Goal: Task Accomplishment & Management: Manage account settings

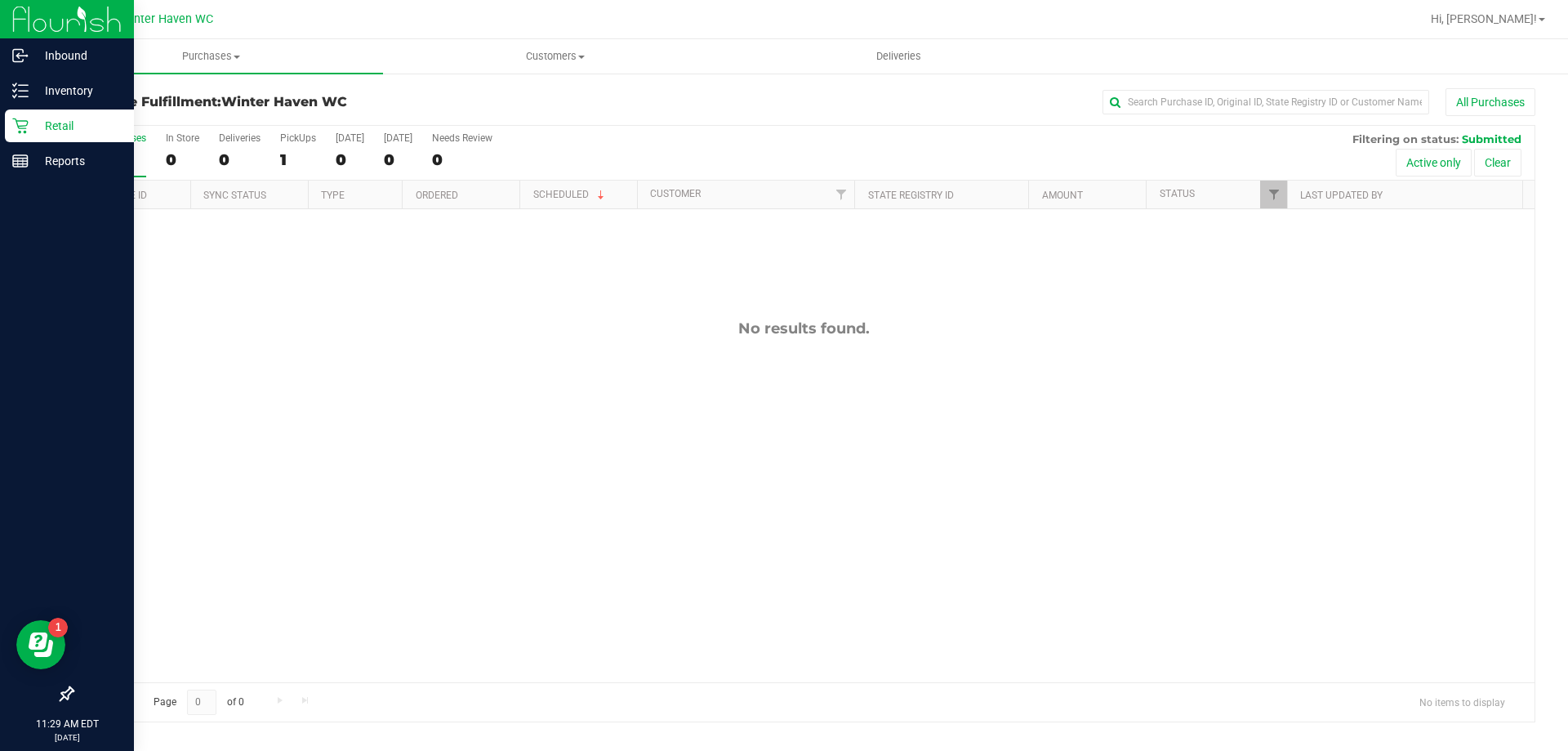
click at [40, 132] on p "Retail" at bounding box center [78, 126] width 98 height 20
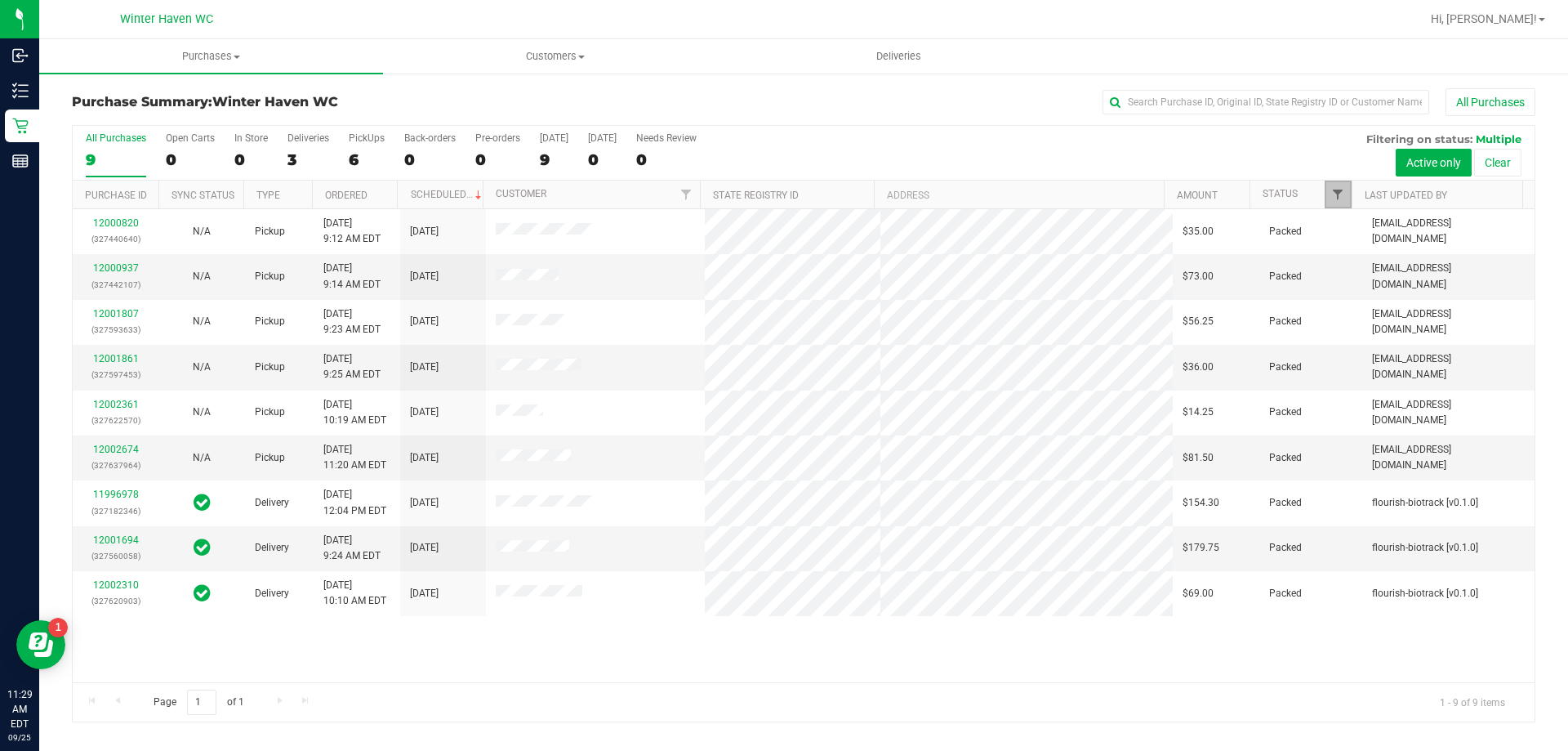
click at [1337, 193] on span "Filter" at bounding box center [1337, 194] width 13 height 13
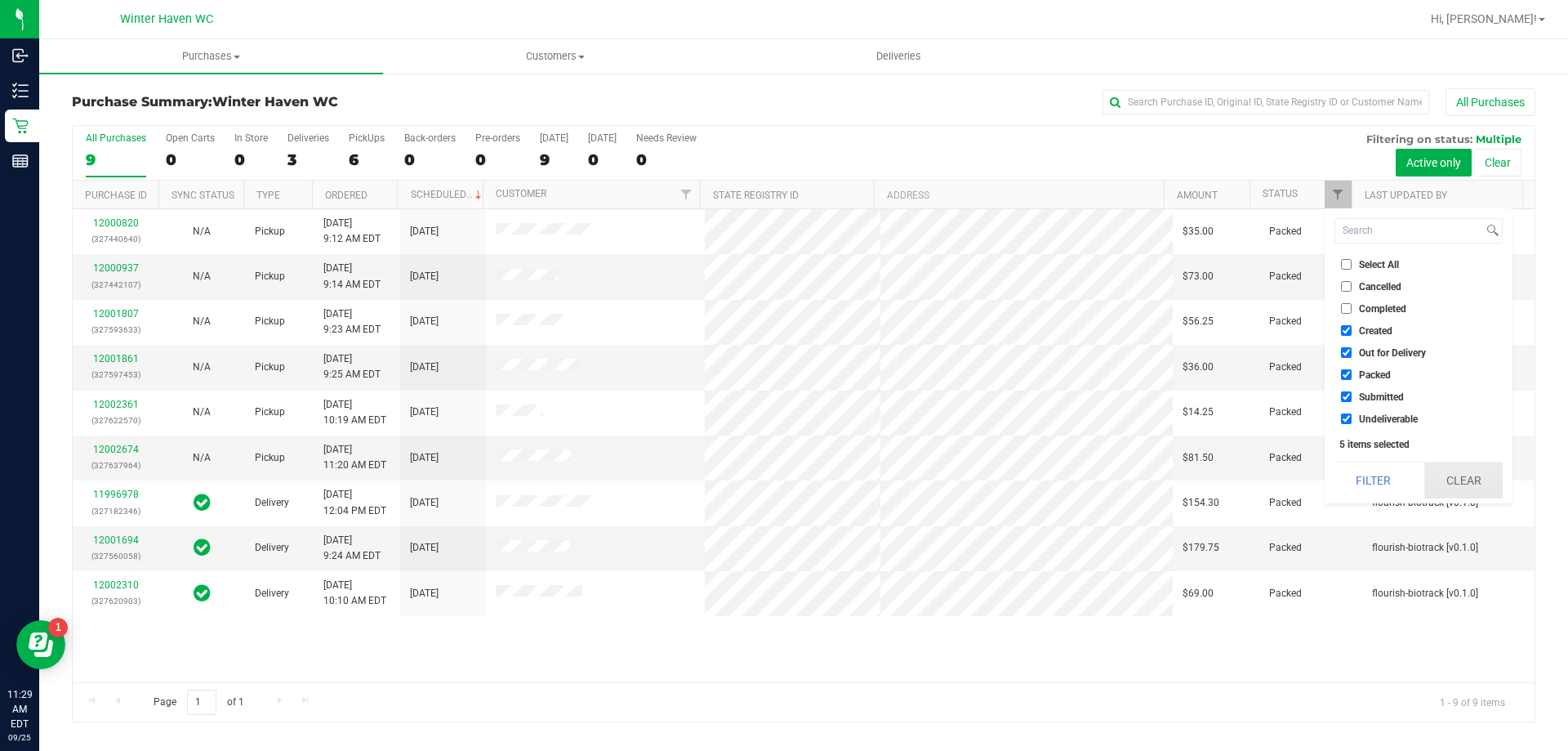
click at [1449, 466] on button "Clear" at bounding box center [1464, 480] width 78 height 36
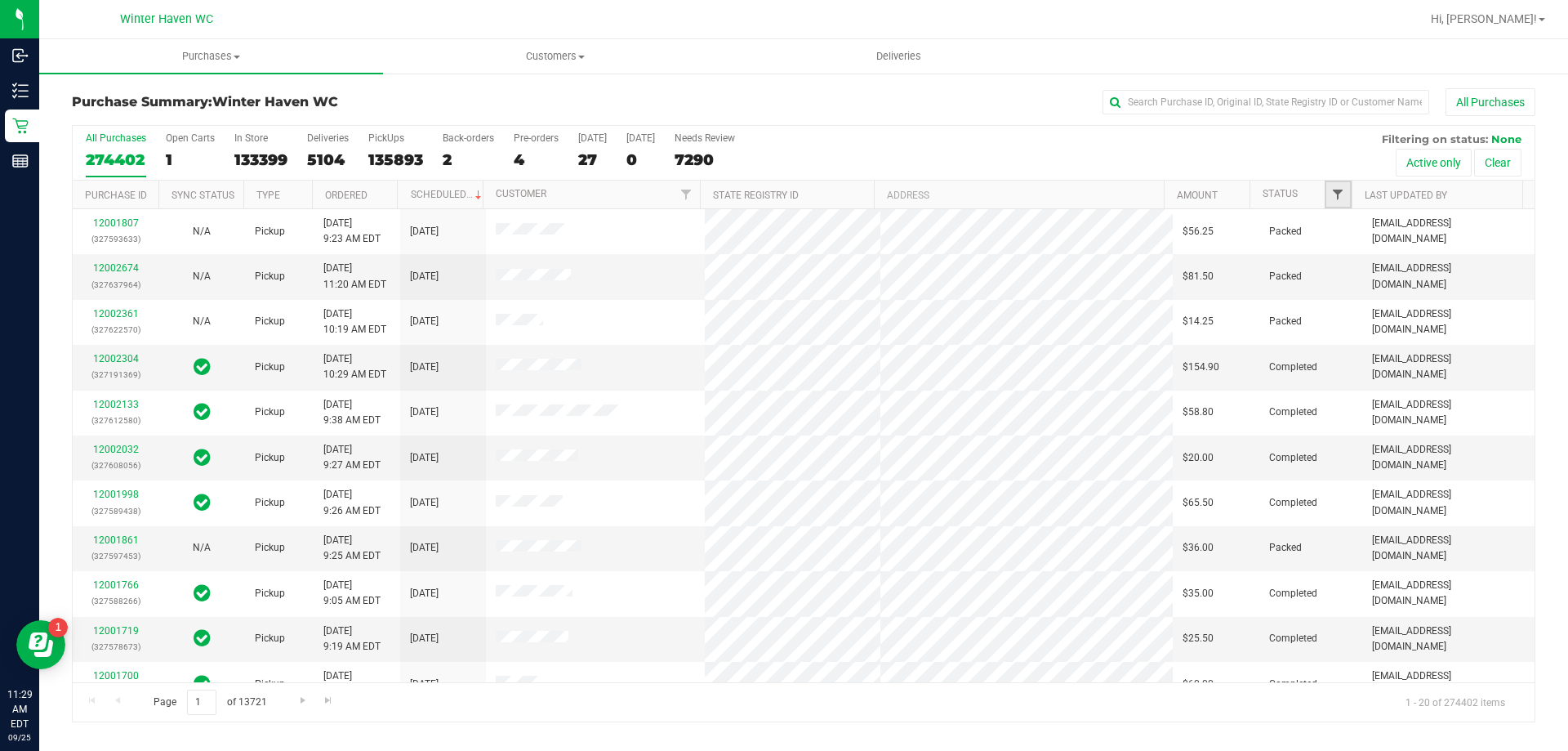
click at [1342, 188] on span "Filter" at bounding box center [1337, 194] width 13 height 13
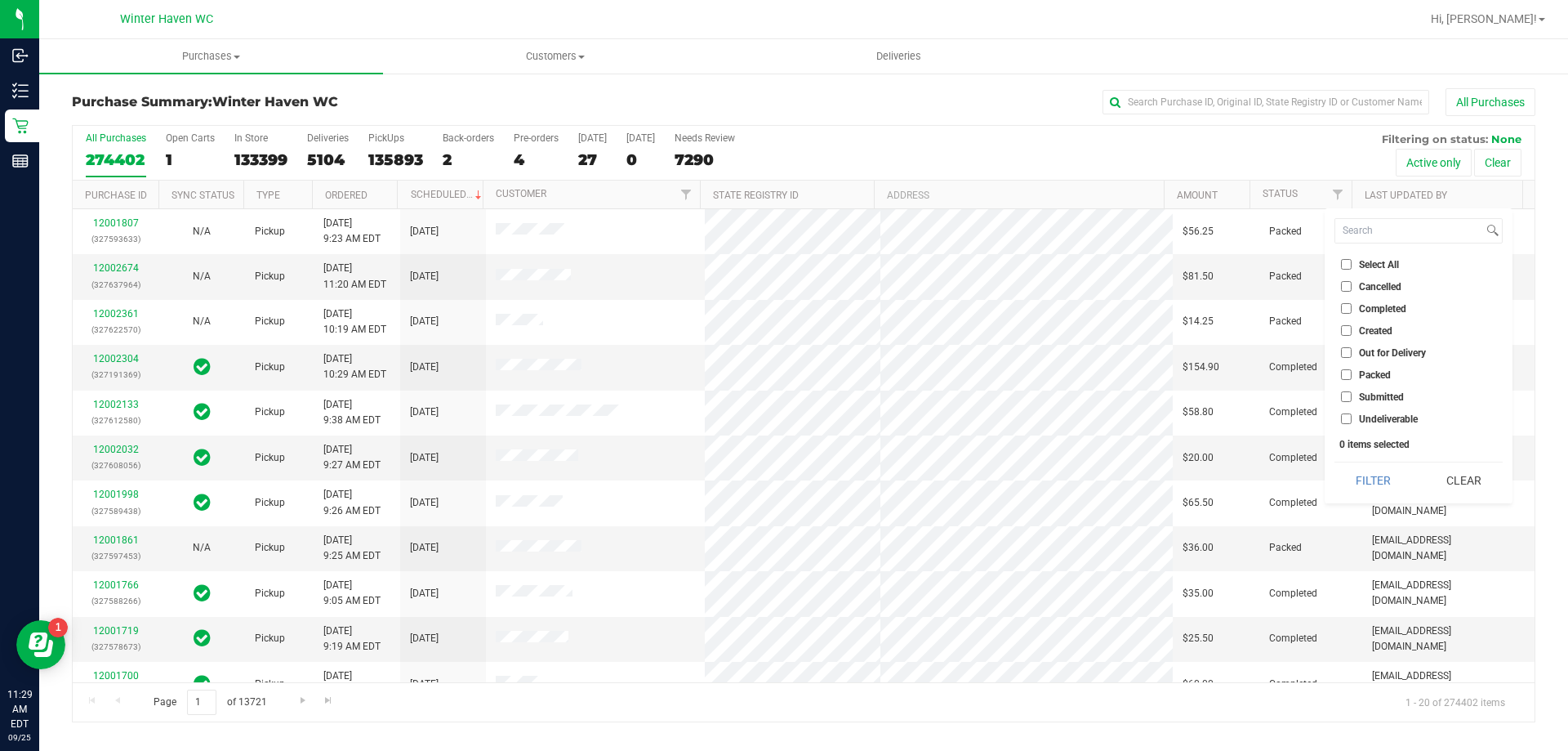
click at [1353, 394] on label "Submitted" at bounding box center [1372, 396] width 63 height 11
click at [1352, 394] on input "Submitted" at bounding box center [1346, 396] width 11 height 11
checkbox input "true"
click at [1390, 482] on button "Filter" at bounding box center [1374, 480] width 78 height 36
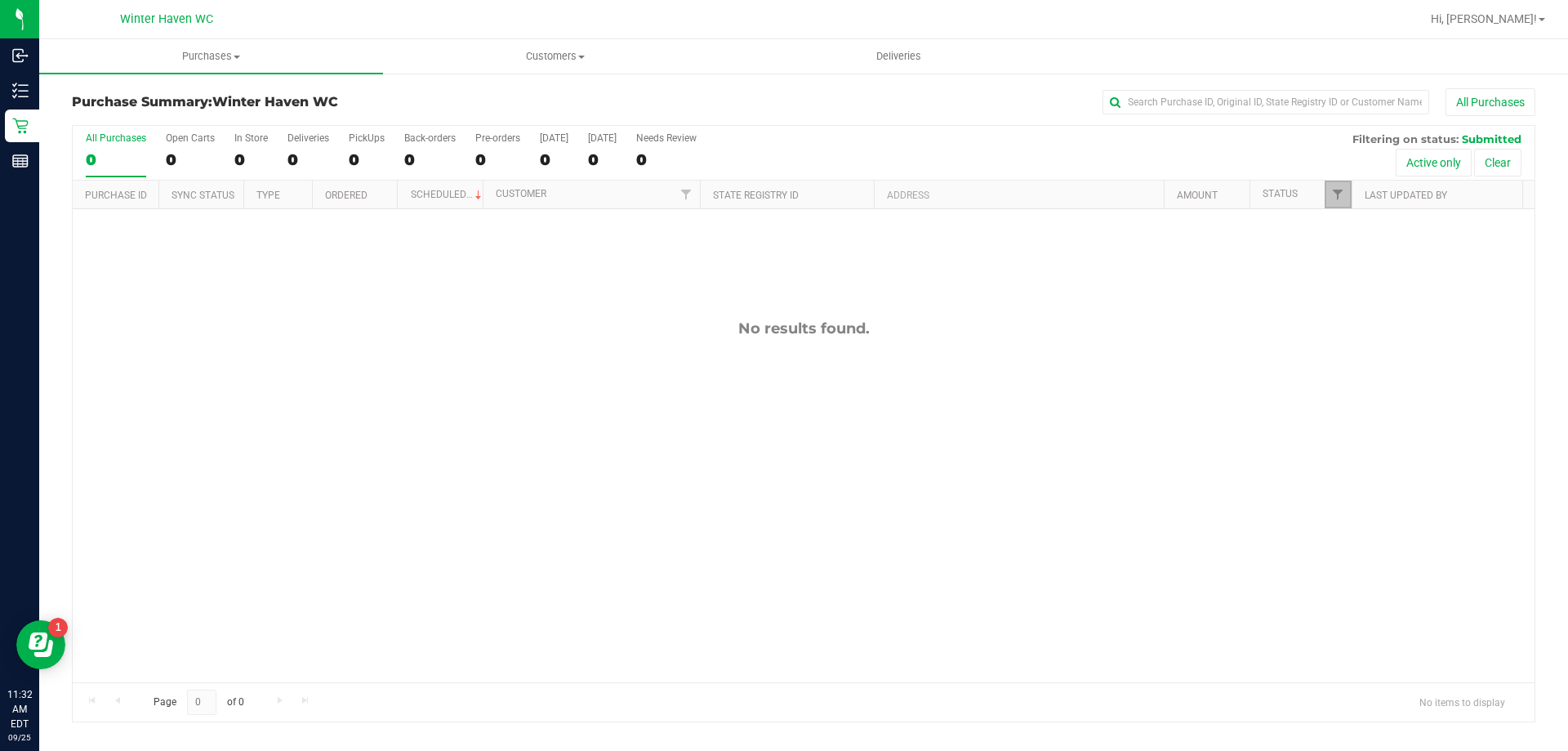
click at [1325, 197] on link "Filter" at bounding box center [1338, 194] width 27 height 28
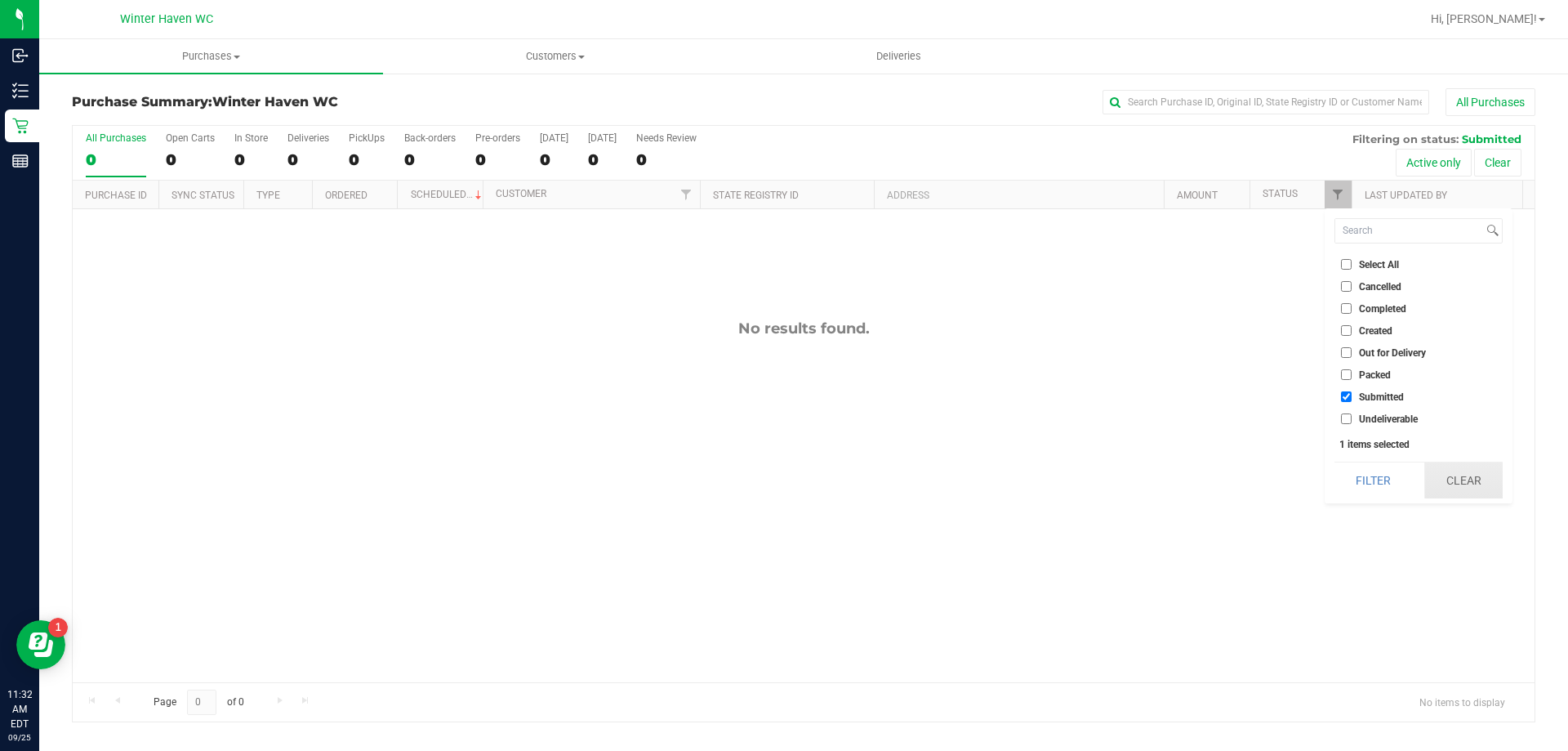
click at [1442, 472] on button "Clear" at bounding box center [1464, 480] width 78 height 36
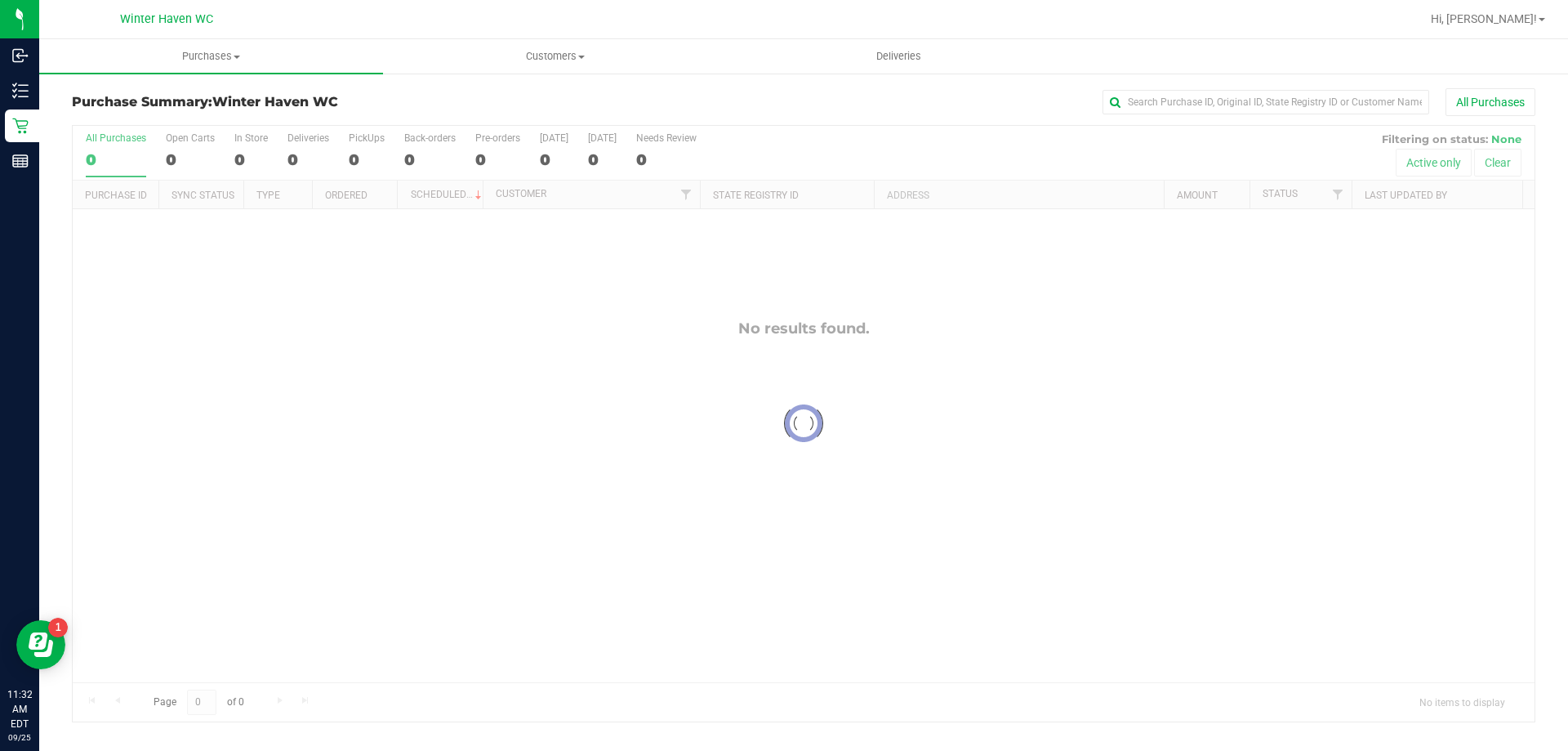
click at [1247, 386] on div at bounding box center [804, 423] width 1462 height 596
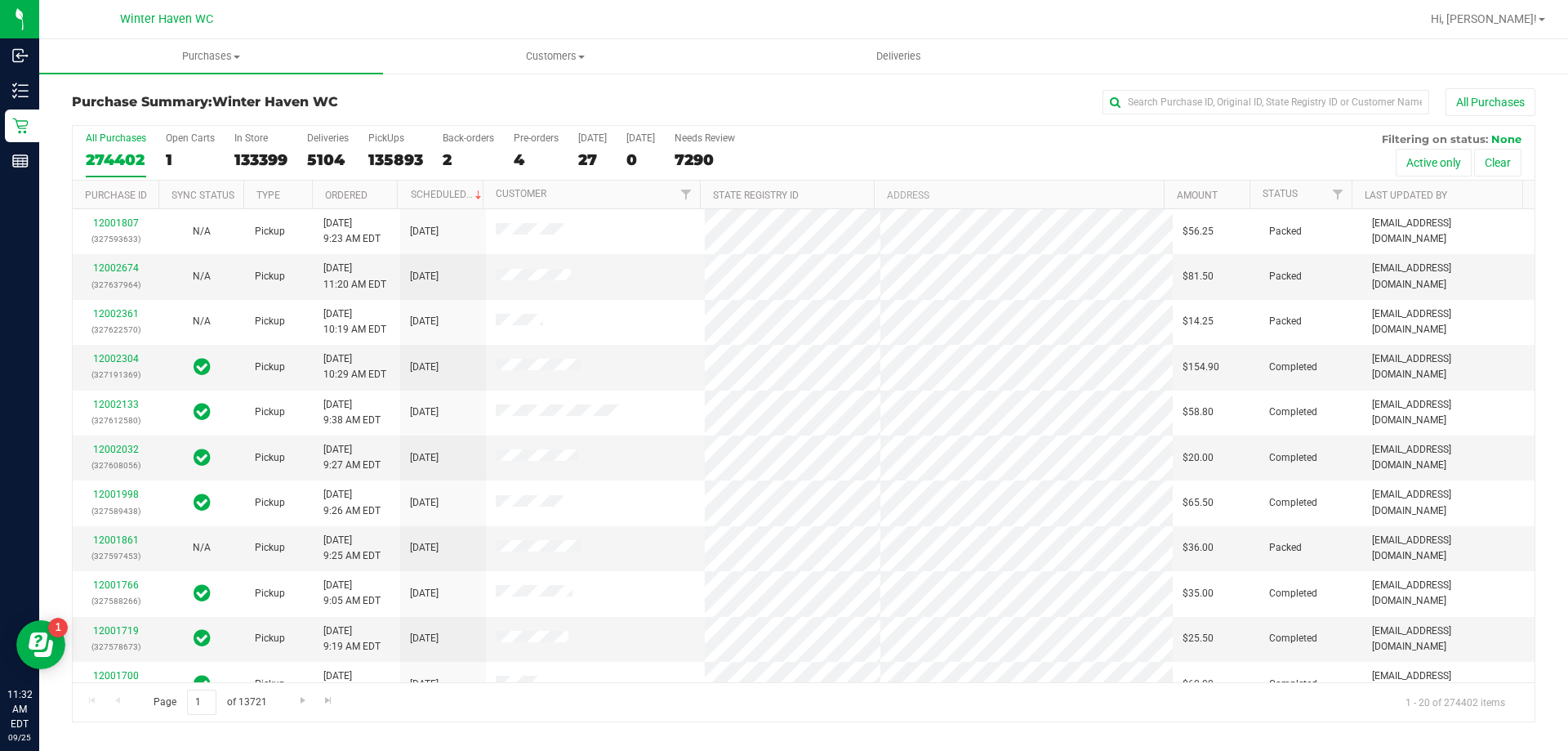
click at [1349, 194] on div at bounding box center [1351, 195] width 8 height 29
click at [1336, 195] on span "Filter" at bounding box center [1337, 194] width 13 height 13
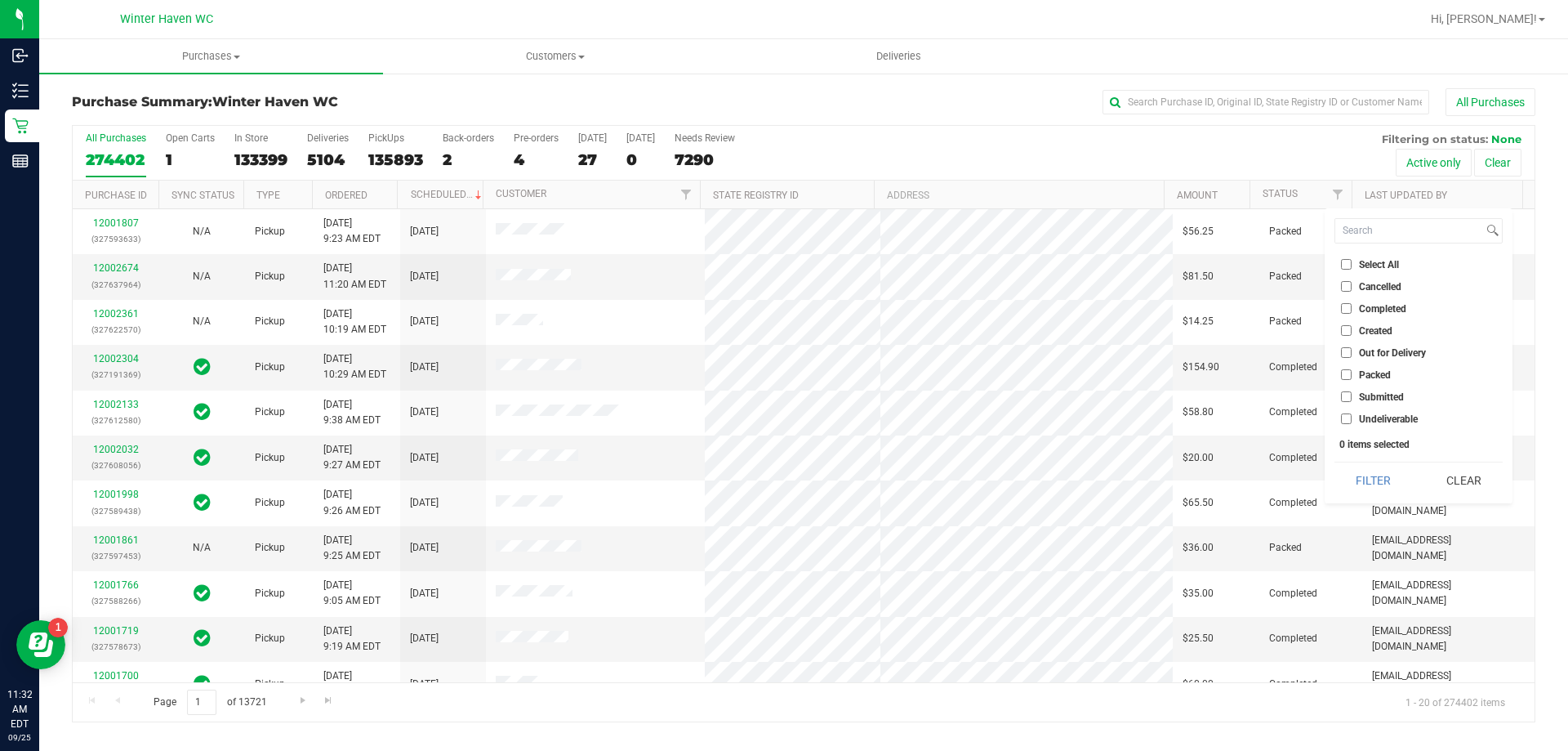
click at [1349, 396] on input "Submitted" at bounding box center [1346, 396] width 11 height 11
checkbox input "true"
click at [1359, 488] on button "Filter" at bounding box center [1374, 480] width 78 height 36
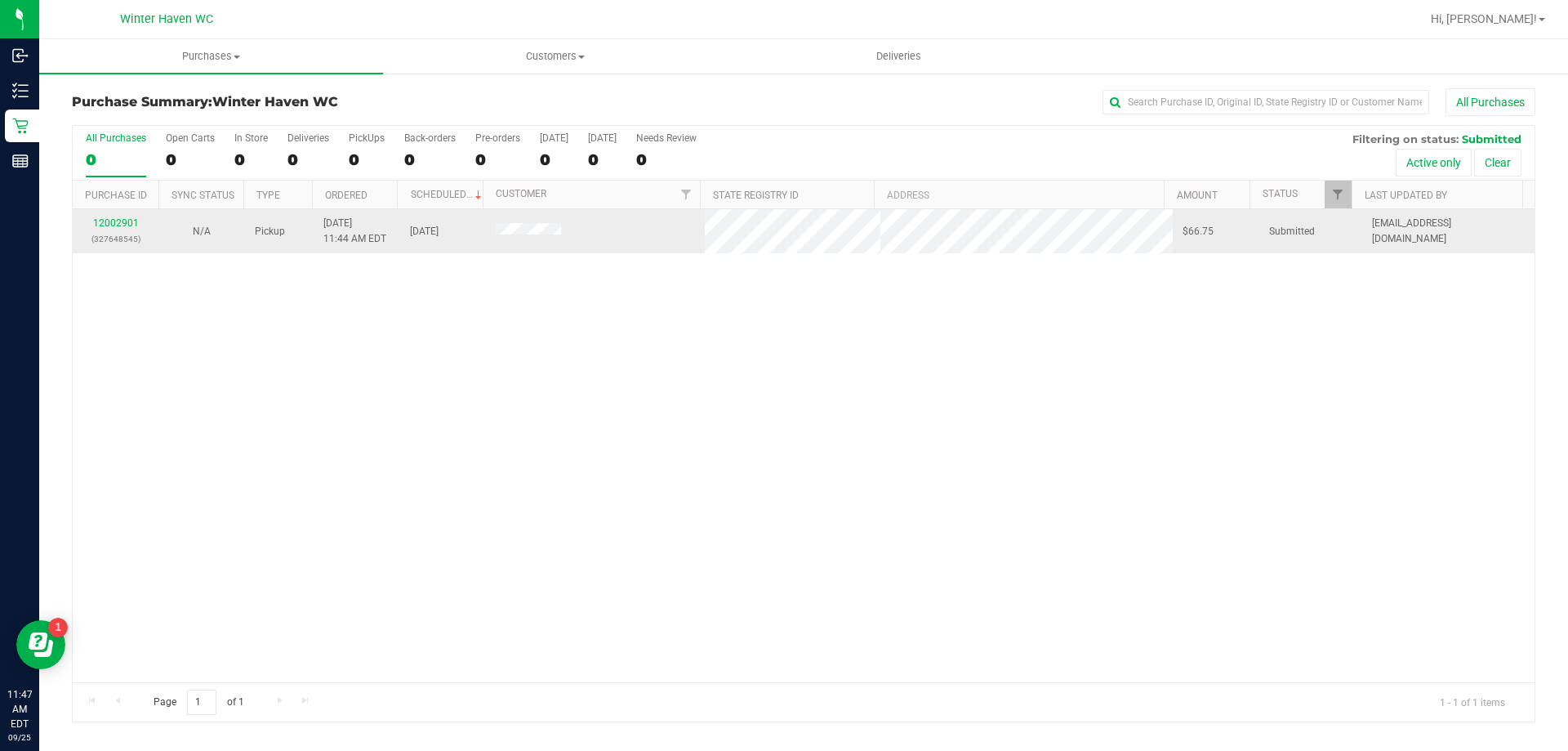
click at [129, 233] on p "(327648545)" at bounding box center [115, 239] width 66 height 15
click at [136, 221] on link "12002901" at bounding box center [116, 222] width 46 height 11
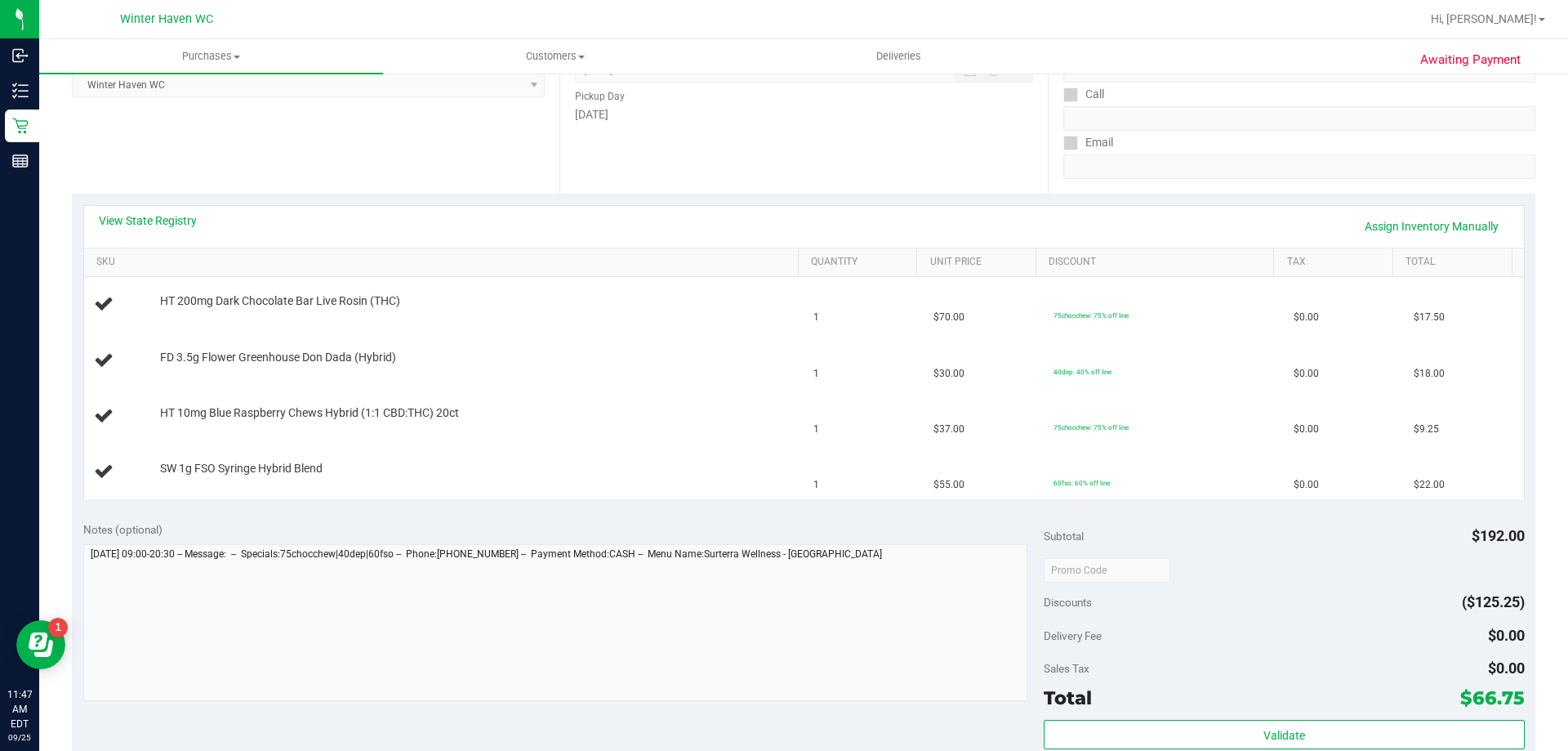
scroll to position [409, 0]
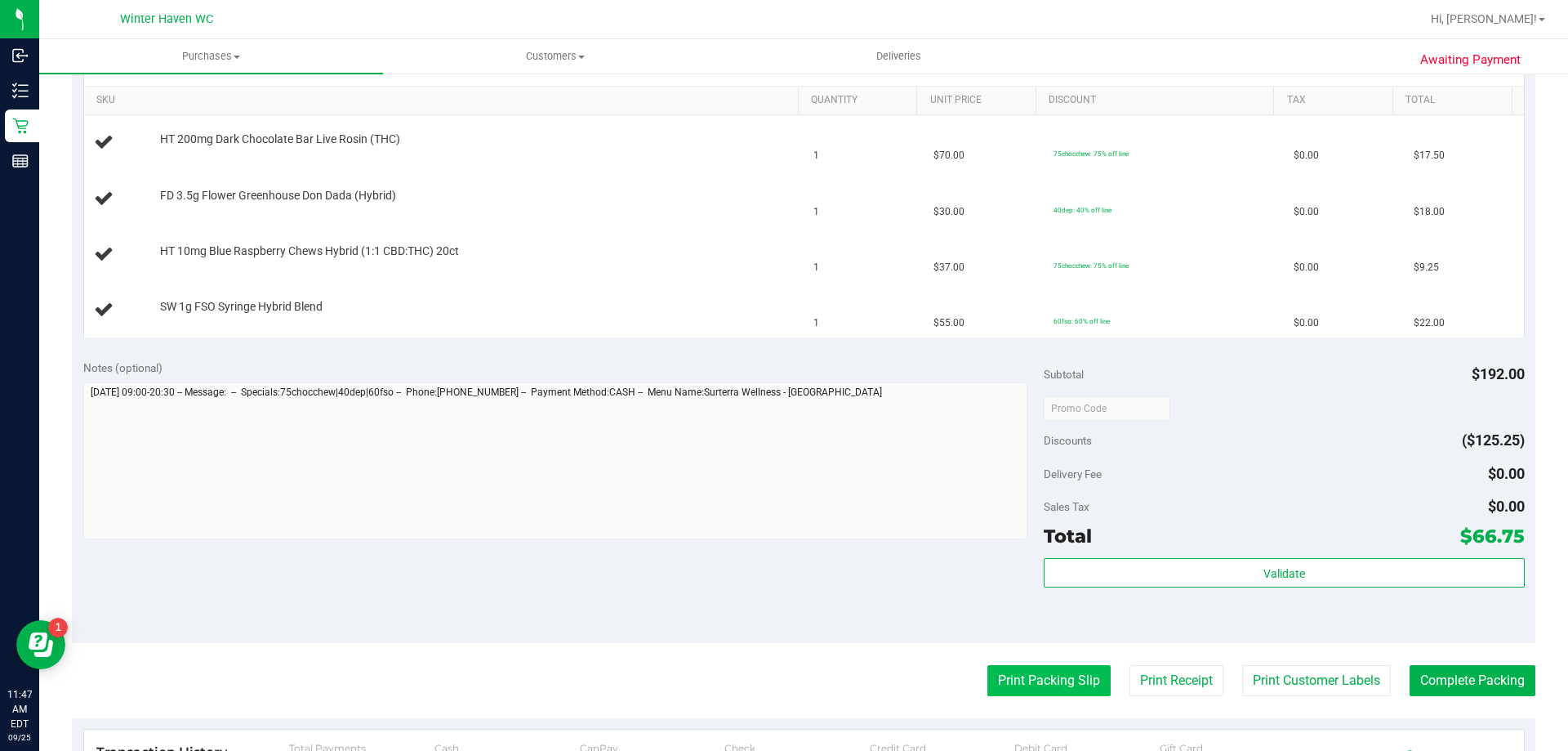
click at [1034, 671] on button "Print Packing Slip" at bounding box center [1048, 681] width 123 height 31
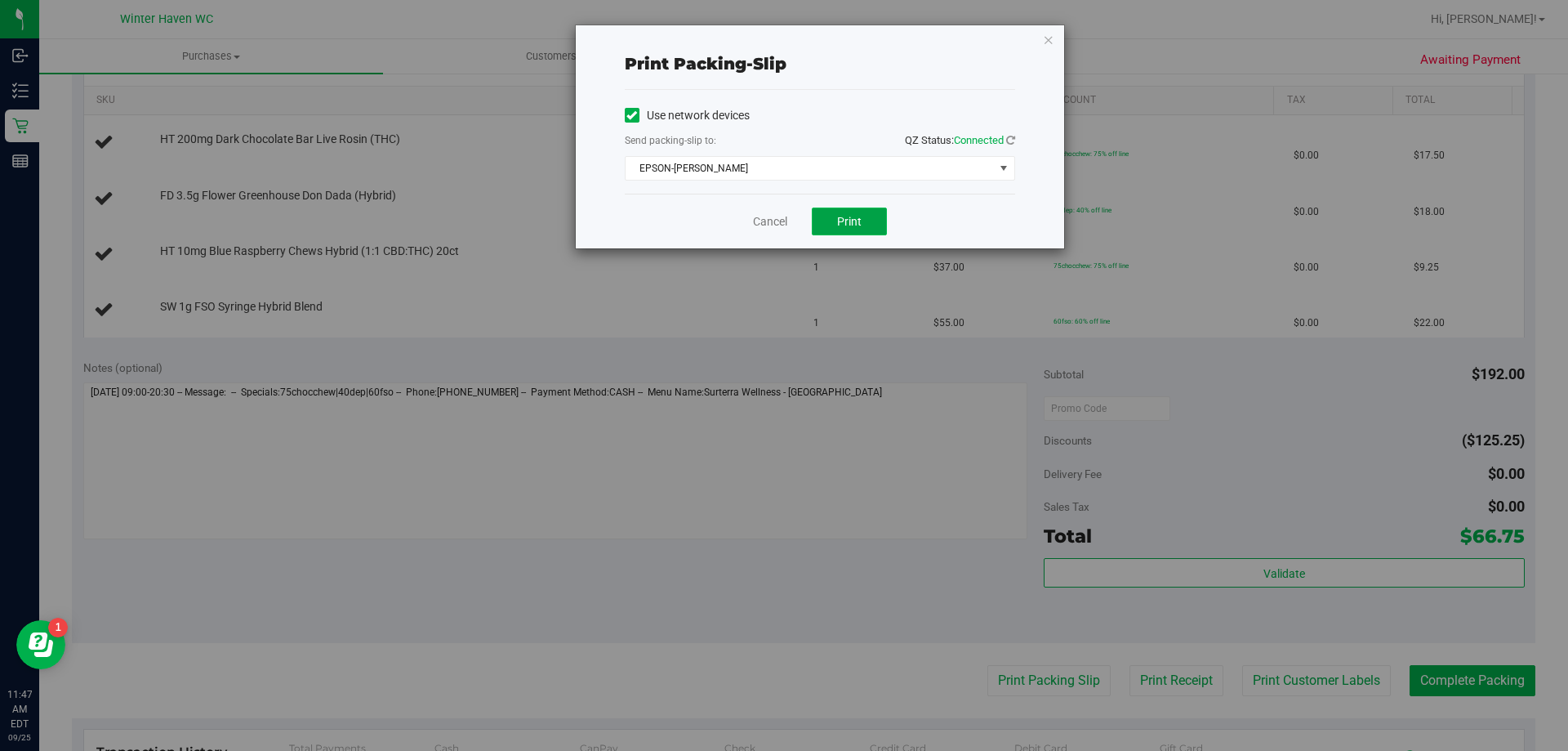
click at [833, 224] on button "Print" at bounding box center [849, 221] width 75 height 28
click at [786, 221] on link "Cancel" at bounding box center [770, 221] width 34 height 17
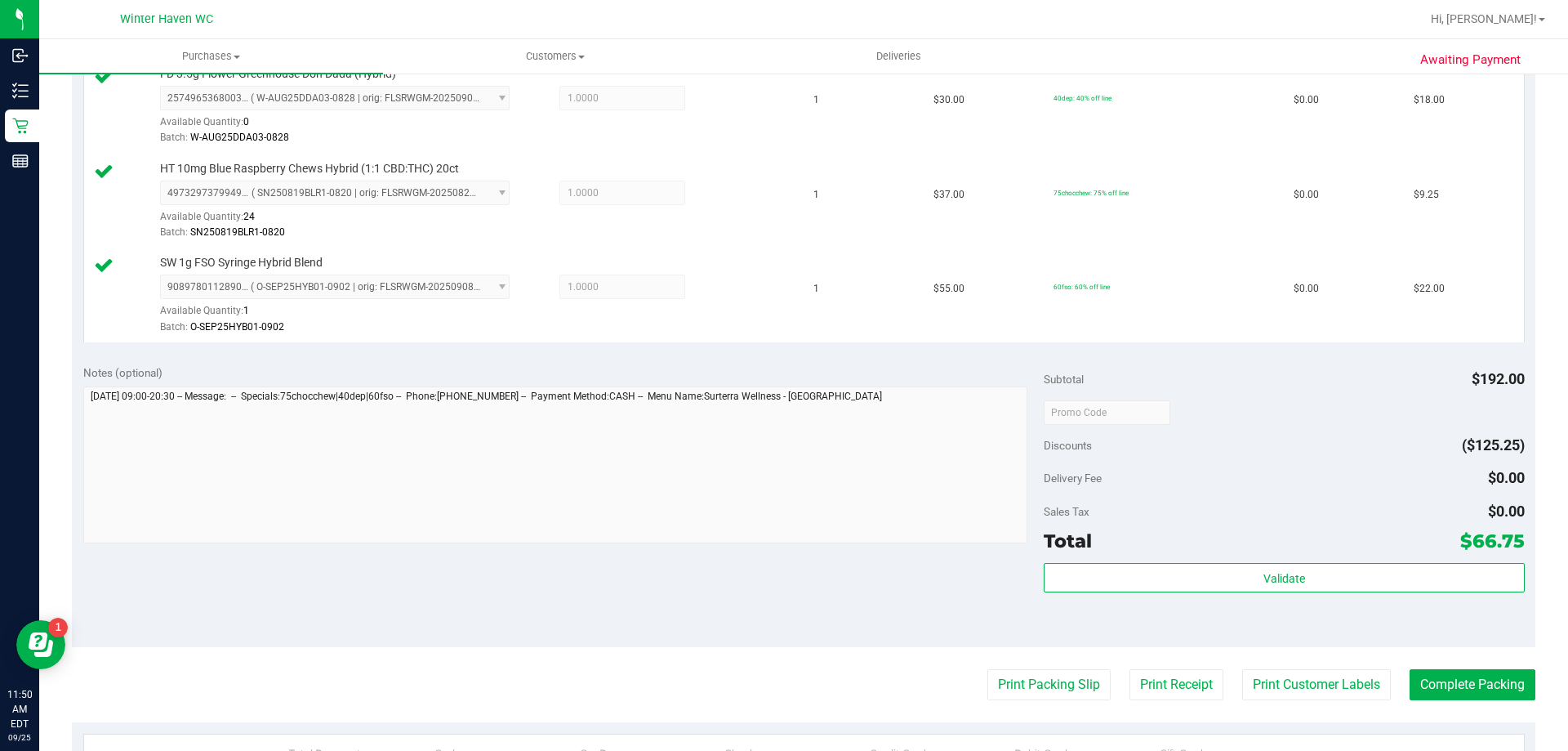
scroll to position [736, 0]
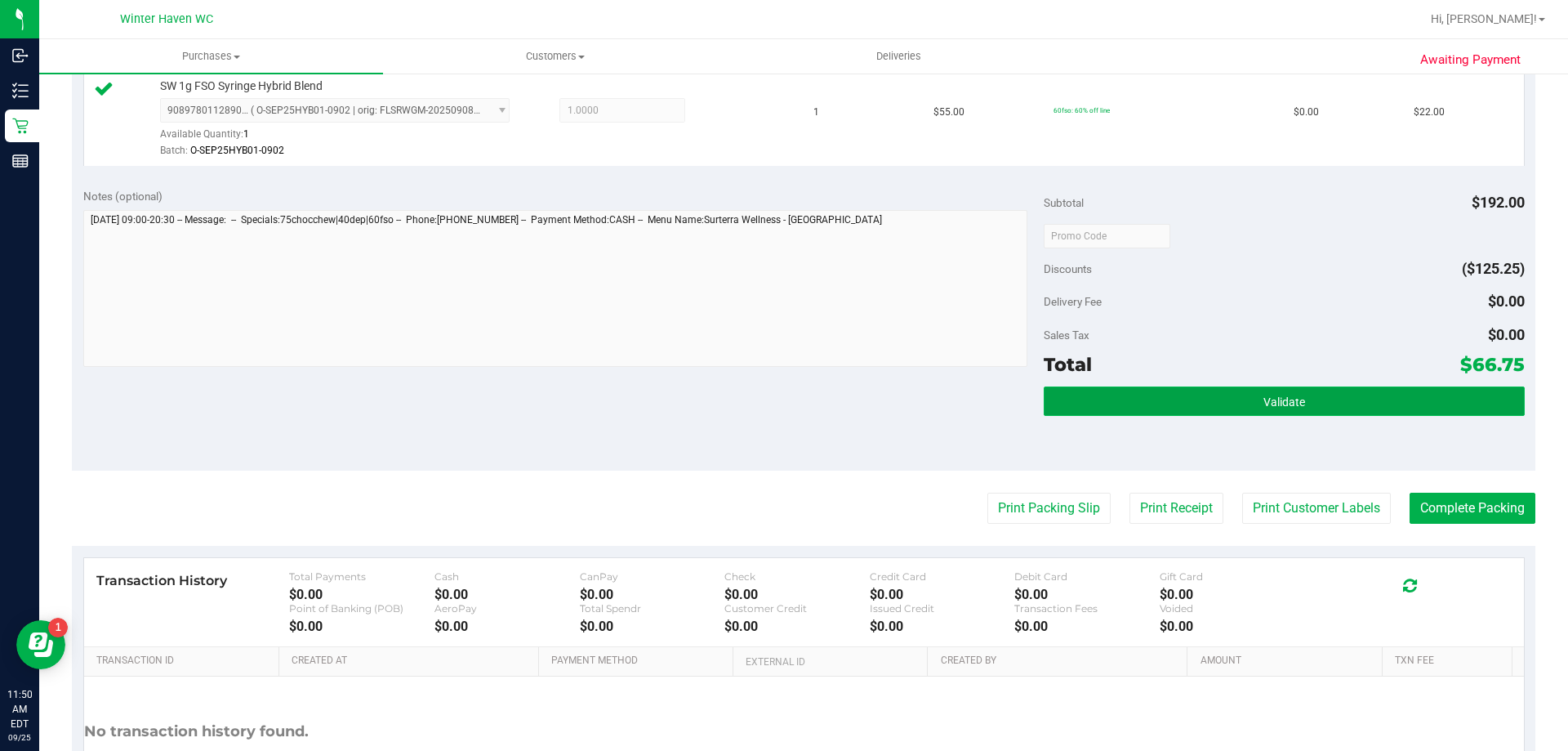
click at [1161, 395] on button "Validate" at bounding box center [1284, 401] width 480 height 30
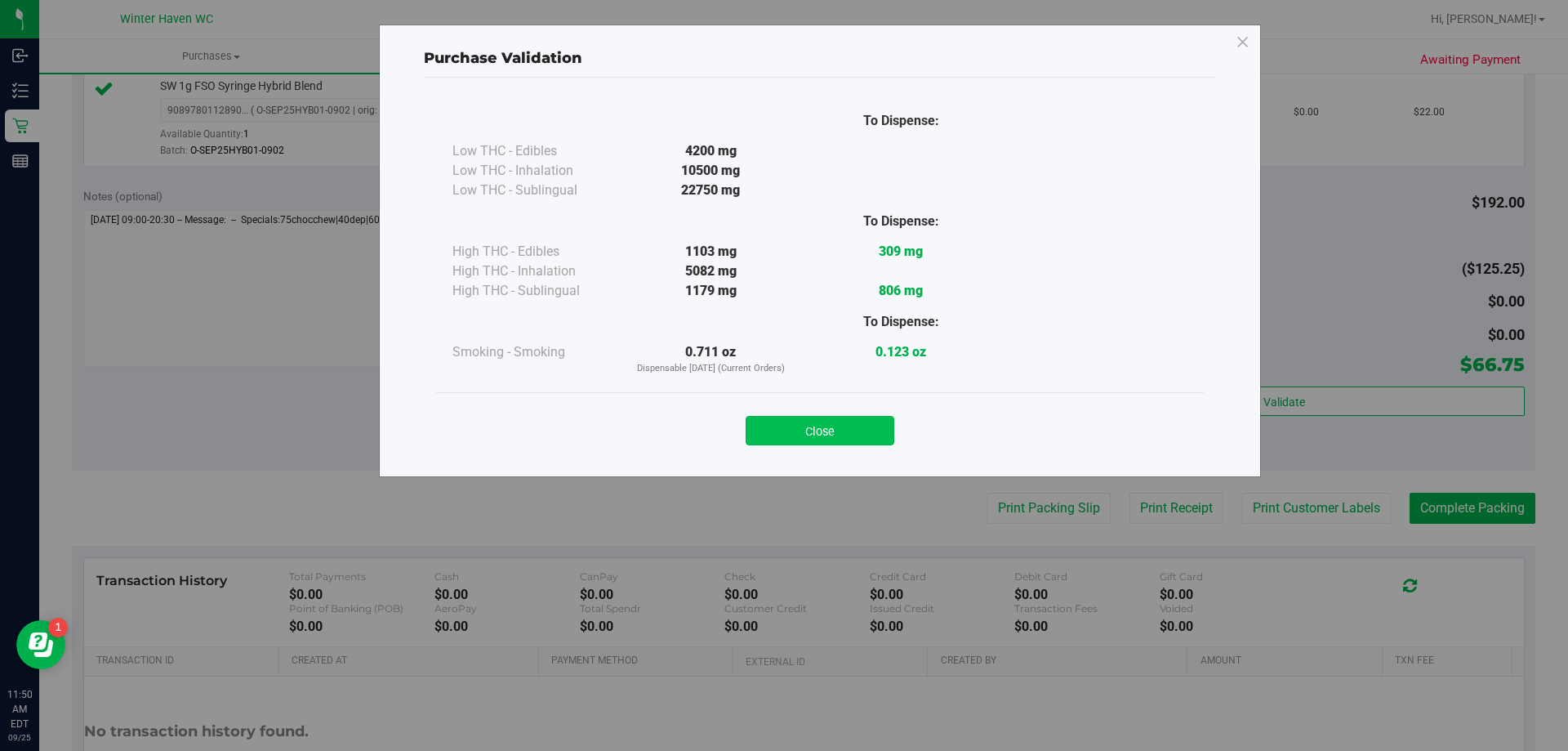
click at [834, 430] on button "Close" at bounding box center [819, 430] width 148 height 30
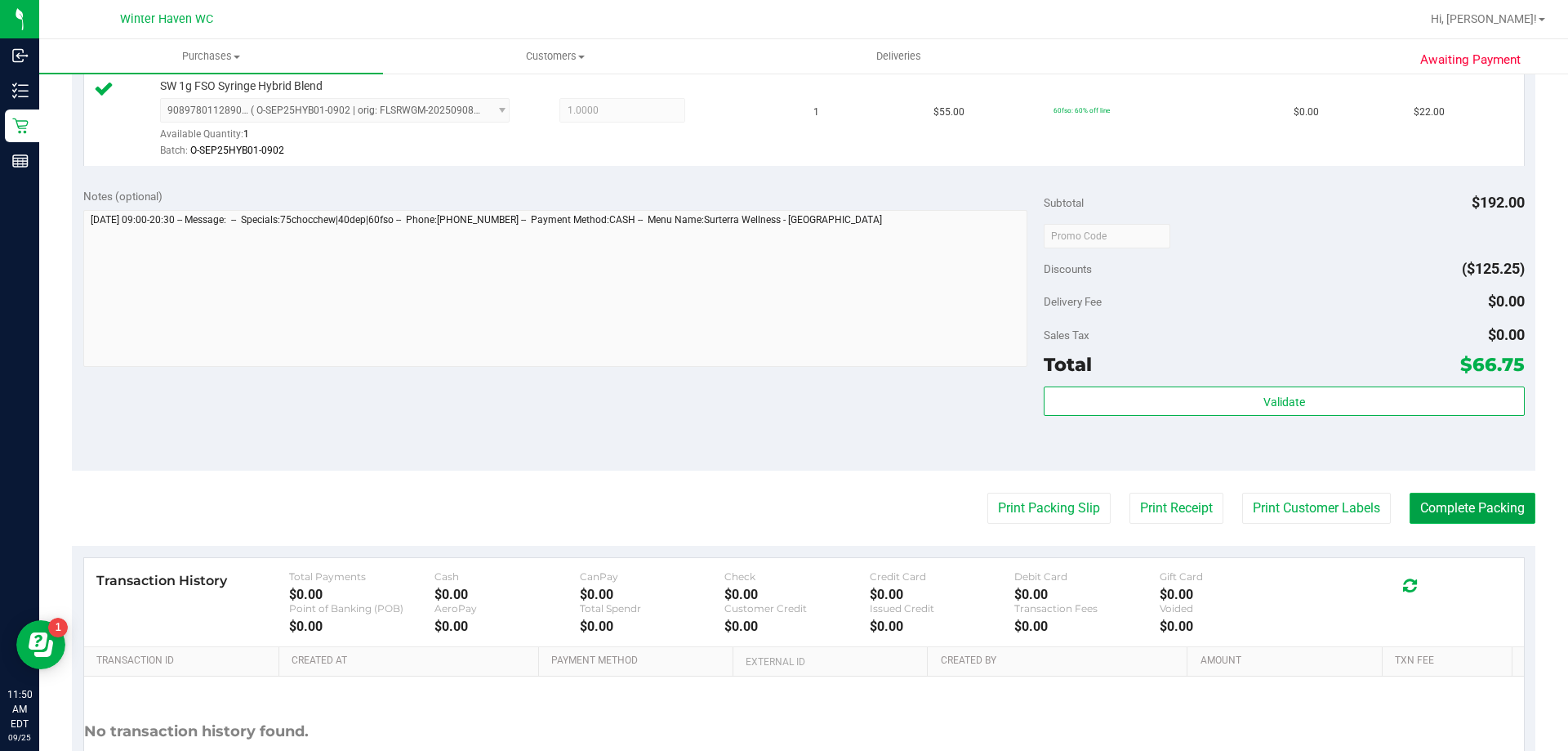
click at [1459, 522] on button "Complete Packing" at bounding box center [1472, 508] width 126 height 31
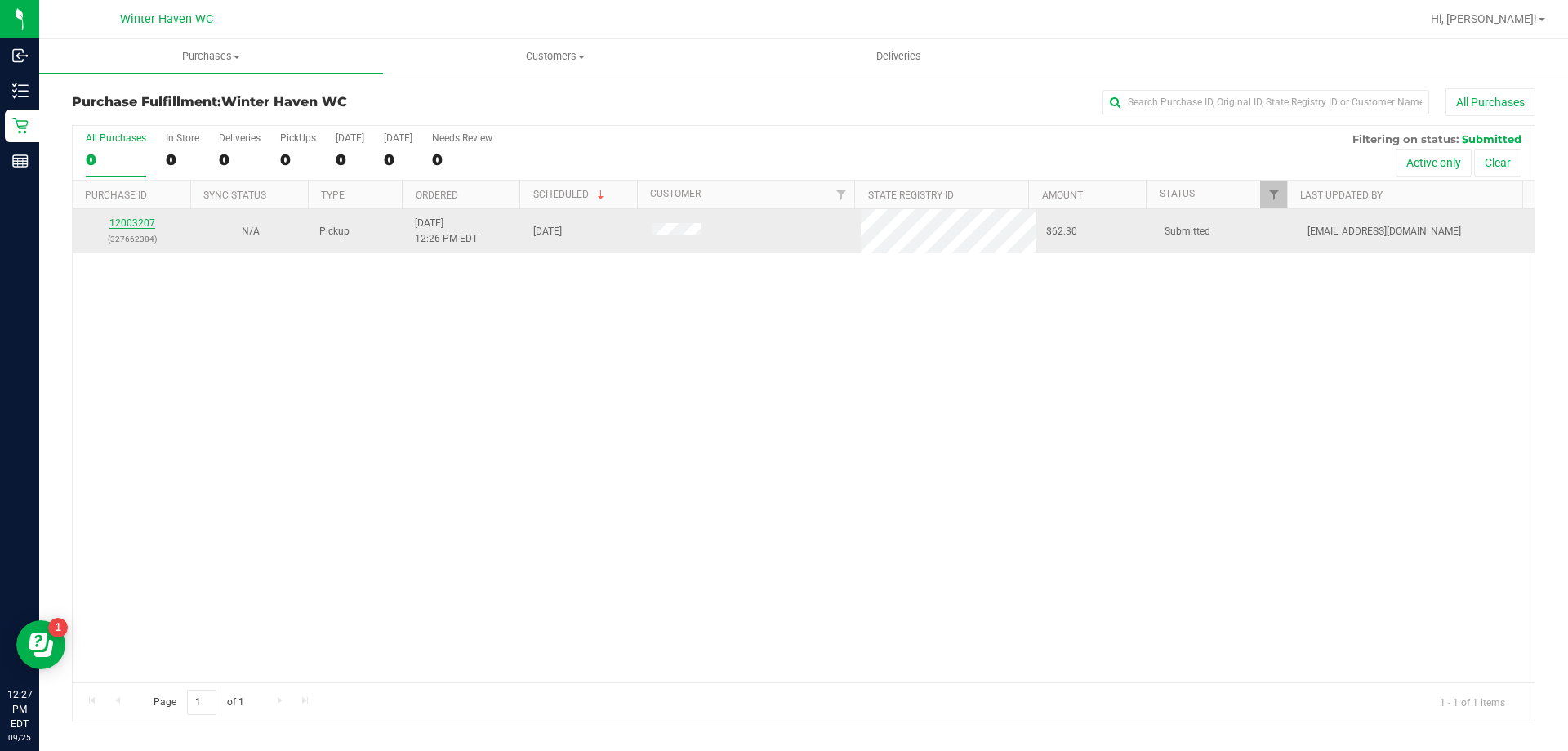
click at [133, 224] on link "12003207" at bounding box center [132, 222] width 46 height 11
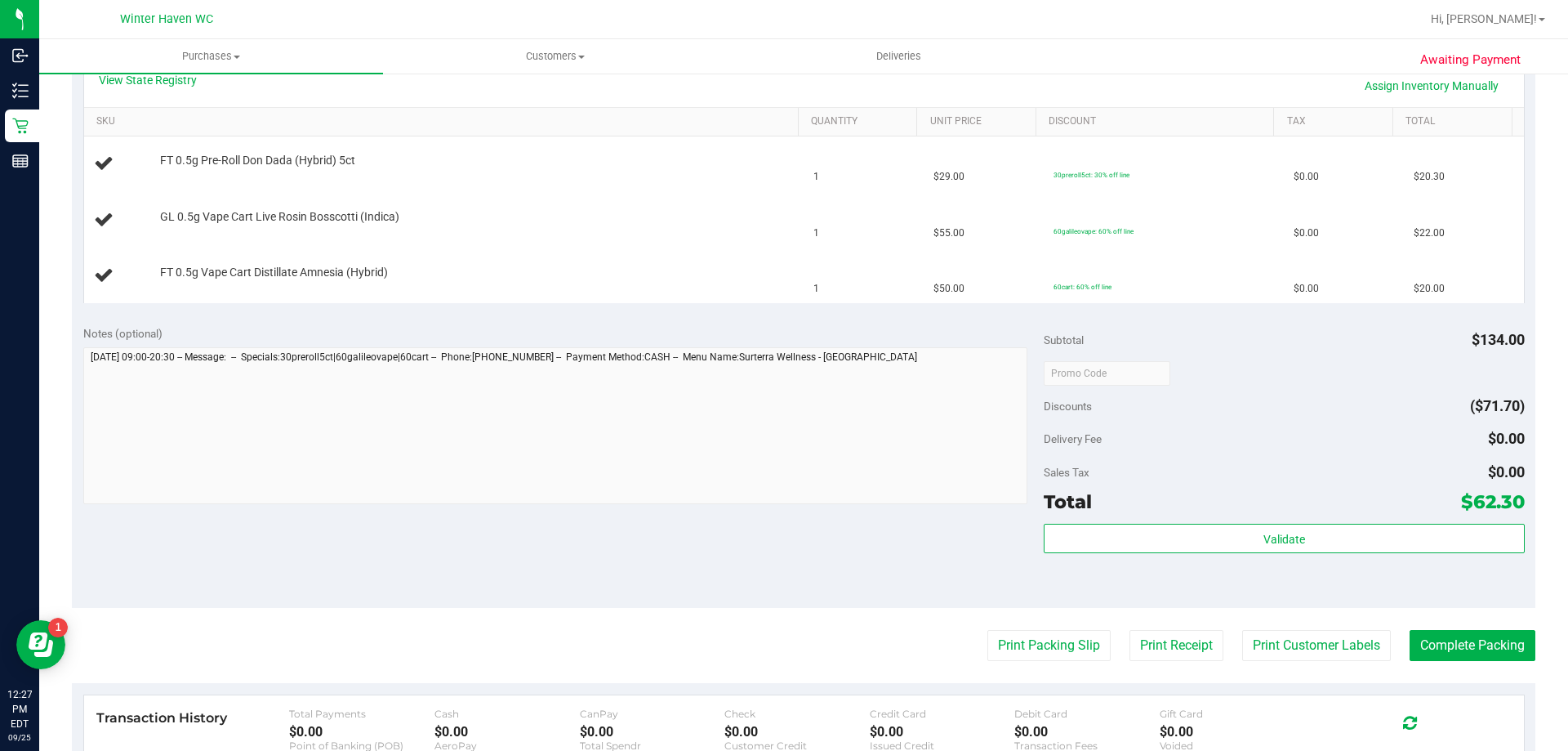
scroll to position [409, 0]
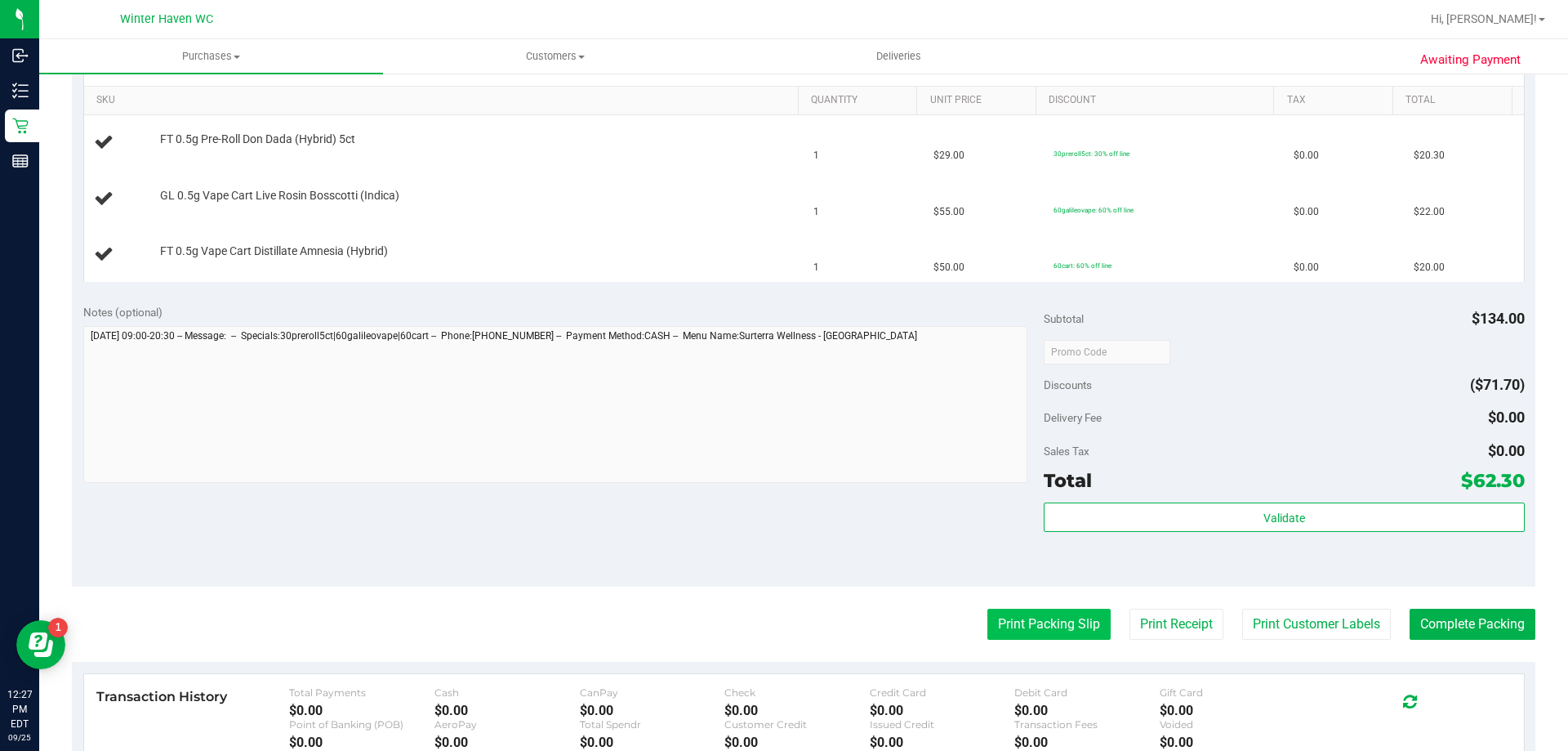
click at [1030, 623] on button "Print Packing Slip" at bounding box center [1048, 625] width 123 height 31
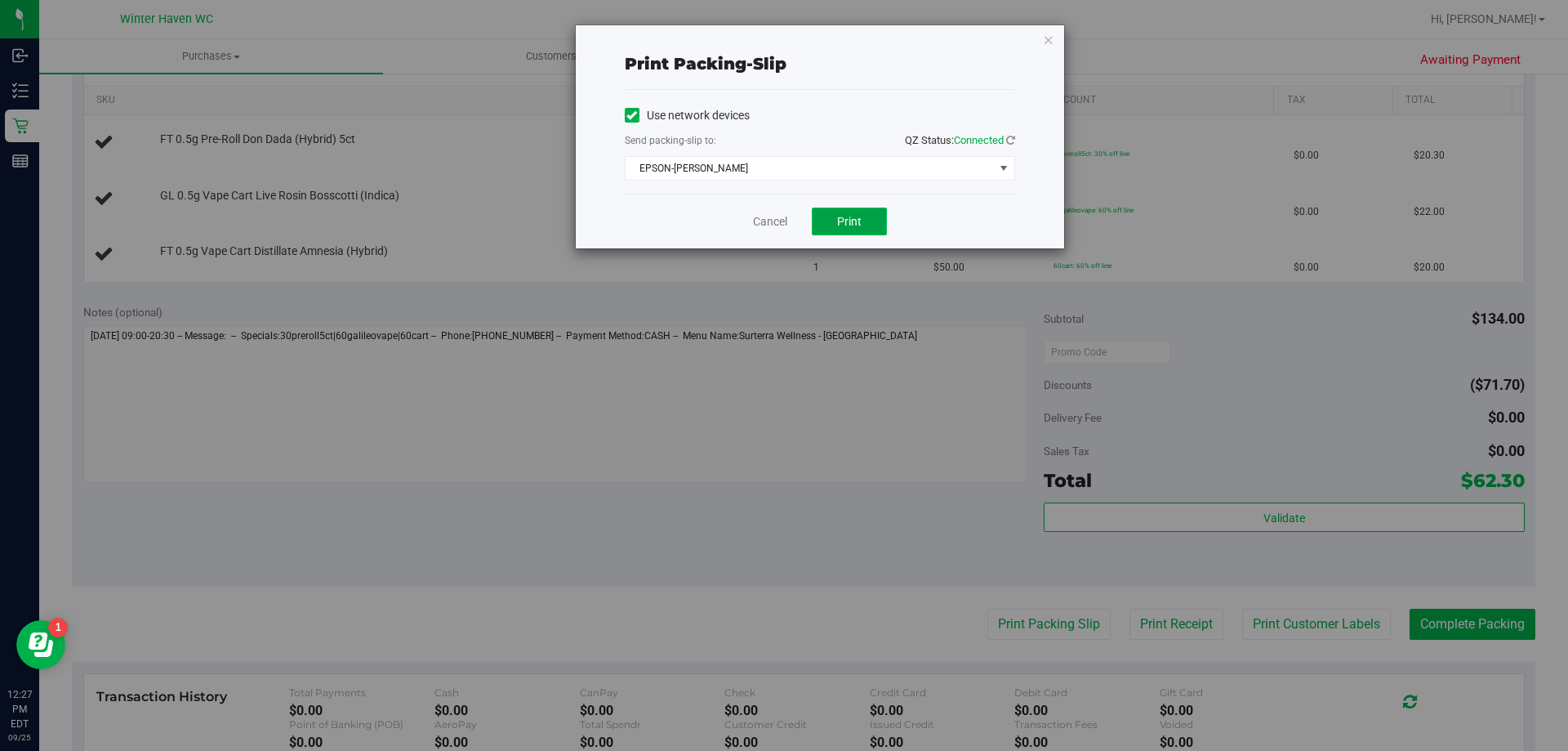
click at [840, 217] on span "Print" at bounding box center [849, 221] width 25 height 13
click at [765, 221] on link "Cancel" at bounding box center [770, 221] width 34 height 17
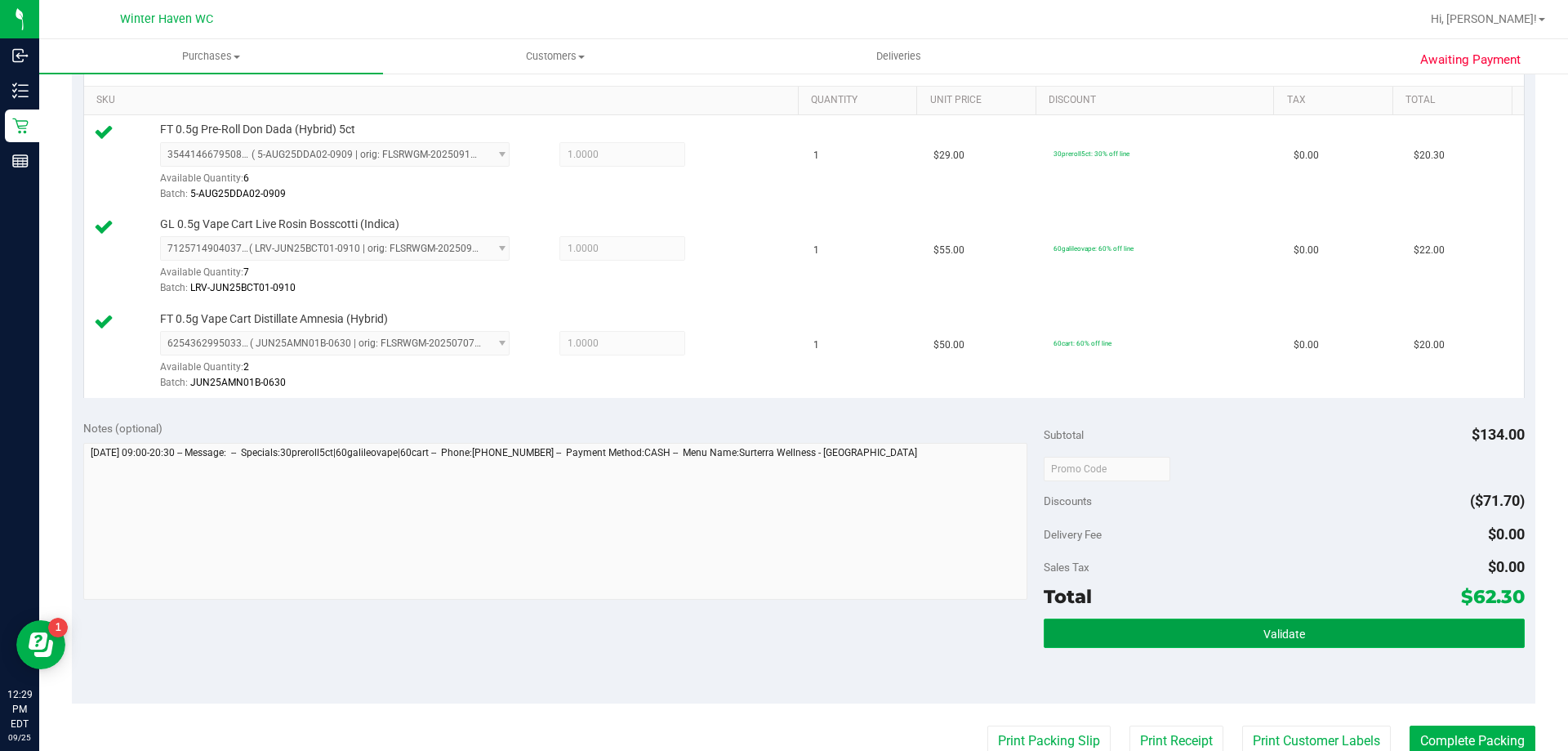
click at [1108, 632] on button "Validate" at bounding box center [1284, 633] width 480 height 30
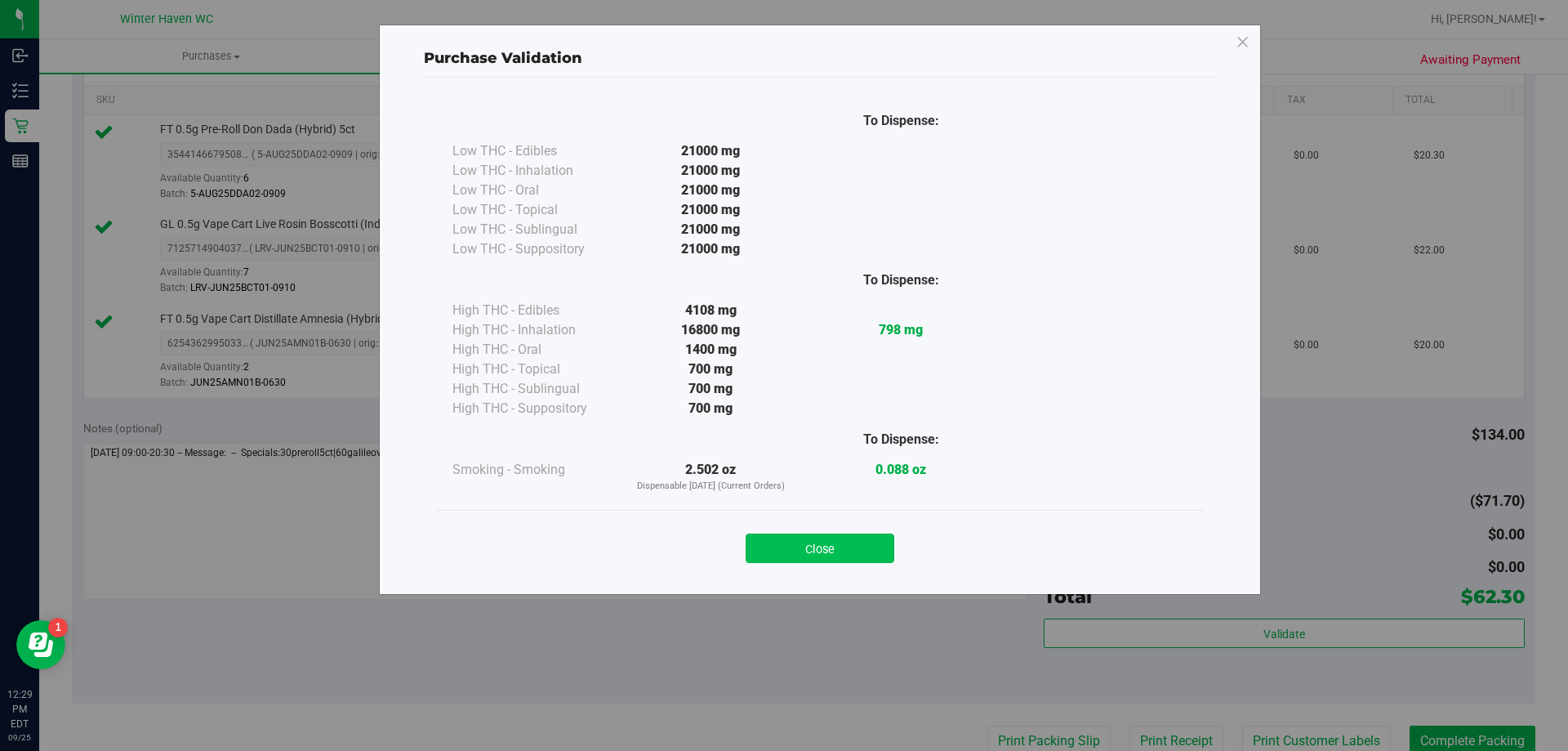
click at [862, 543] on button "Close" at bounding box center [819, 548] width 148 height 30
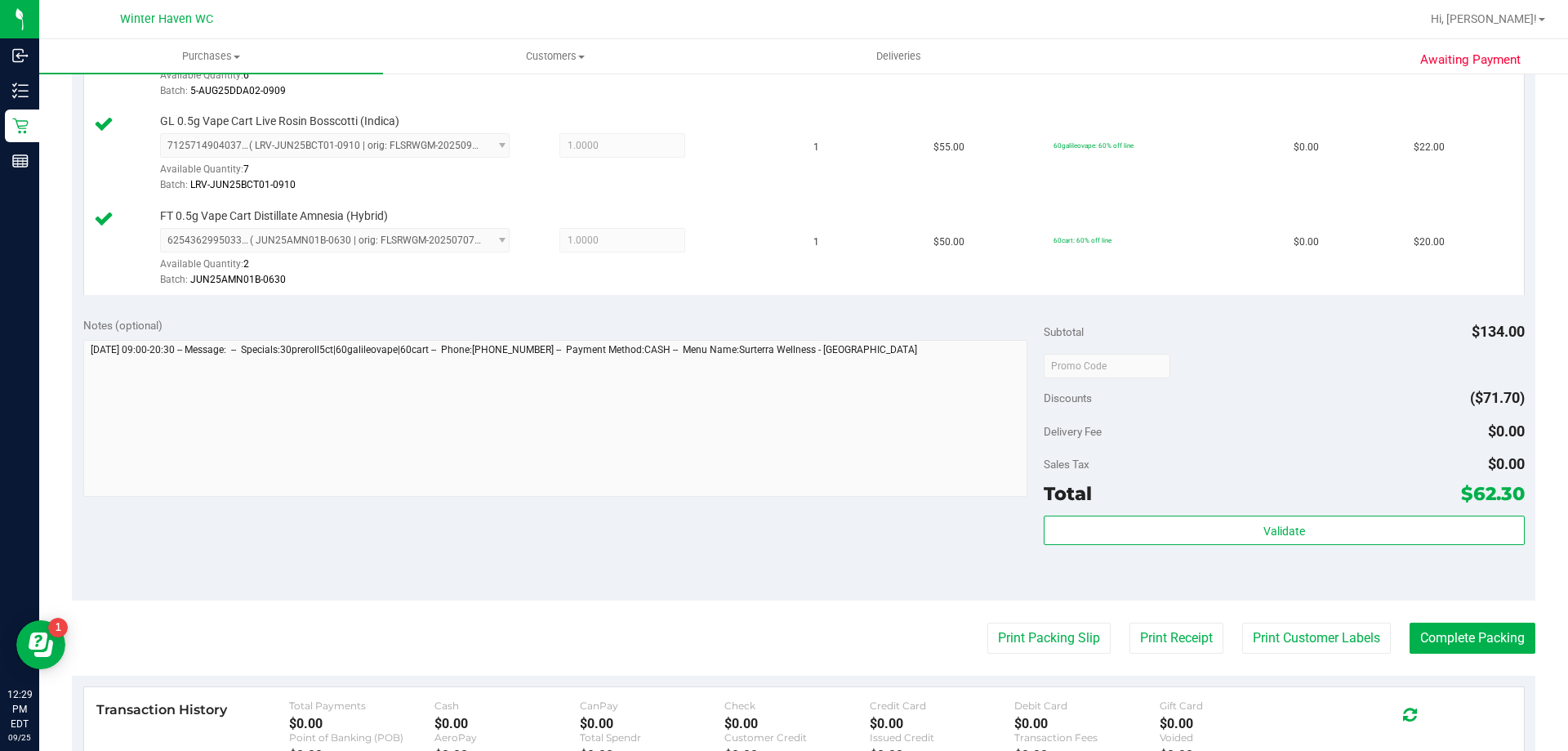
scroll to position [572, 0]
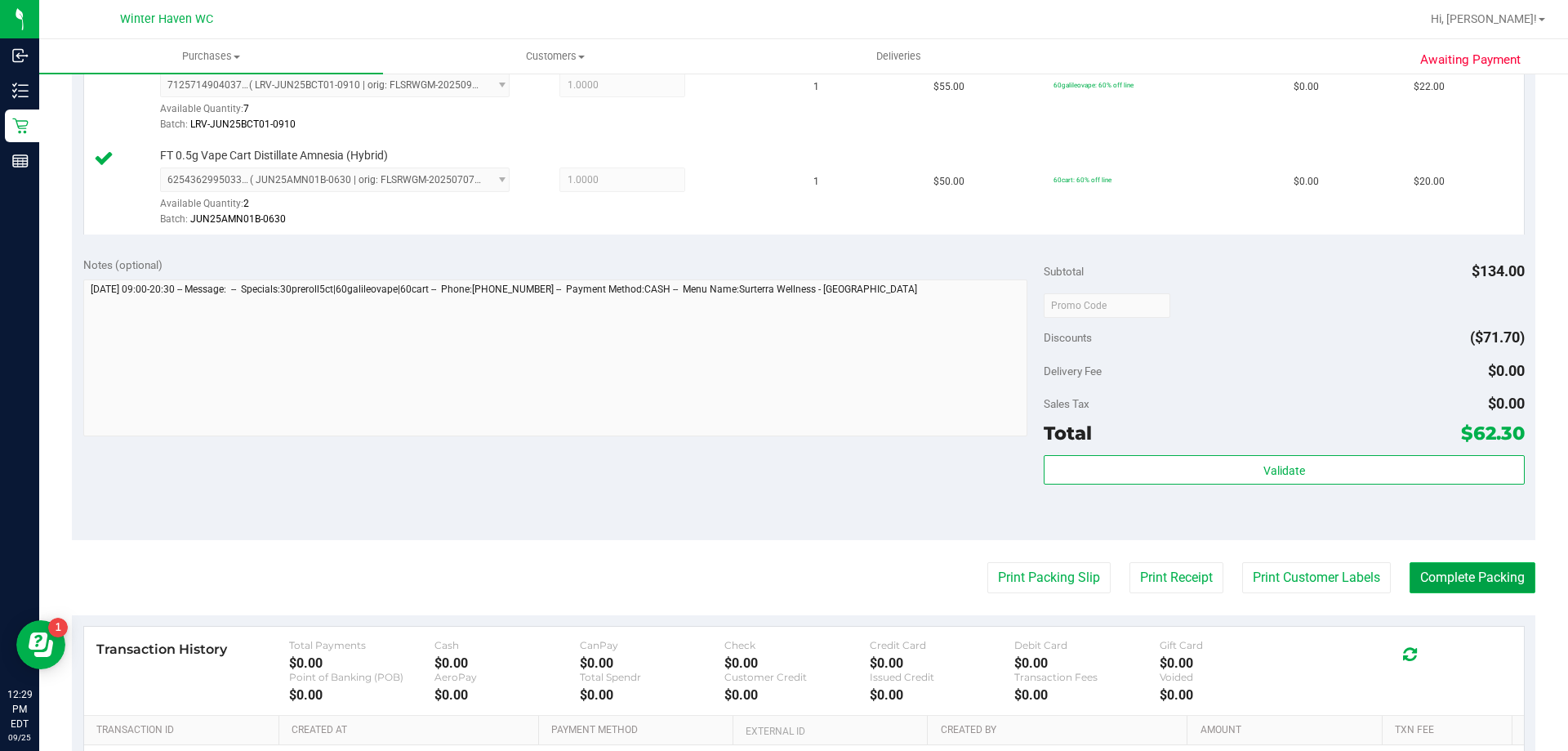
click at [1471, 573] on button "Complete Packing" at bounding box center [1472, 578] width 126 height 31
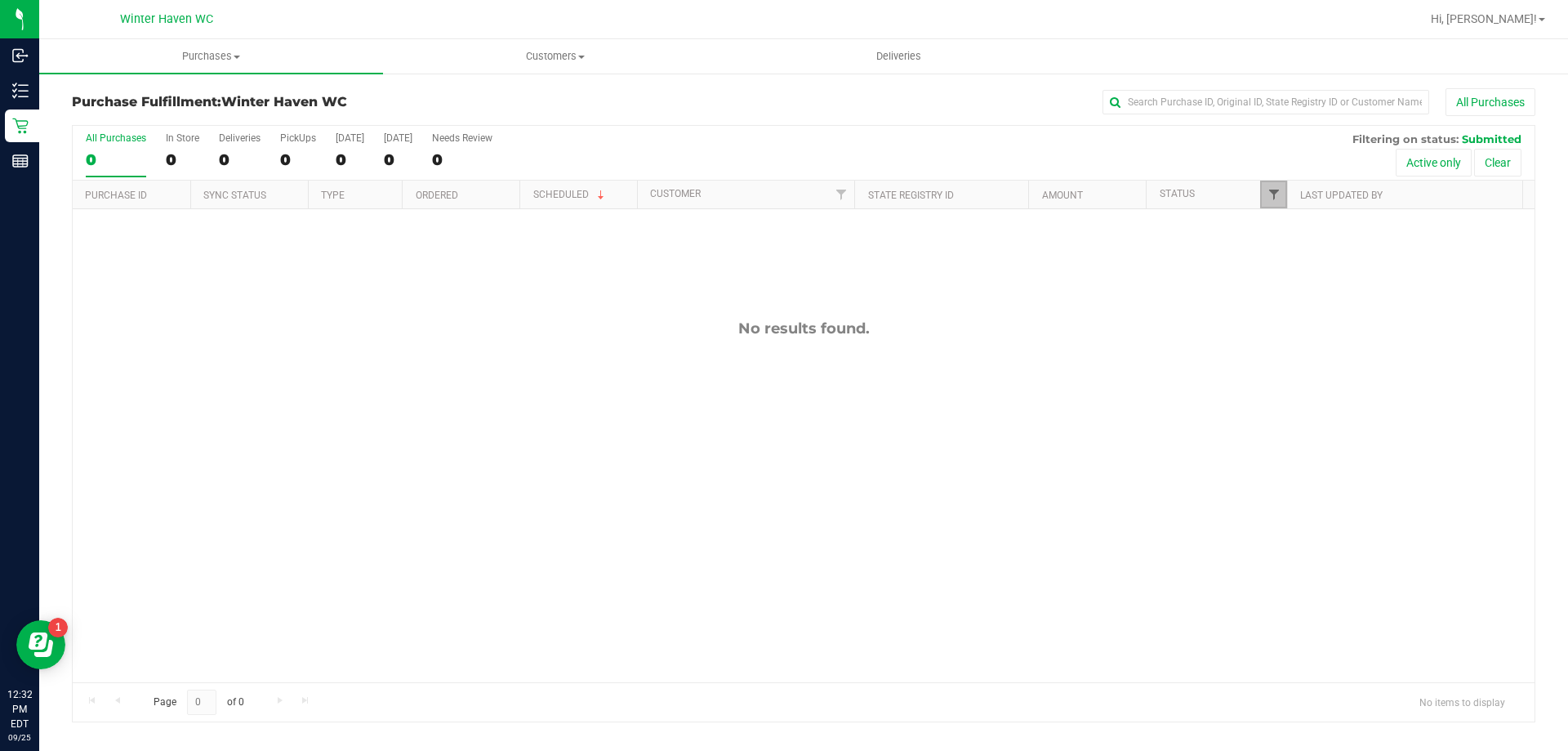
click at [1270, 194] on span "Filter" at bounding box center [1274, 194] width 13 height 13
click at [1281, 374] on input "Packed" at bounding box center [1281, 374] width 11 height 11
checkbox input "true"
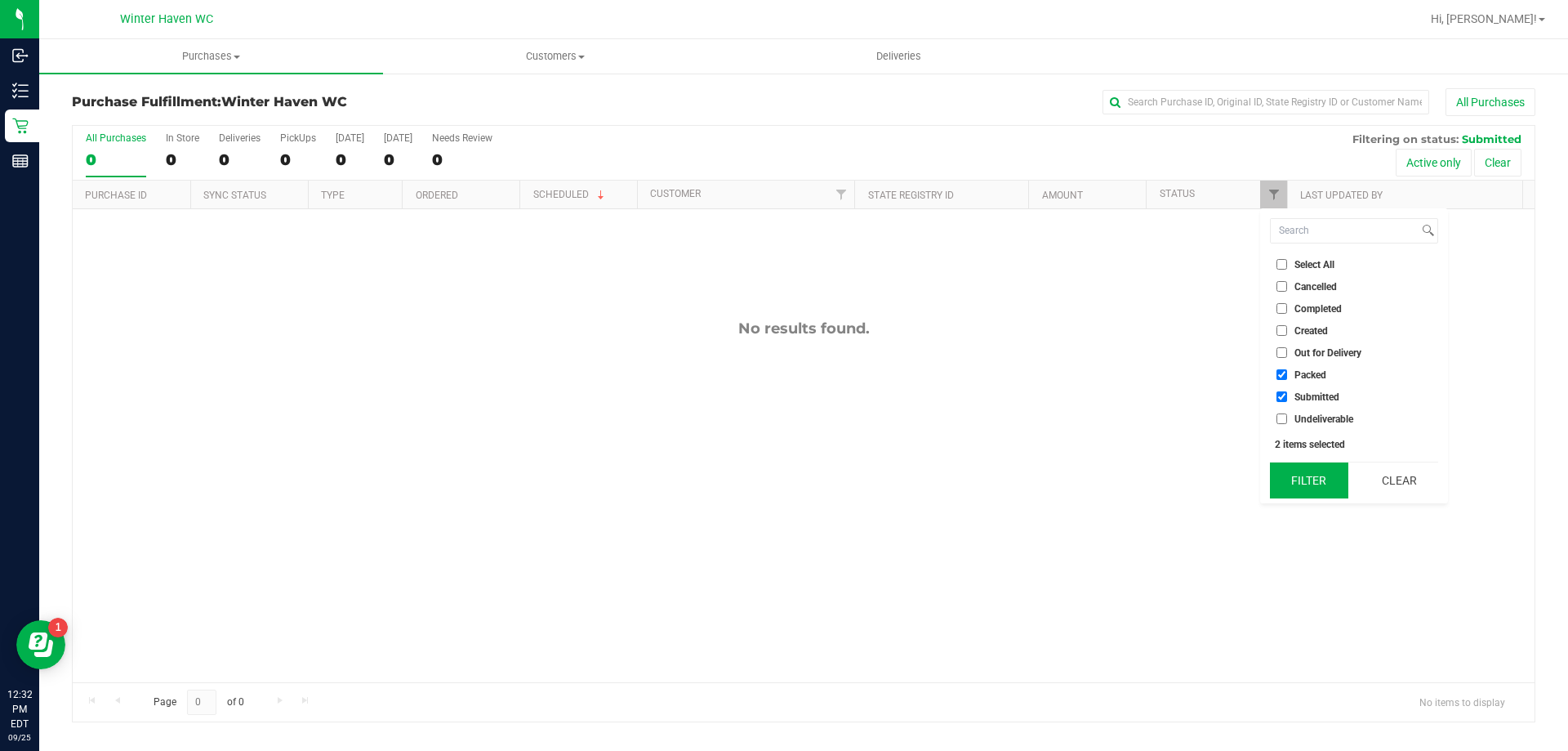
click at [1303, 479] on button "Filter" at bounding box center [1309, 480] width 78 height 36
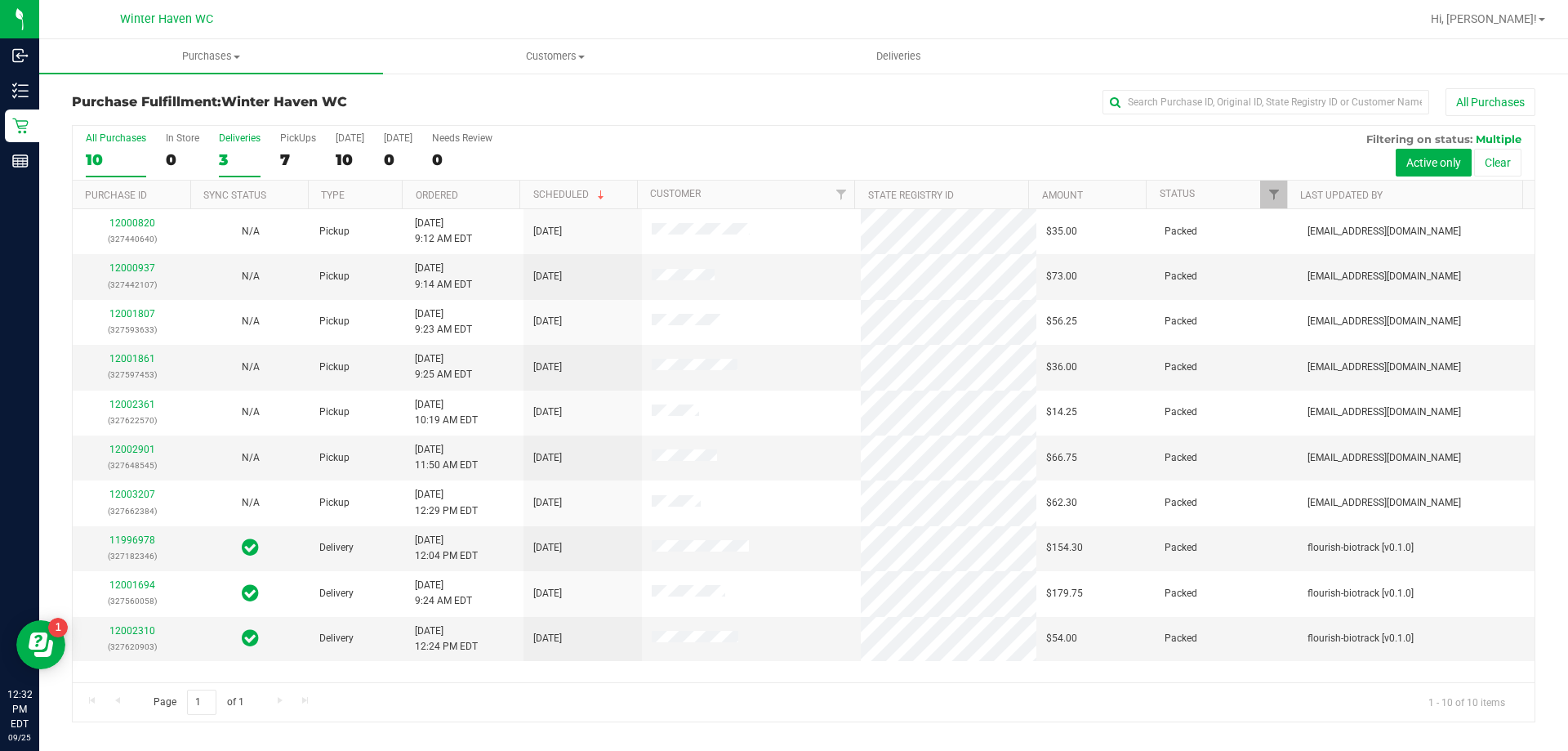
click at [228, 162] on div "3" at bounding box center [239, 160] width 42 height 19
click at [0, 0] on input "Deliveries 3" at bounding box center [0, 0] width 0 height 0
click at [219, 147] on label "Deliveries 3" at bounding box center [239, 154] width 42 height 45
click at [0, 0] on input "Deliveries 3" at bounding box center [0, 0] width 0 height 0
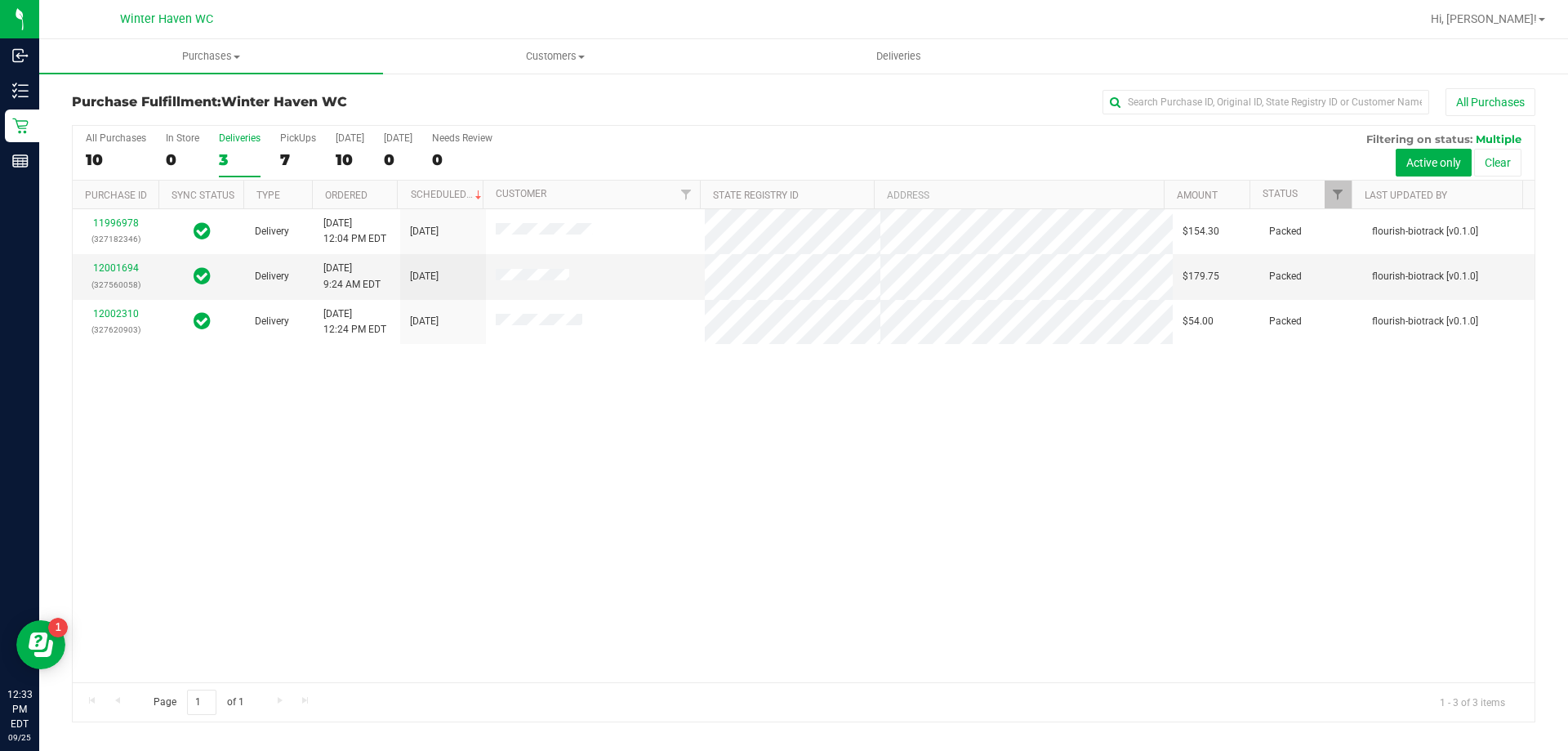
click at [329, 161] on div "All Purchases 10 In Store 0 Deliveries 3 PickUps 7 Today 10 Tomorrow 0 Needs Re…" at bounding box center [804, 153] width 1462 height 55
click at [338, 153] on div "10" at bounding box center [350, 160] width 29 height 19
click at [0, 0] on input "Today 10" at bounding box center [0, 0] width 0 height 0
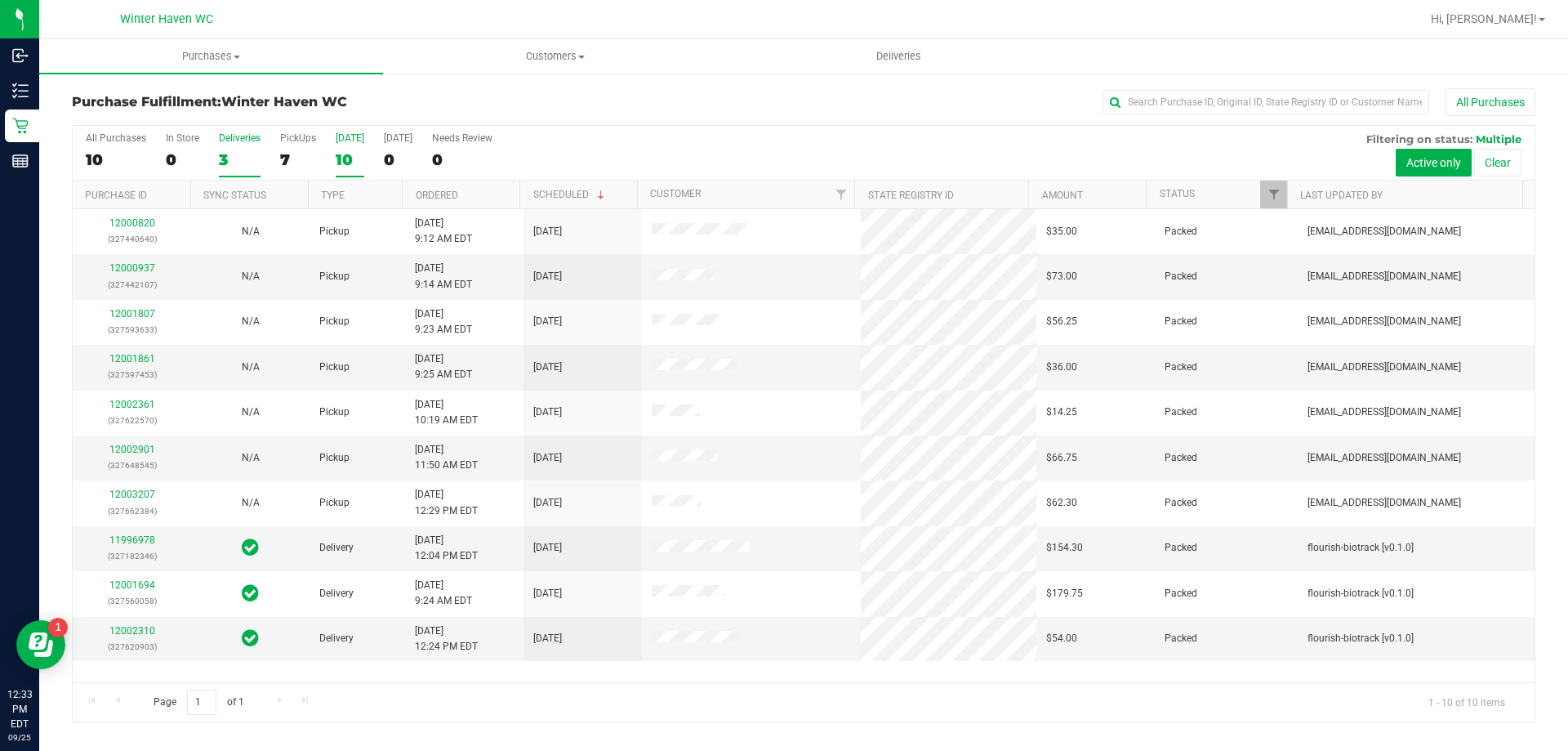
click at [251, 171] on label "Deliveries 3" at bounding box center [239, 154] width 42 height 45
click at [0, 0] on input "Deliveries 3" at bounding box center [0, 0] width 0 height 0
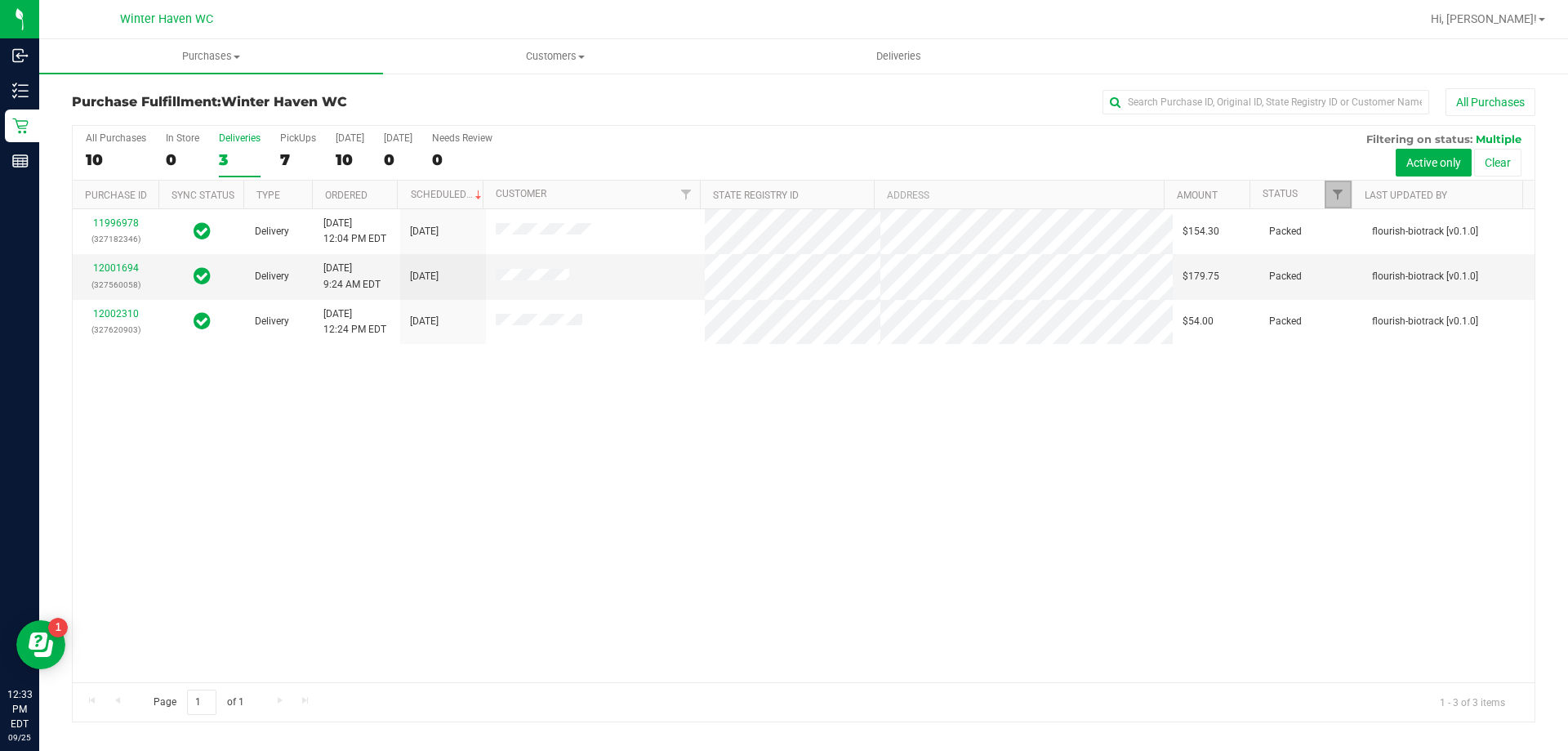
click at [1331, 187] on link "Filter" at bounding box center [1338, 194] width 27 height 28
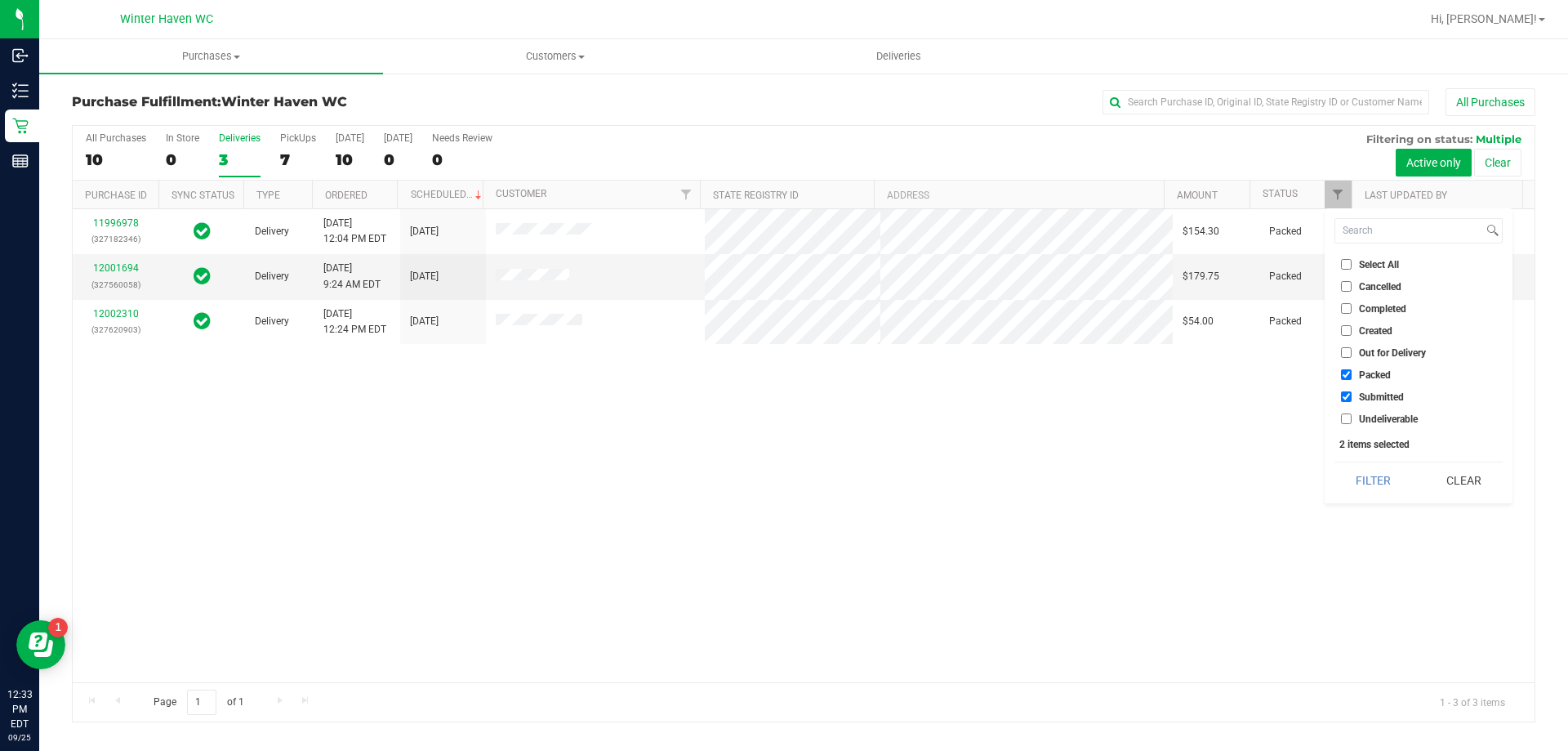
click at [1345, 378] on input "Packed" at bounding box center [1346, 374] width 11 height 11
checkbox input "false"
click at [1374, 458] on div "Select All Cancelled Completed Created Out for Delivery Packed Submitted Undeli…" at bounding box center [1419, 356] width 188 height 295
drag, startPoint x: 1366, startPoint y: 477, endPoint x: 1358, endPoint y: 468, distance: 12.0
click at [1366, 478] on button "Filter" at bounding box center [1374, 480] width 78 height 36
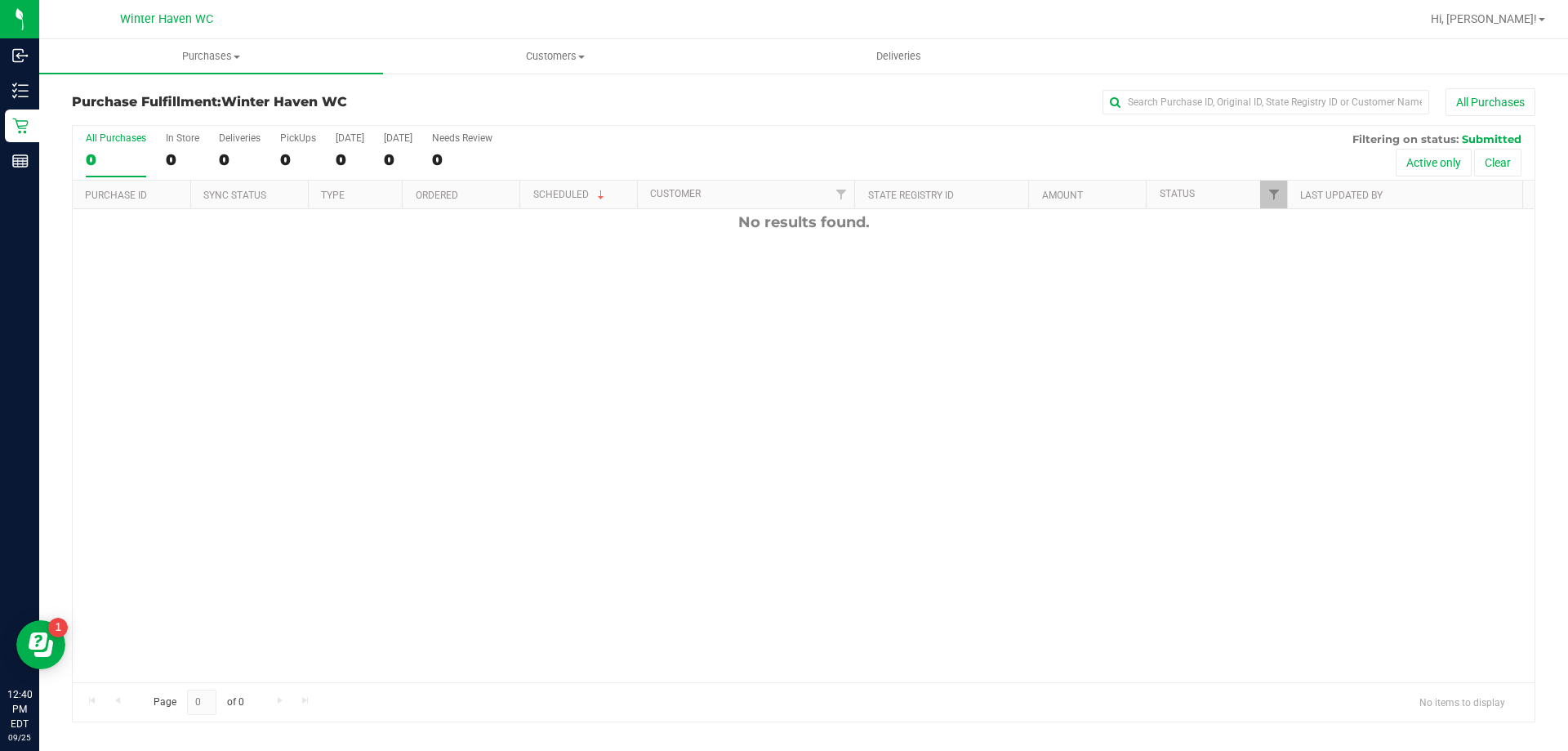
scroll to position [110, 0]
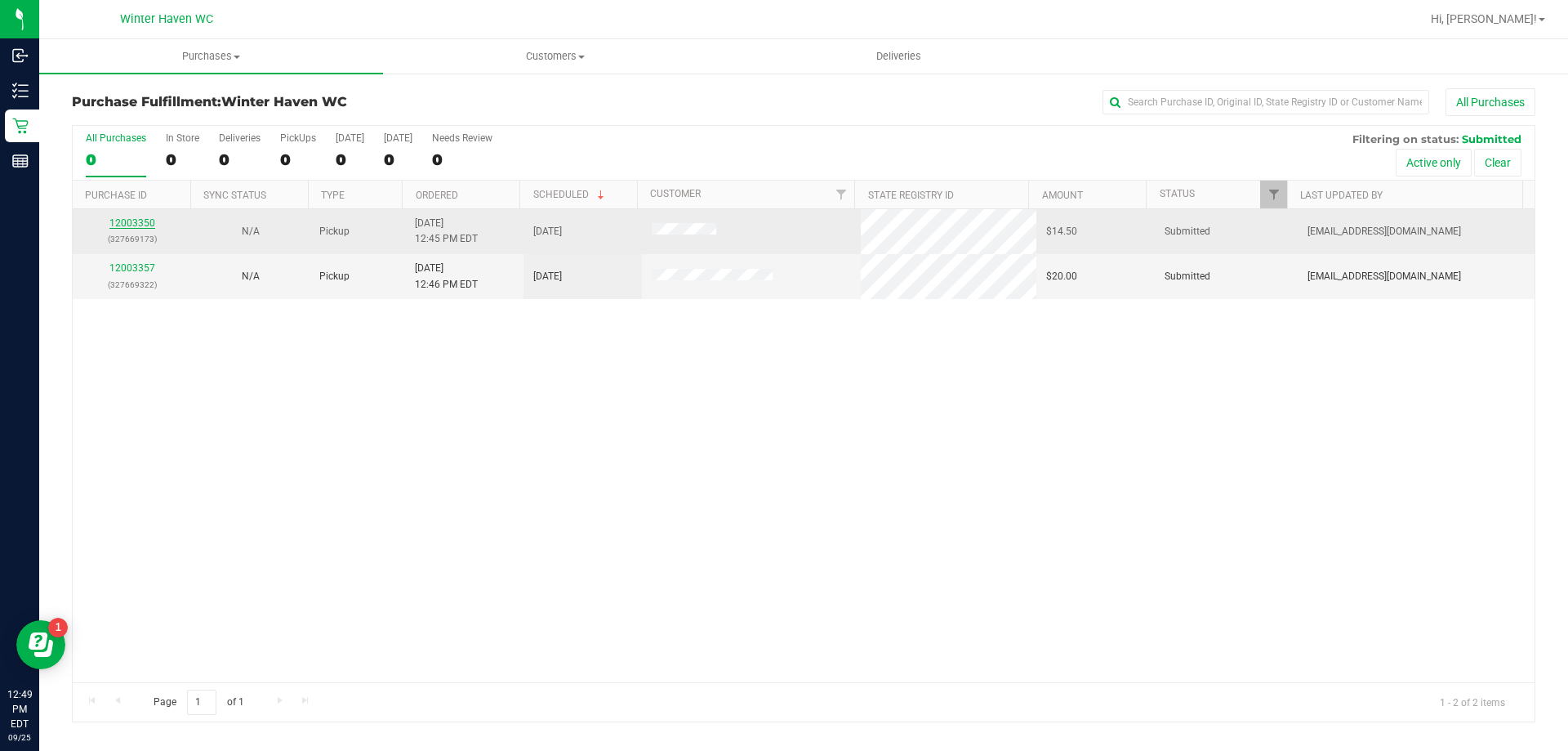
click at [130, 221] on link "12003350" at bounding box center [132, 222] width 46 height 11
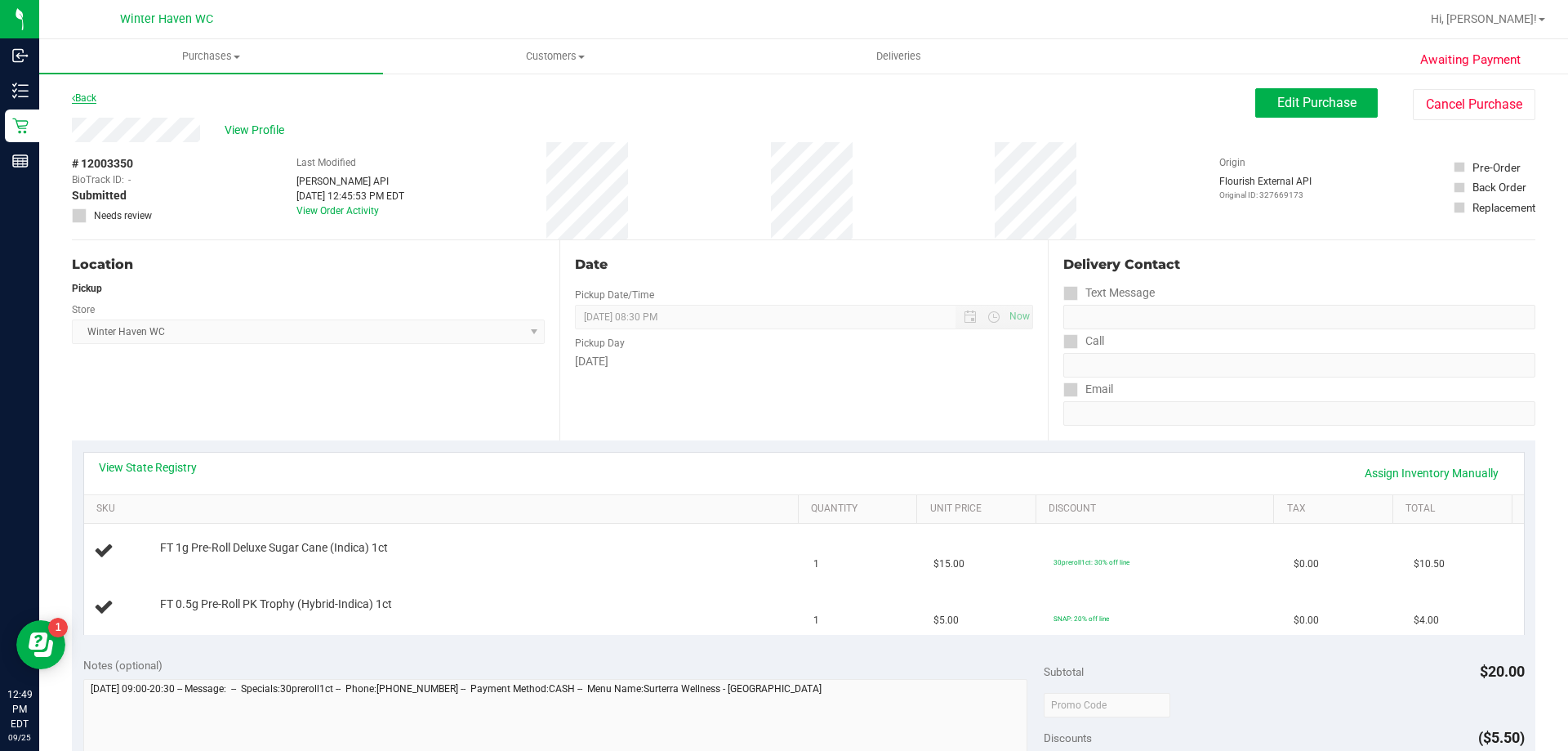
click at [93, 96] on link "Back" at bounding box center [84, 98] width 25 height 11
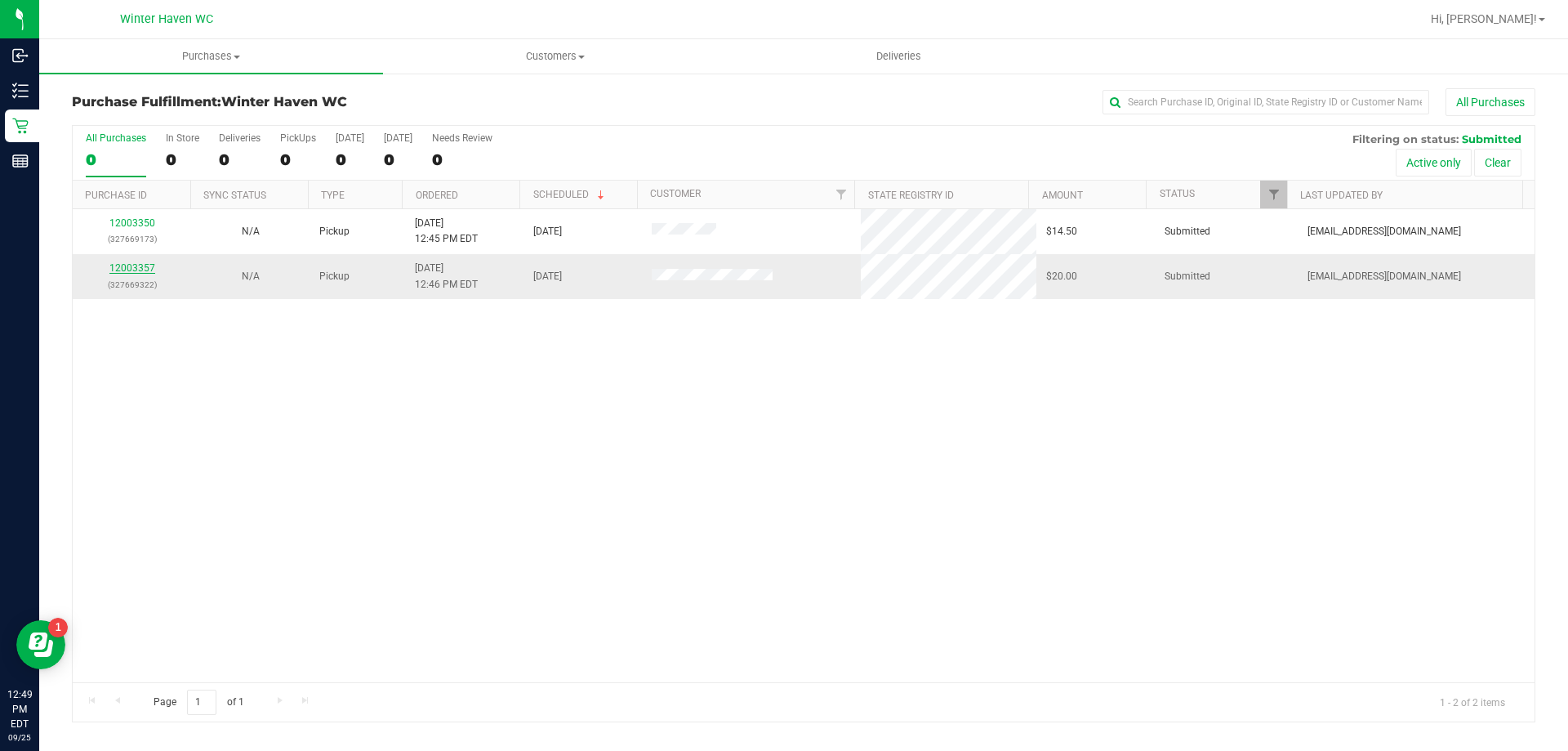
click at [136, 266] on link "12003357" at bounding box center [132, 267] width 46 height 11
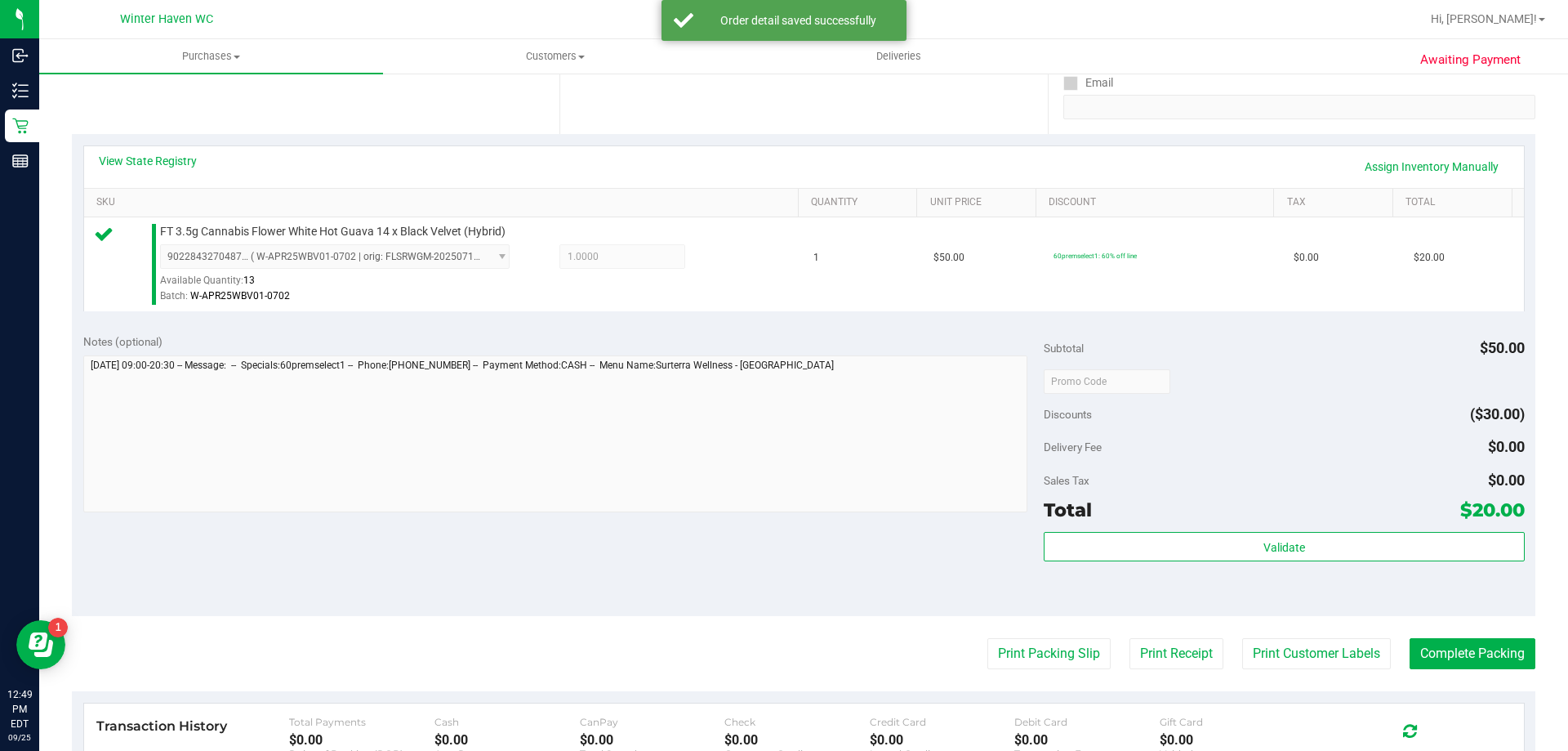
scroll to position [409, 0]
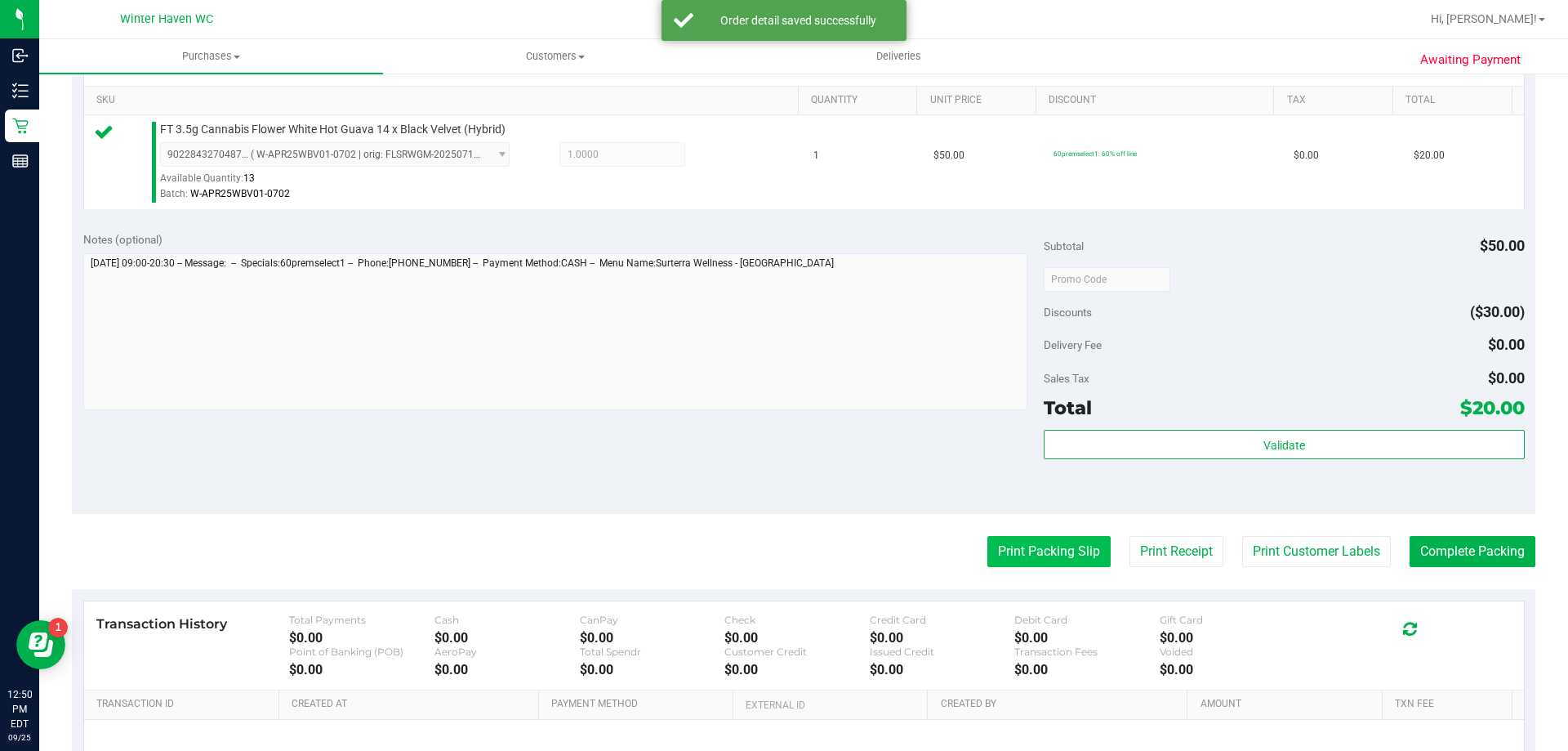
click at [1047, 547] on button "Print Packing Slip" at bounding box center [1048, 552] width 123 height 31
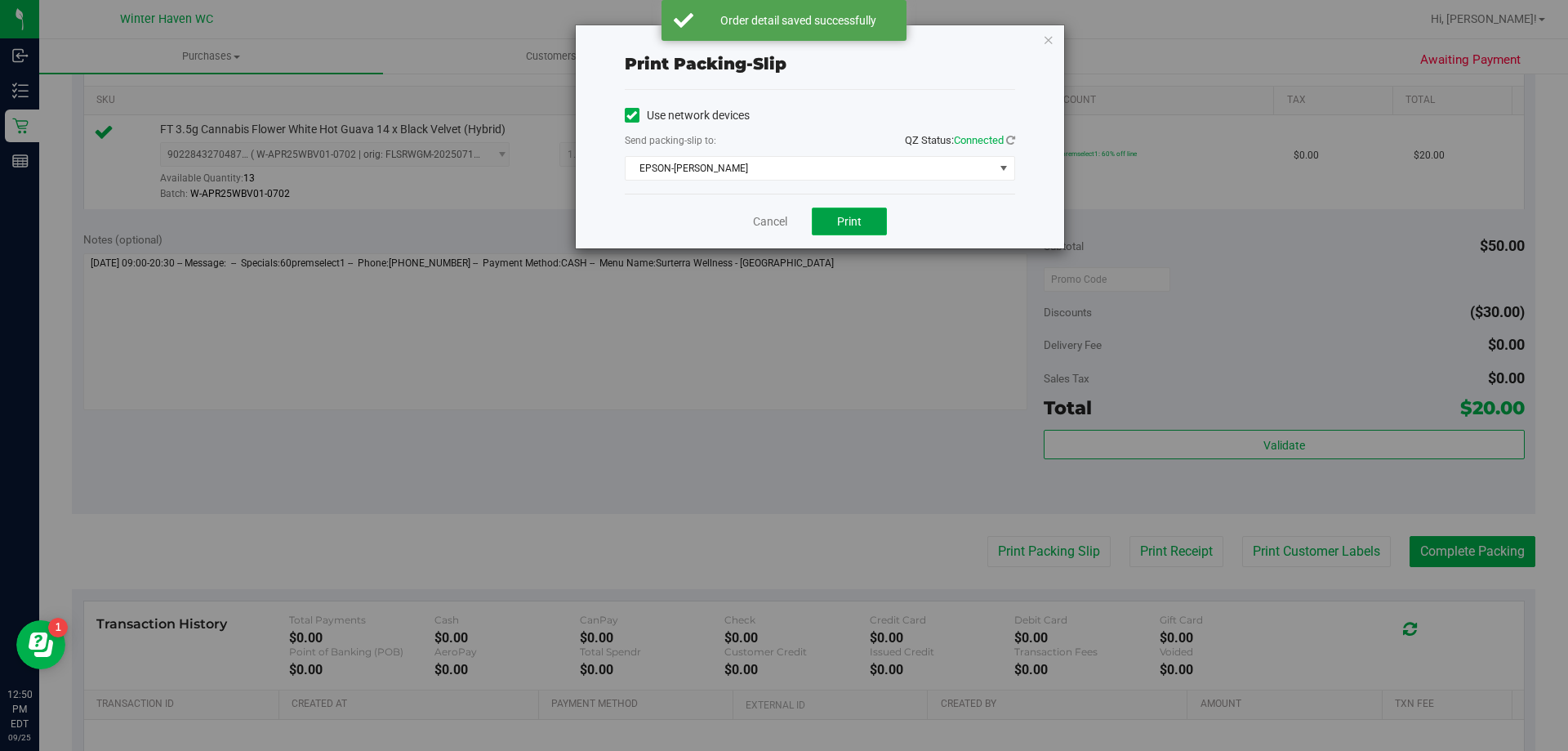
click at [834, 216] on button "Print" at bounding box center [849, 221] width 75 height 28
click at [786, 217] on link "Cancel" at bounding box center [770, 221] width 34 height 17
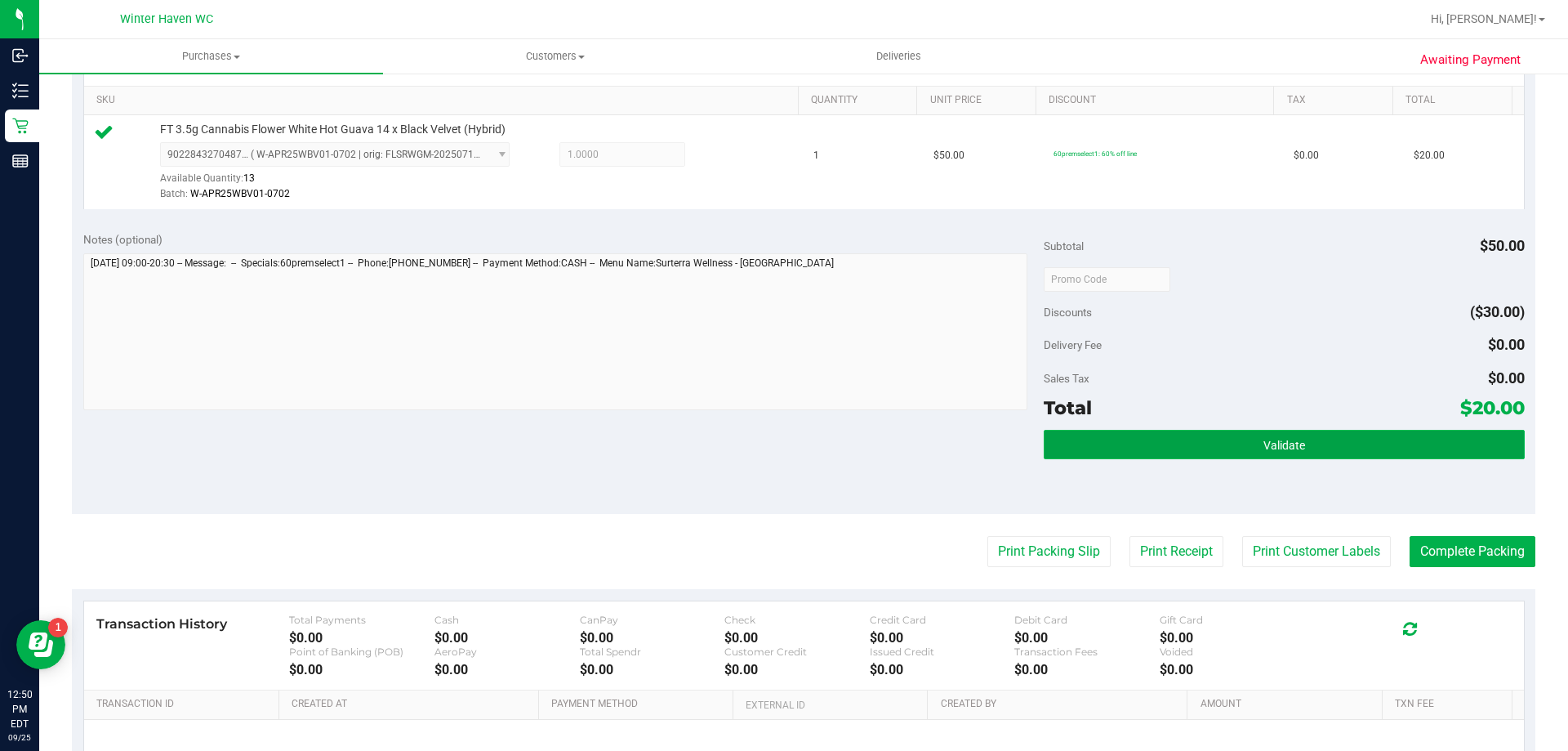
click at [1435, 457] on button "Validate" at bounding box center [1284, 445] width 480 height 30
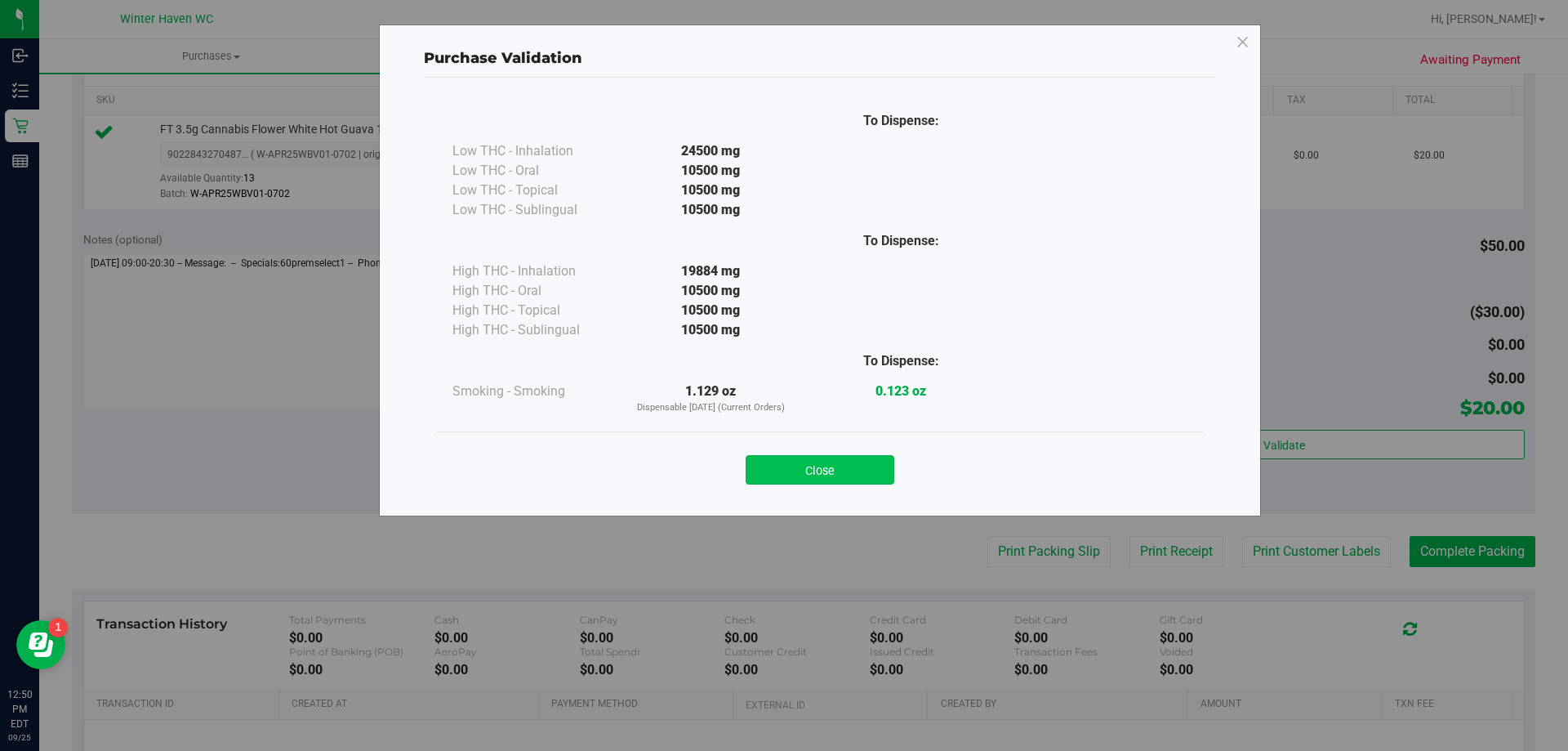
click at [797, 457] on button "Close" at bounding box center [819, 469] width 148 height 30
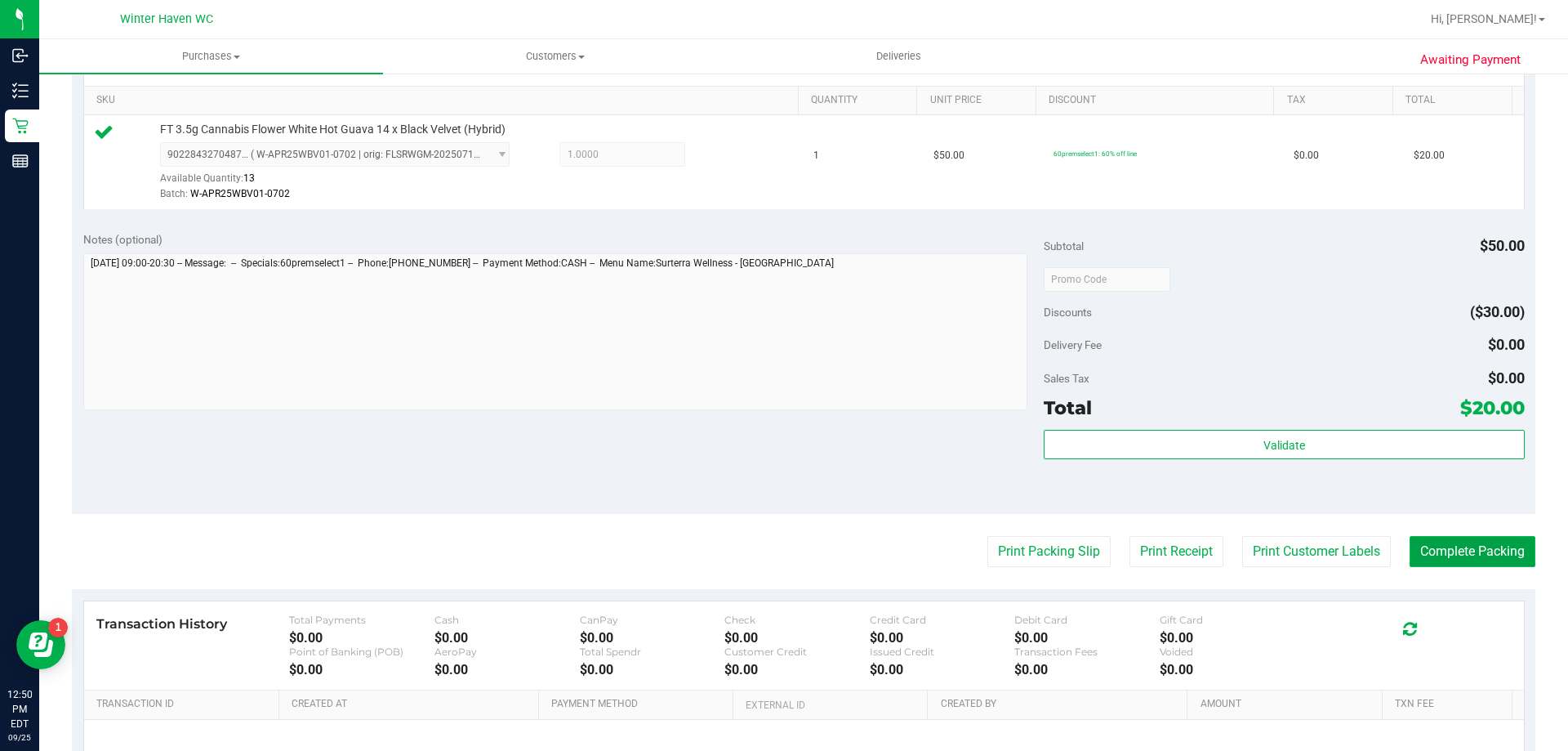
click at [1504, 565] on button "Complete Packing" at bounding box center [1472, 552] width 126 height 31
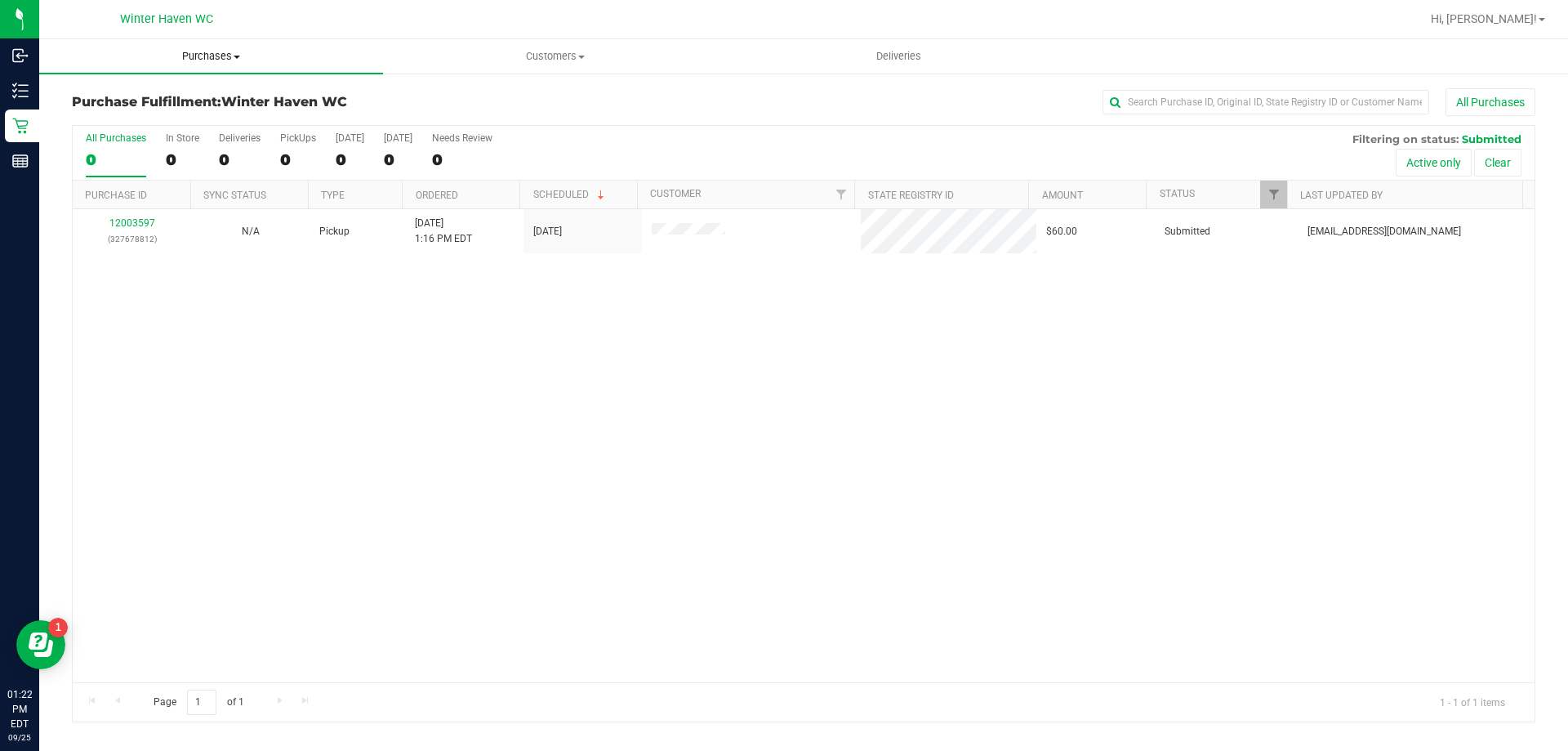
click at [197, 63] on span "Purchases" at bounding box center [210, 56] width 343 height 14
click at [193, 95] on span "Summary of purchases" at bounding box center [122, 98] width 167 height 14
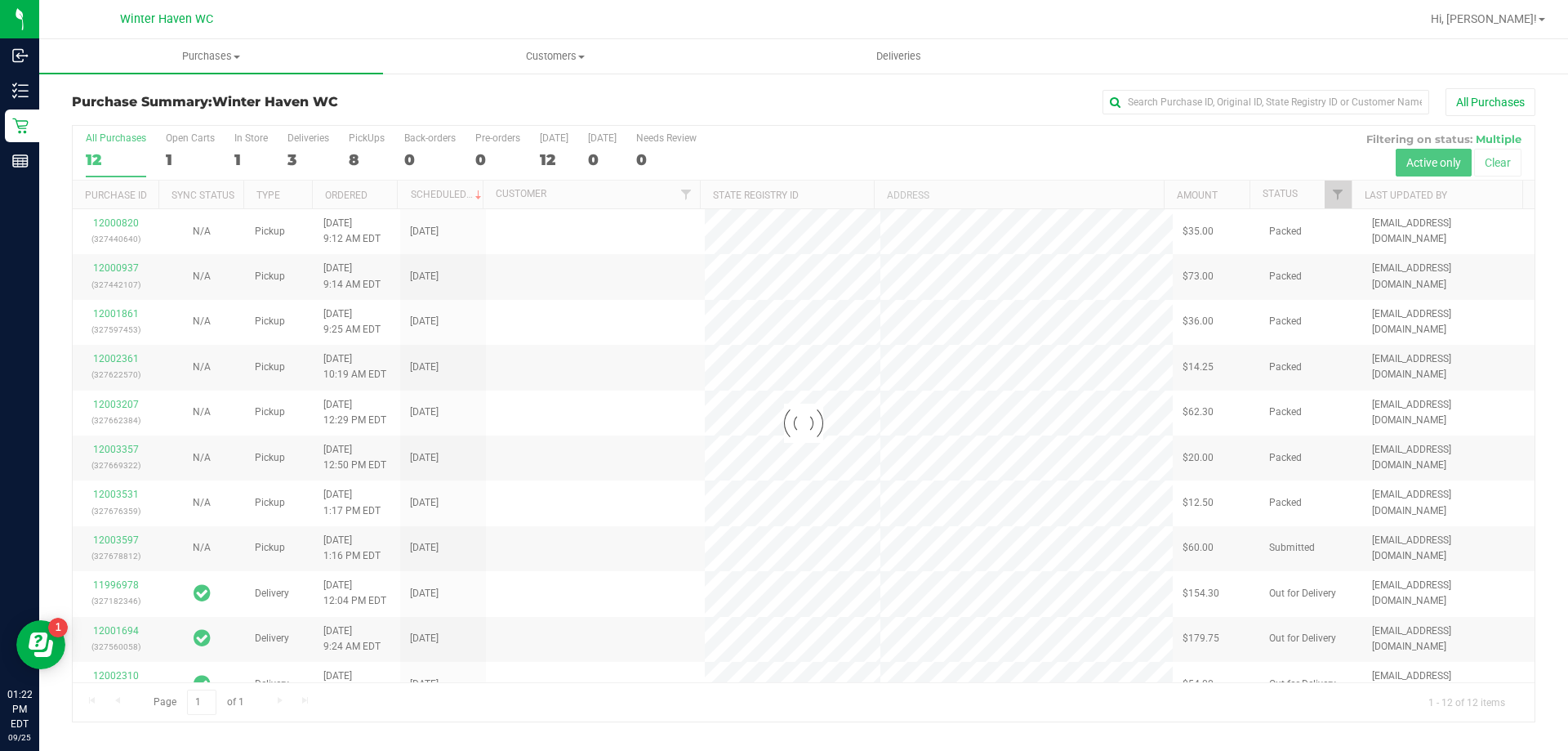
click at [244, 149] on div at bounding box center [804, 423] width 1462 height 596
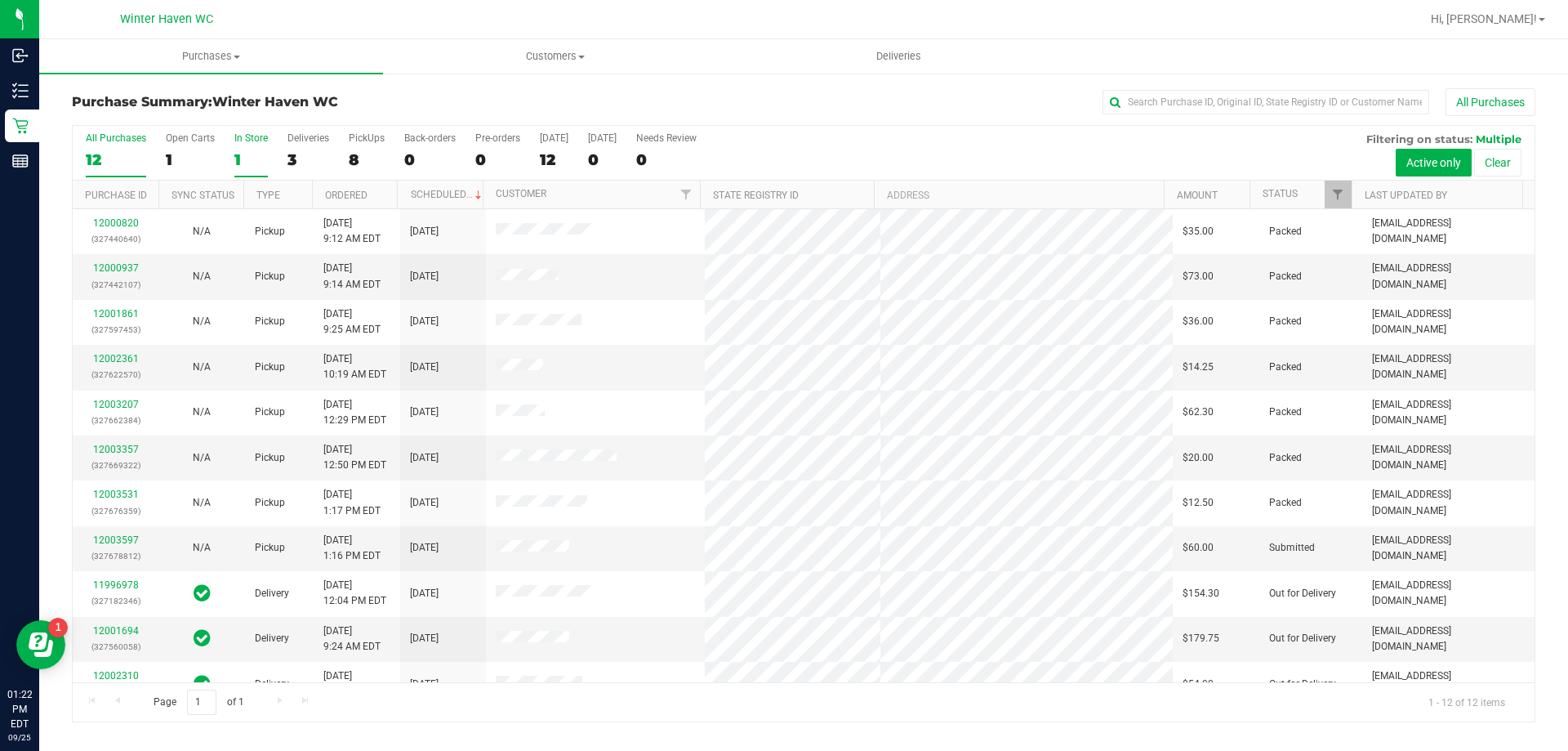
click at [241, 152] on div "1" at bounding box center [250, 160] width 33 height 19
click at [0, 0] on input "In Store 1" at bounding box center [0, 0] width 0 height 0
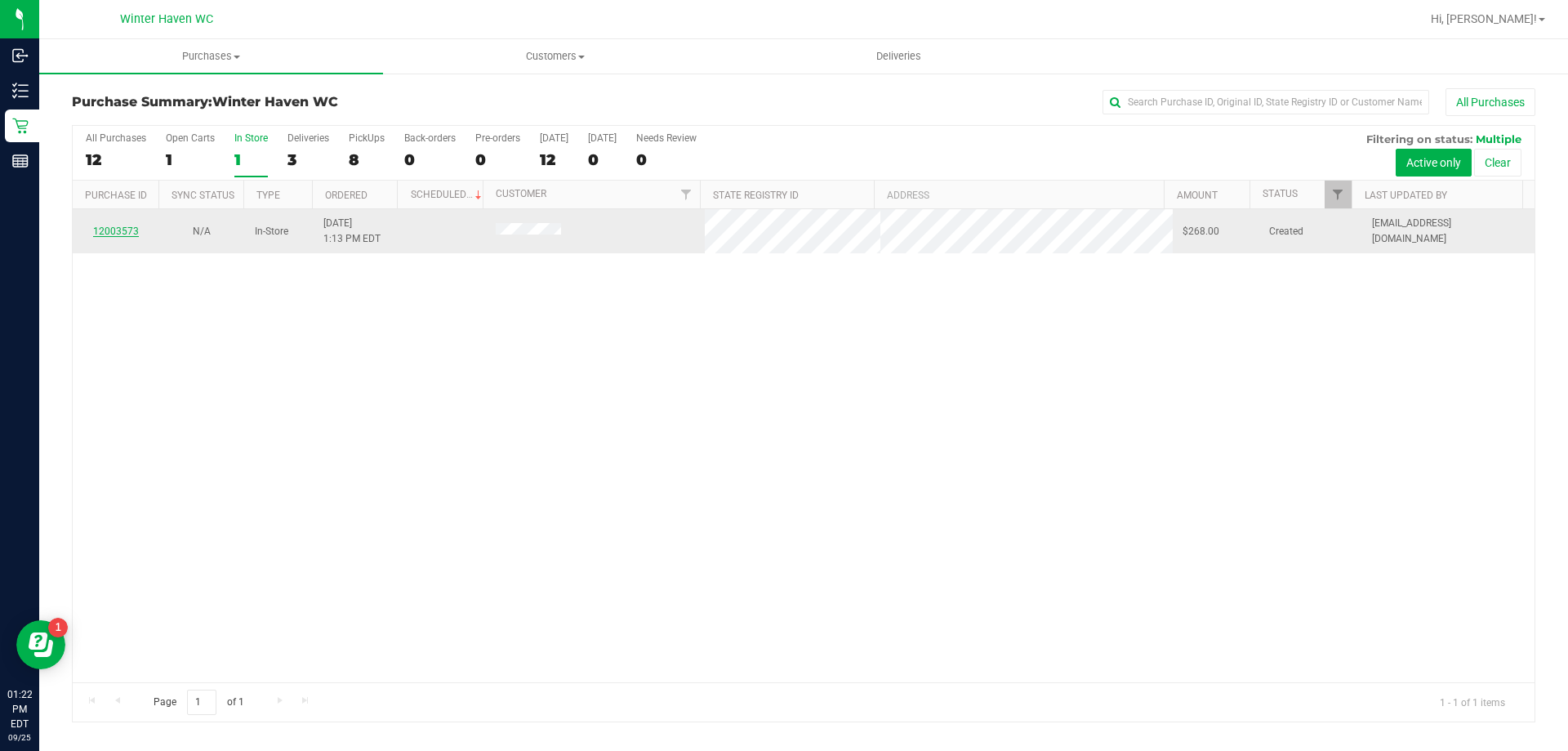
click at [130, 230] on link "12003573" at bounding box center [116, 231] width 46 height 11
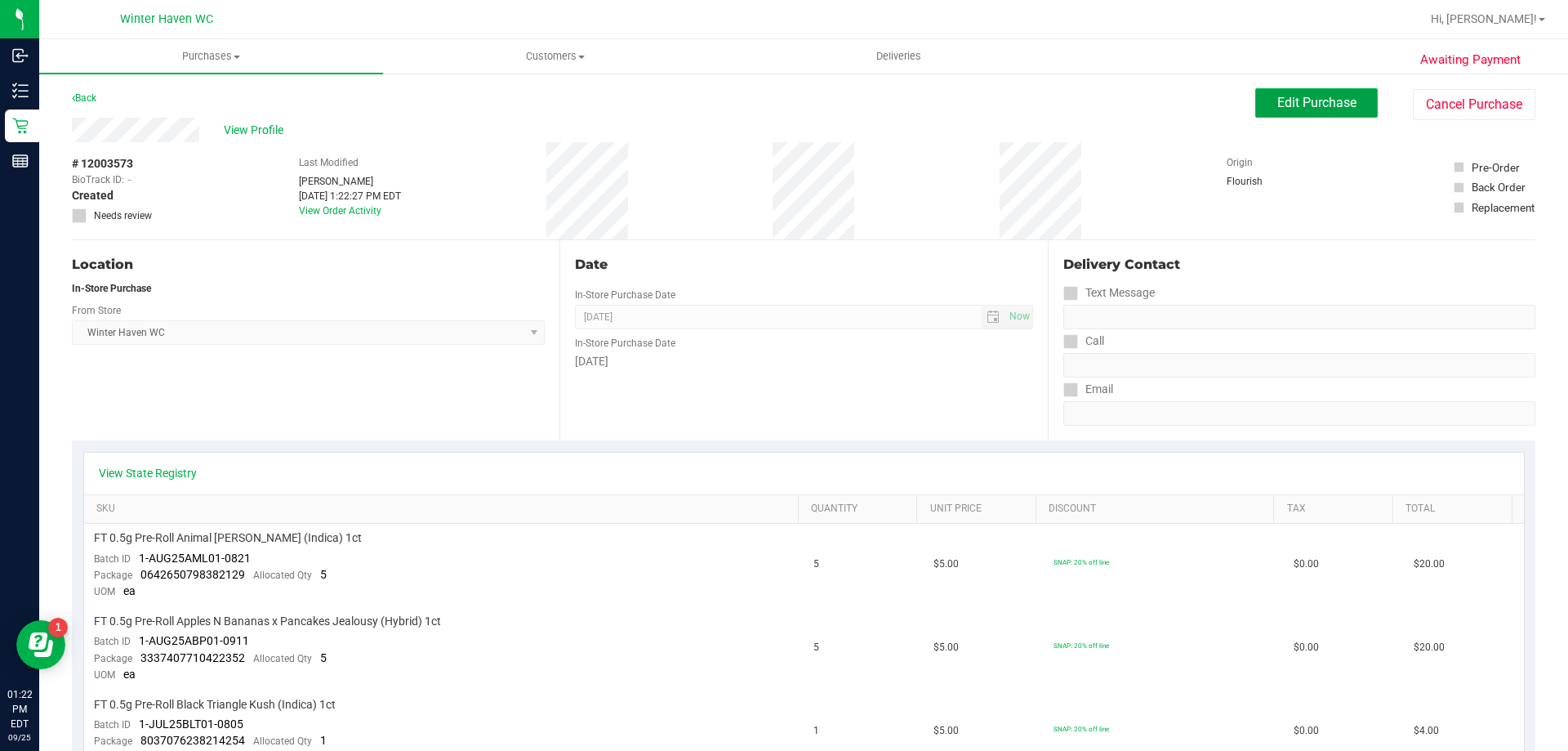
click at [1284, 101] on span "Edit Purchase" at bounding box center [1316, 103] width 79 height 15
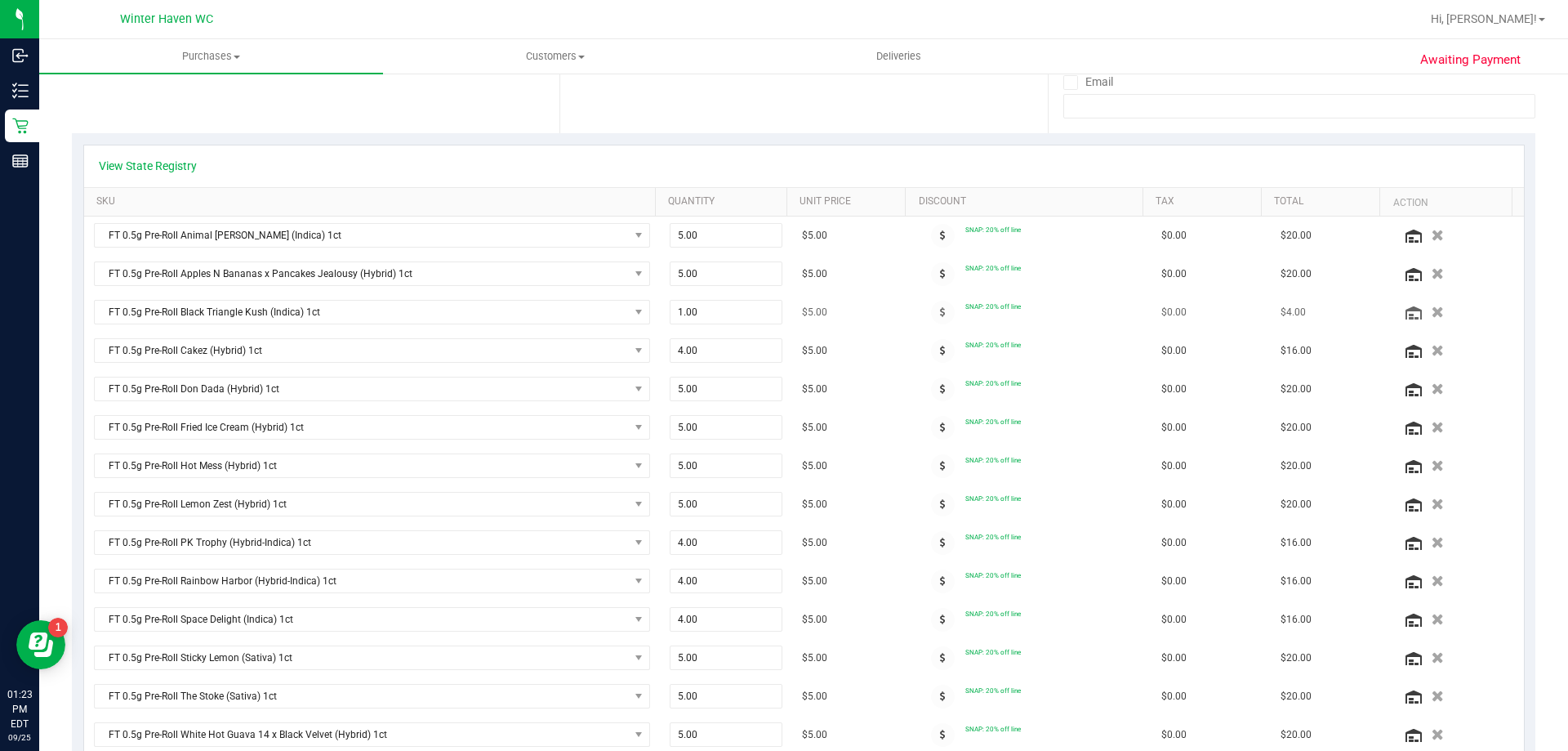
scroll to position [327, 0]
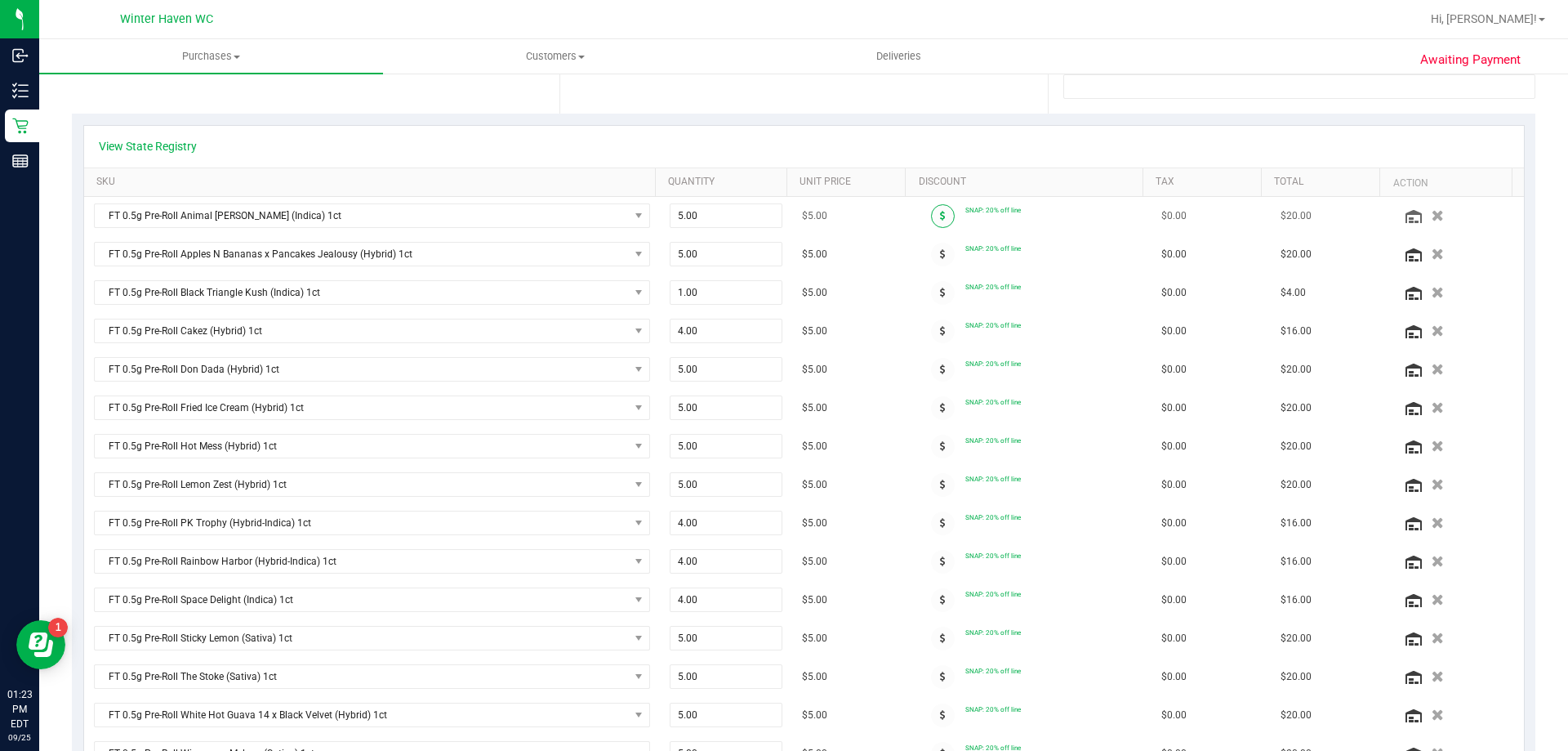
click at [931, 217] on span at bounding box center [943, 216] width 24 height 24
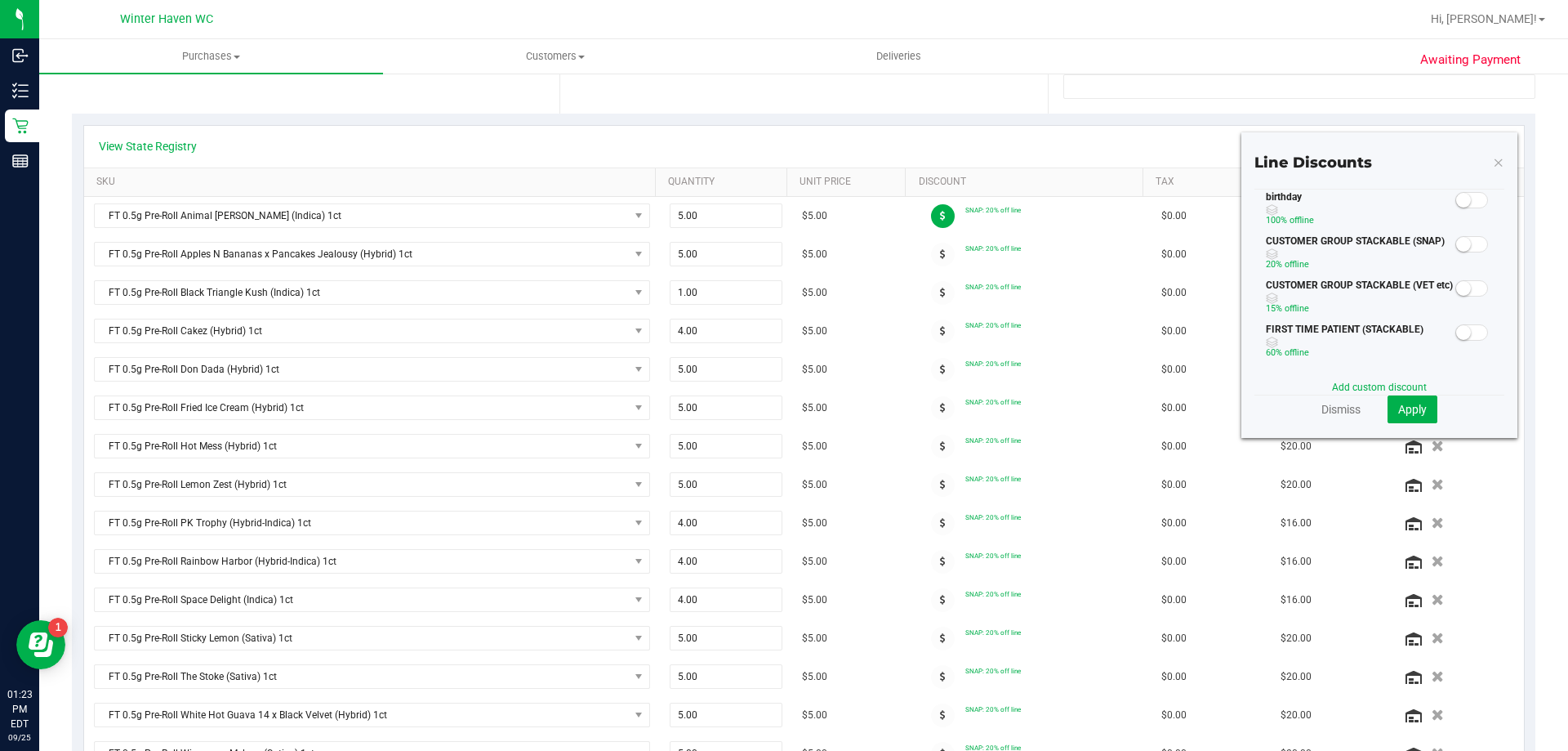
click at [1456, 246] on small at bounding box center [1463, 244] width 14 height 14
click at [1412, 417] on button "Apply" at bounding box center [1412, 409] width 50 height 28
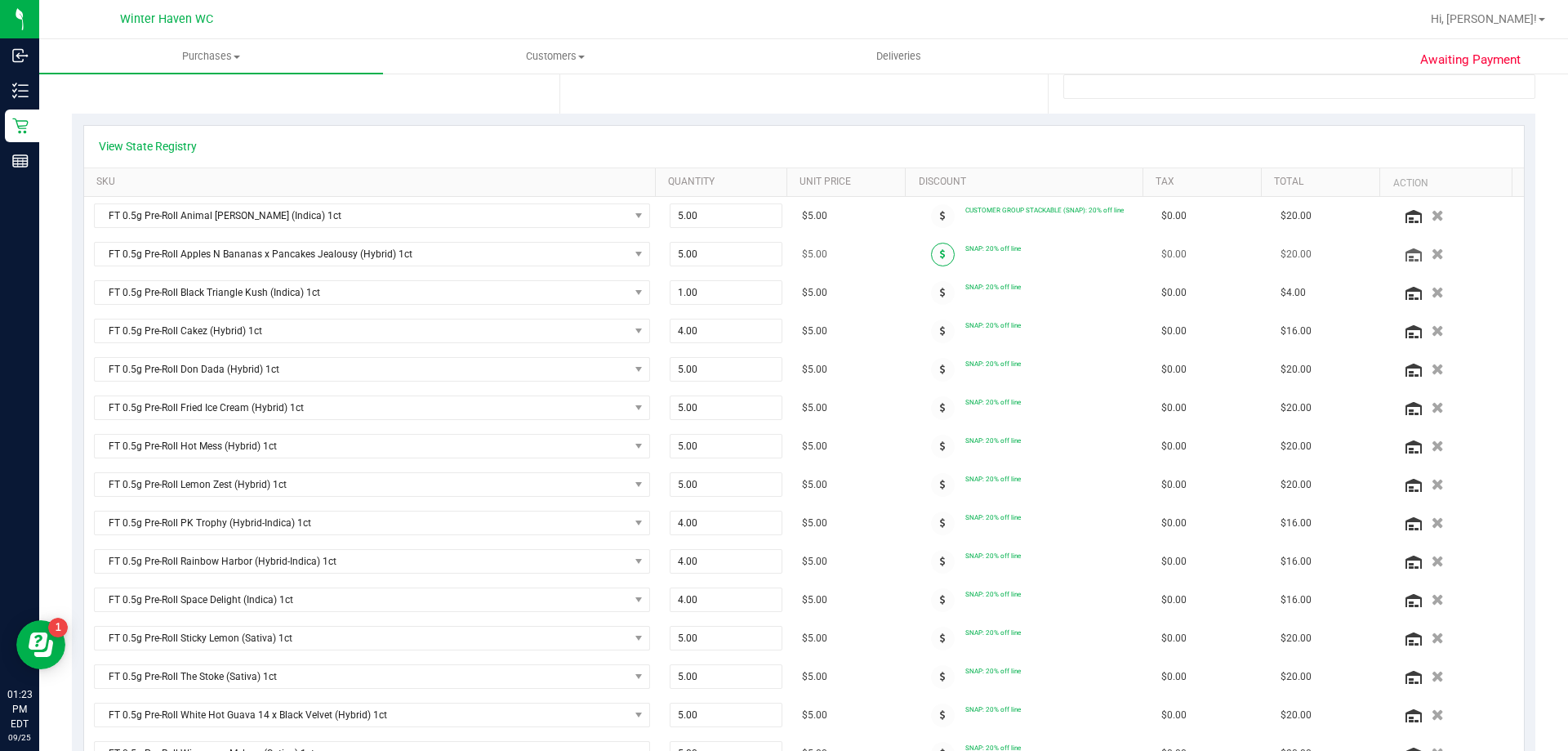
click at [940, 255] on icon at bounding box center [943, 255] width 6 height 10
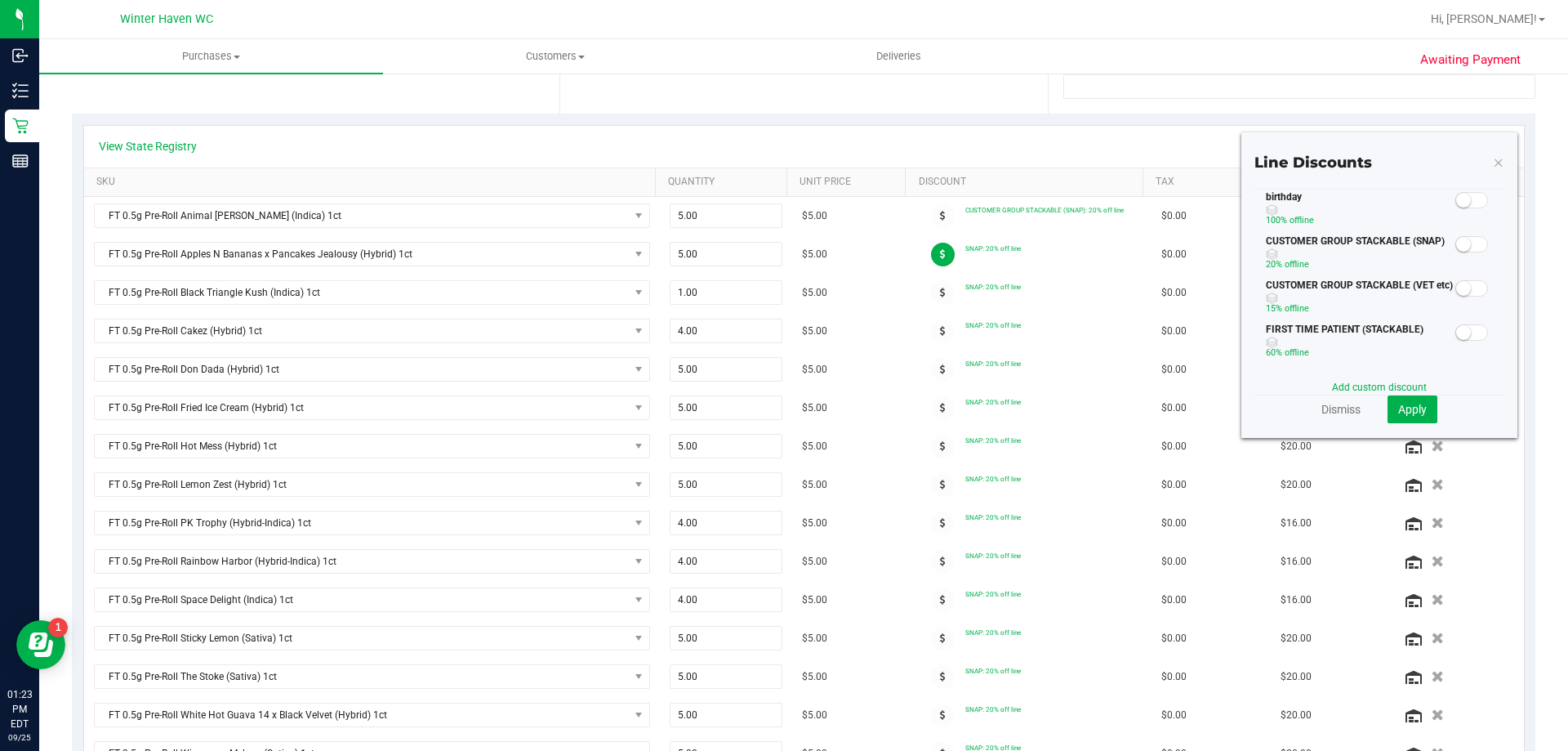
click at [1459, 247] on span at bounding box center [1471, 244] width 33 height 16
click at [1410, 401] on button "Apply" at bounding box center [1412, 409] width 50 height 28
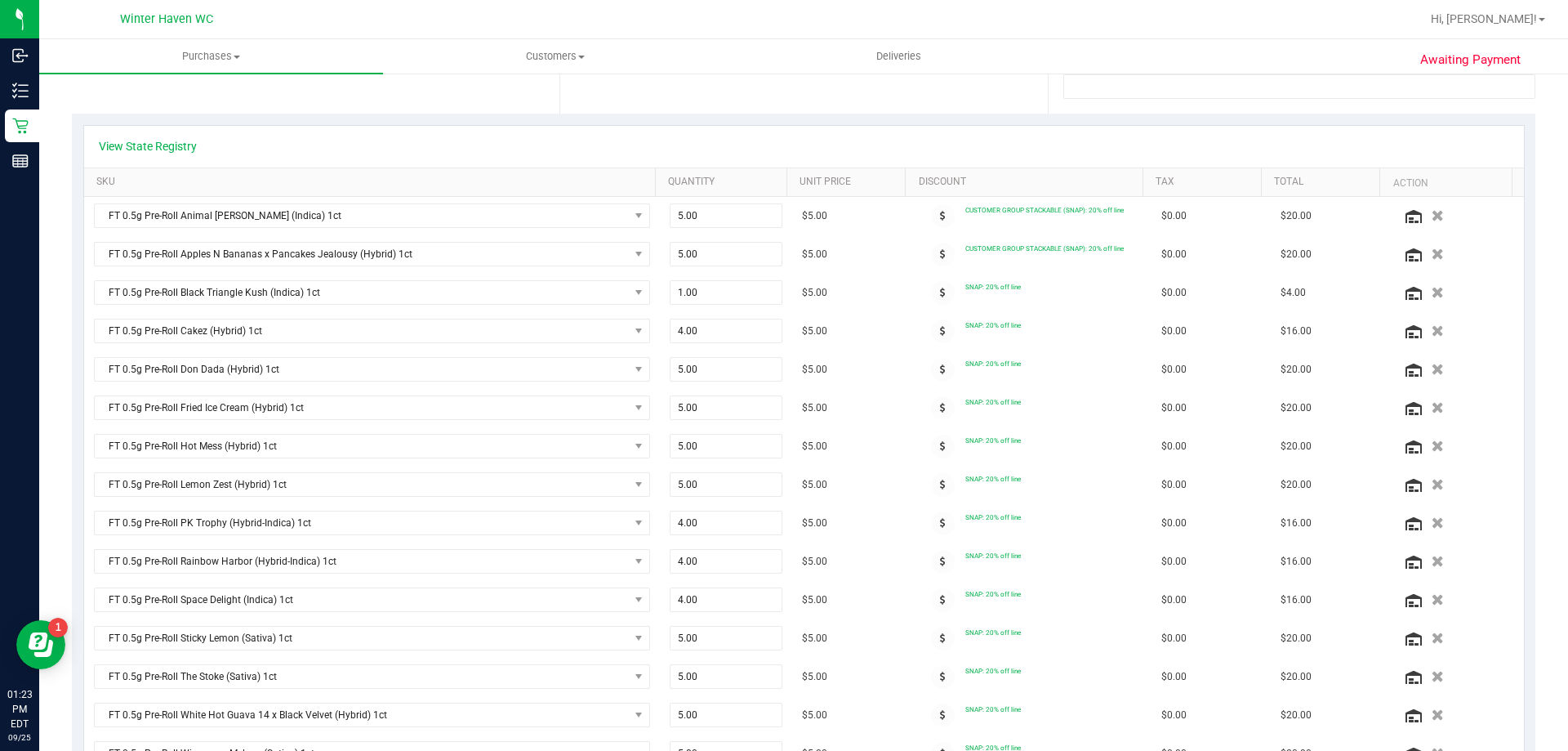
click at [931, 289] on span at bounding box center [943, 293] width 24 height 24
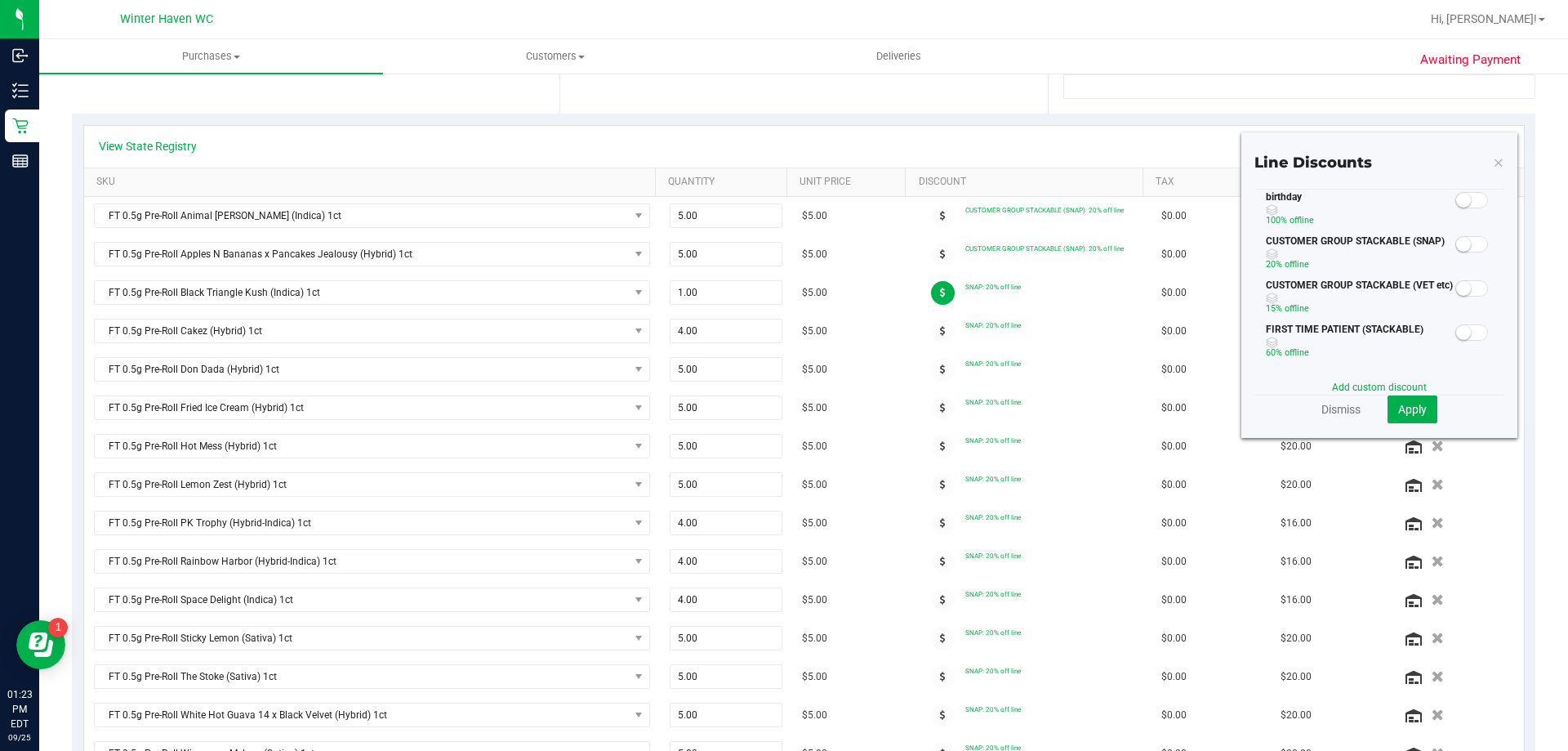
click at [1463, 242] on span at bounding box center [1471, 244] width 33 height 16
click at [1409, 409] on span "Apply" at bounding box center [1413, 409] width 29 height 13
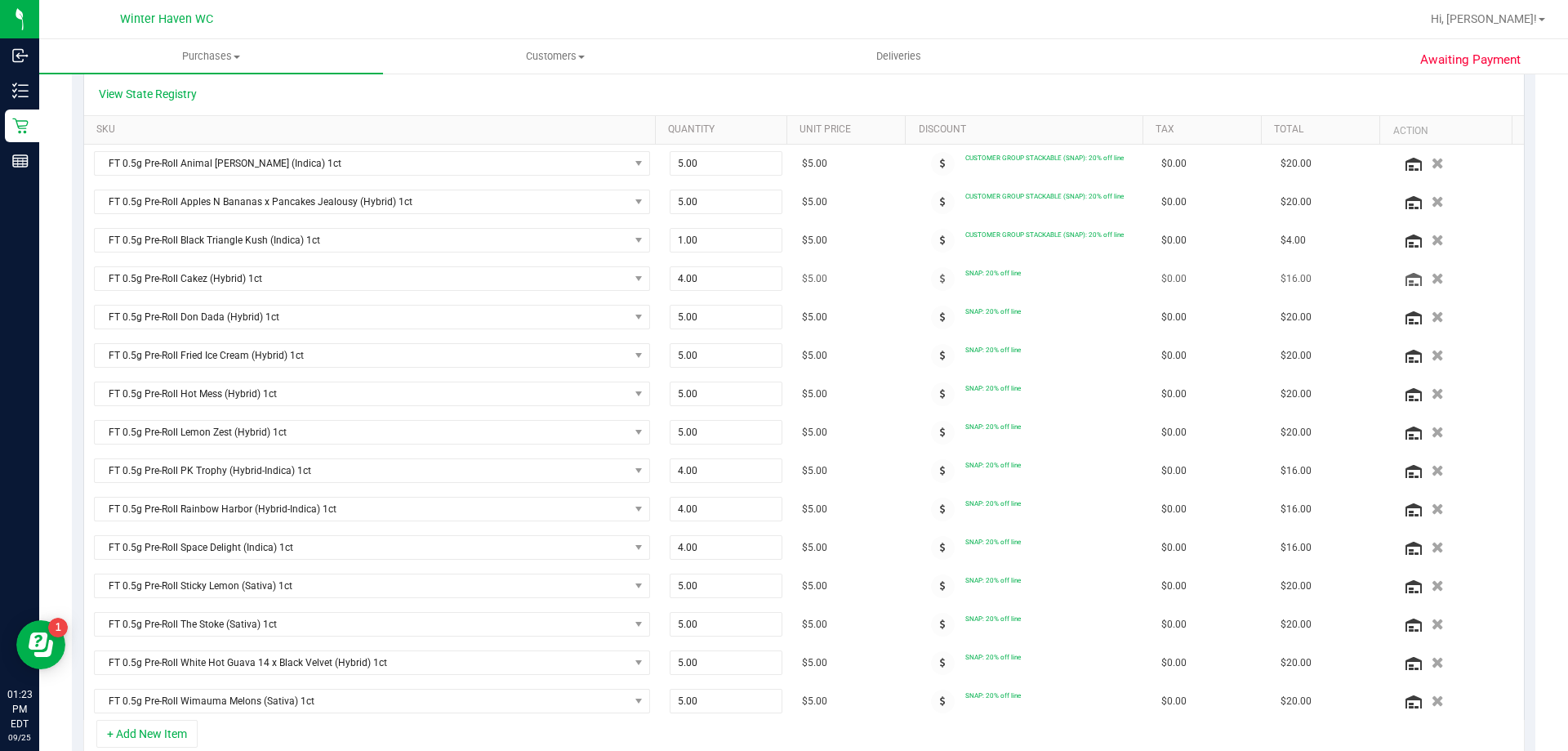
scroll to position [409, 0]
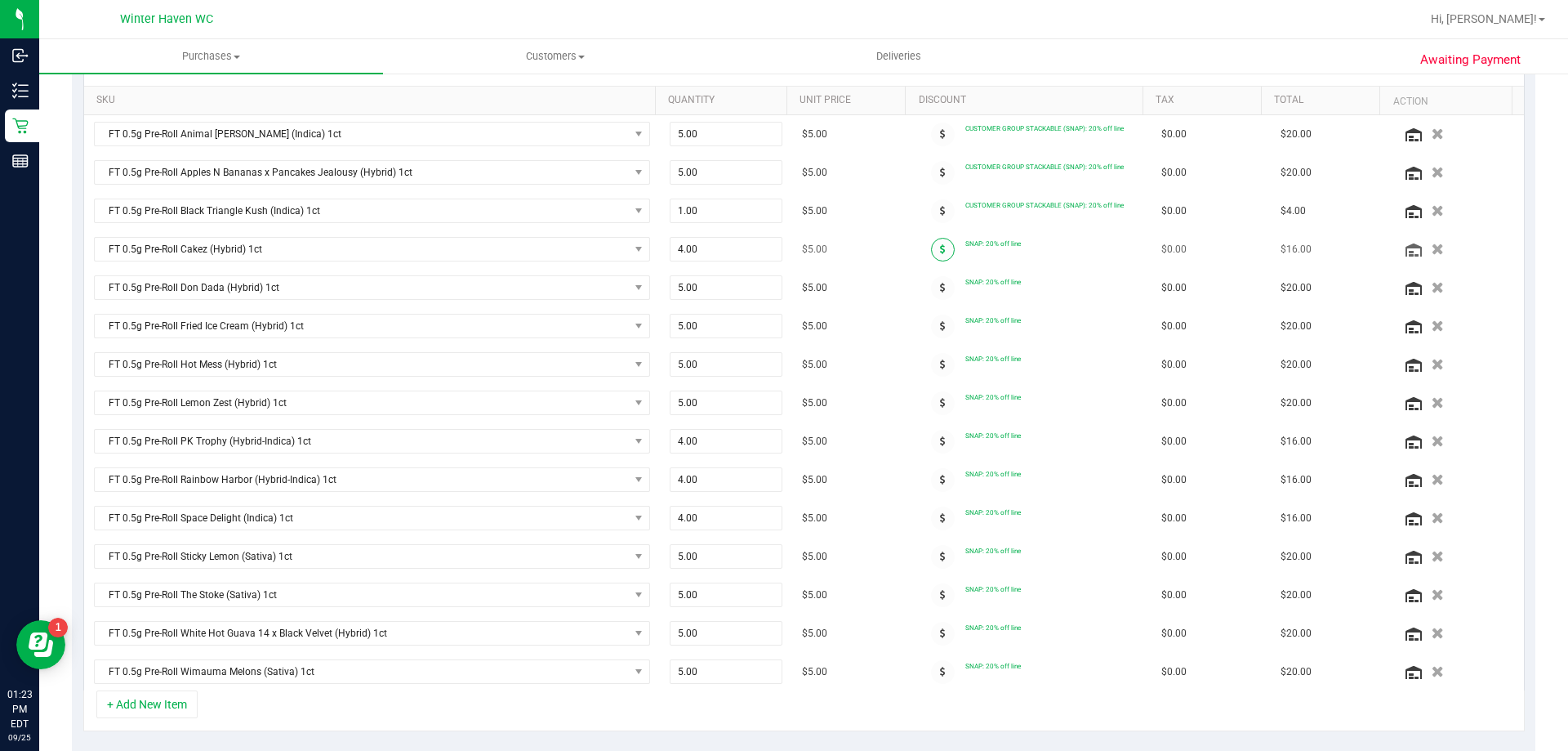
click at [931, 246] on span at bounding box center [943, 249] width 24 height 24
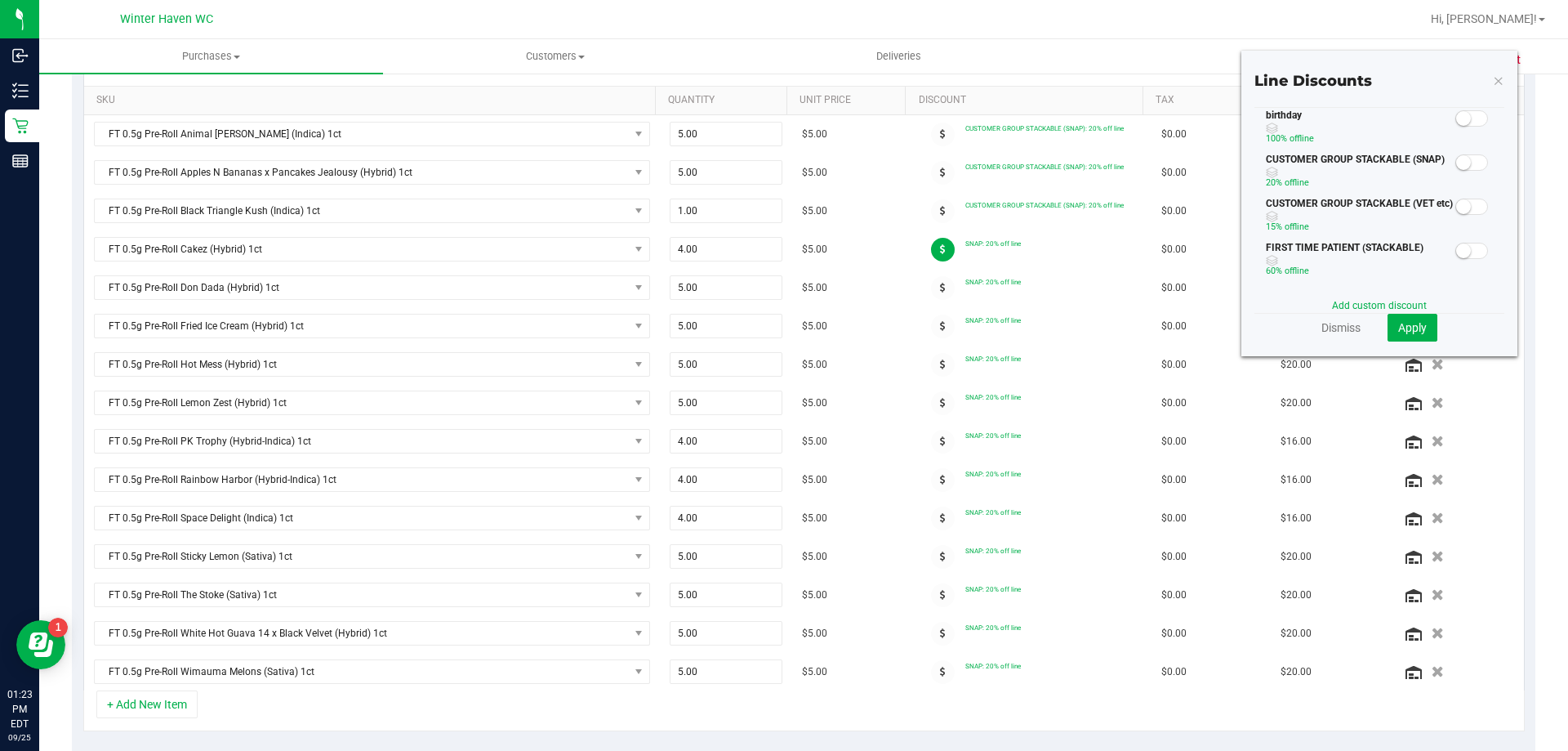
click at [1467, 166] on span at bounding box center [1471, 162] width 33 height 16
click at [1418, 317] on button "Apply" at bounding box center [1412, 328] width 50 height 28
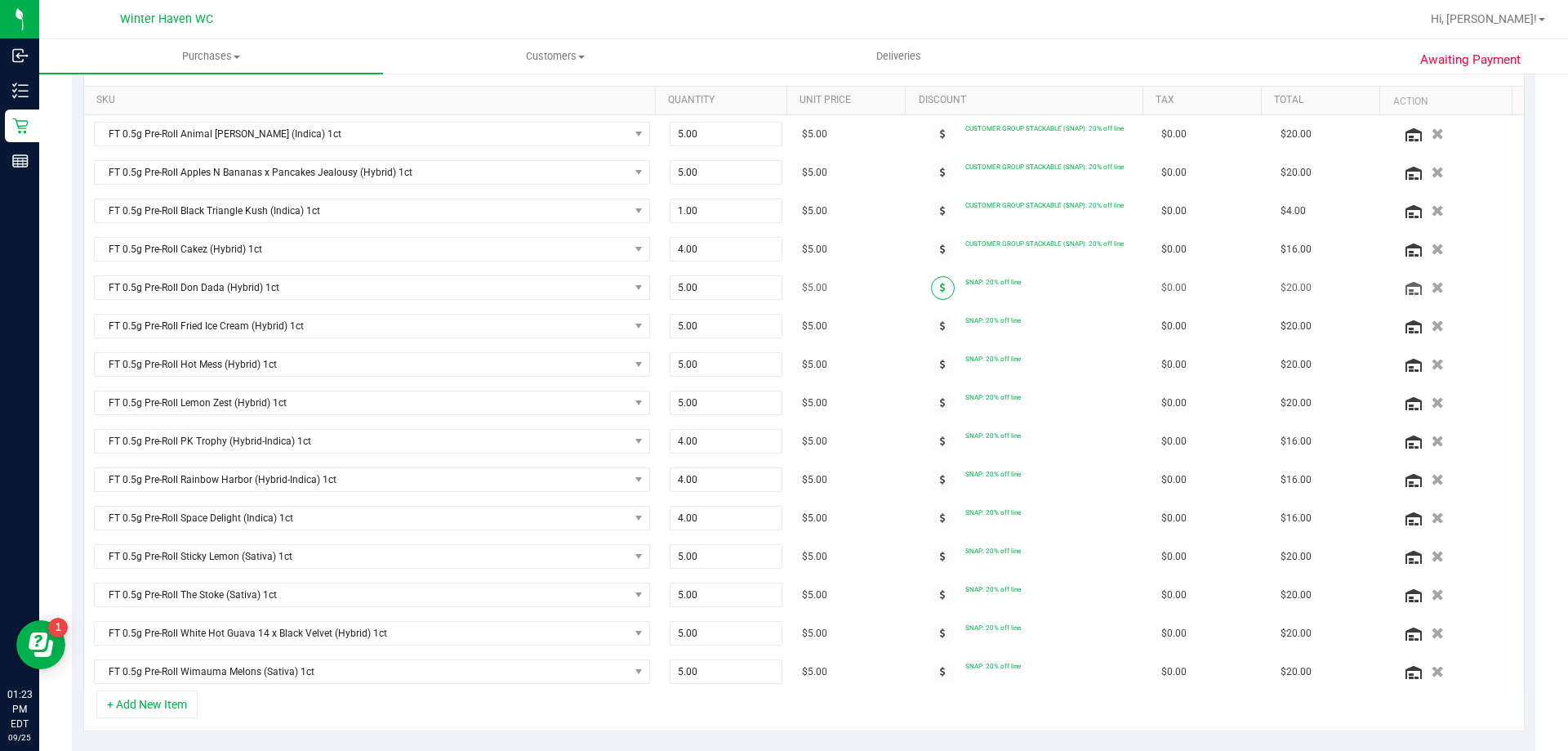
click at [931, 286] on span at bounding box center [943, 289] width 24 height 24
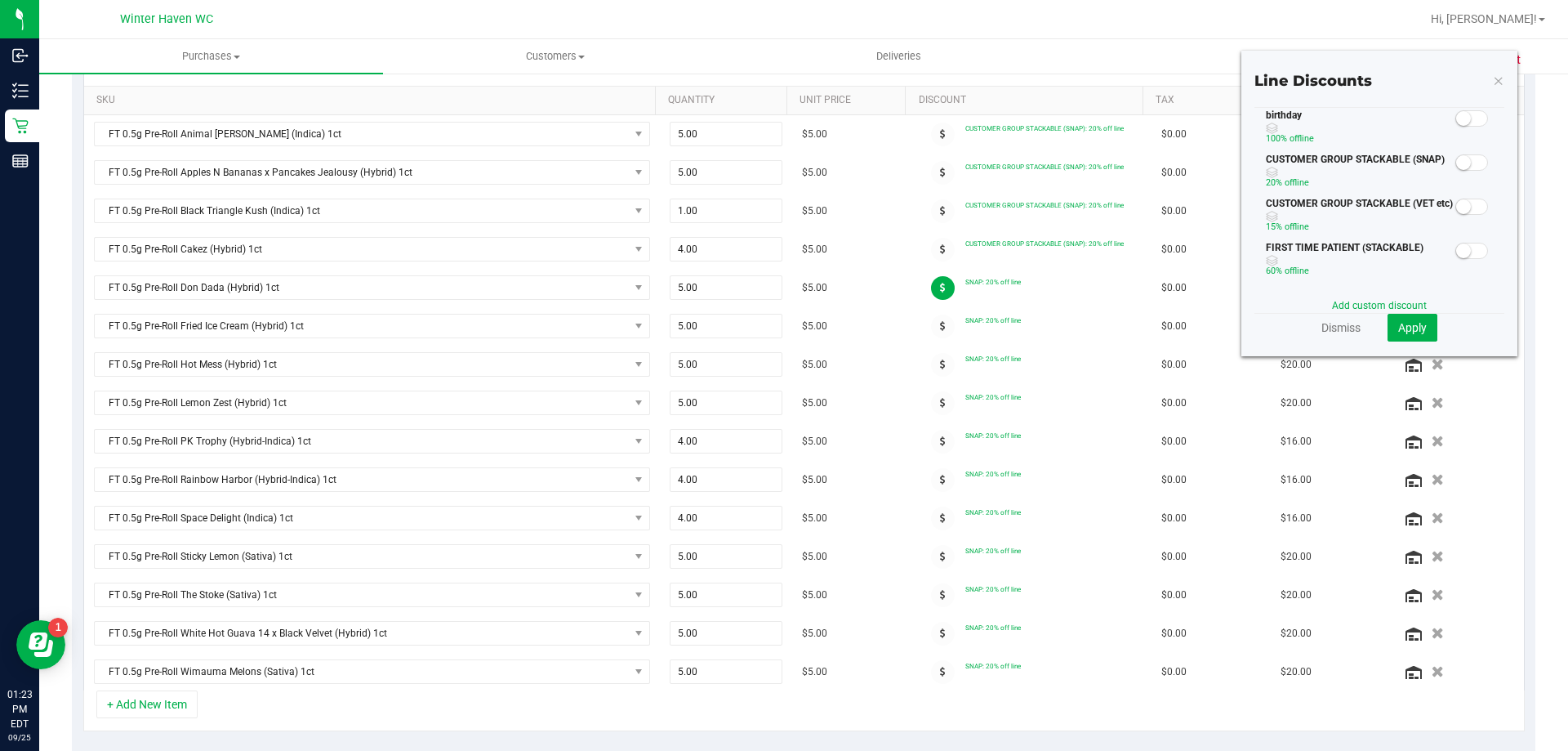
click at [1456, 167] on small at bounding box center [1463, 162] width 14 height 14
click at [1406, 322] on span "Apply" at bounding box center [1413, 328] width 29 height 13
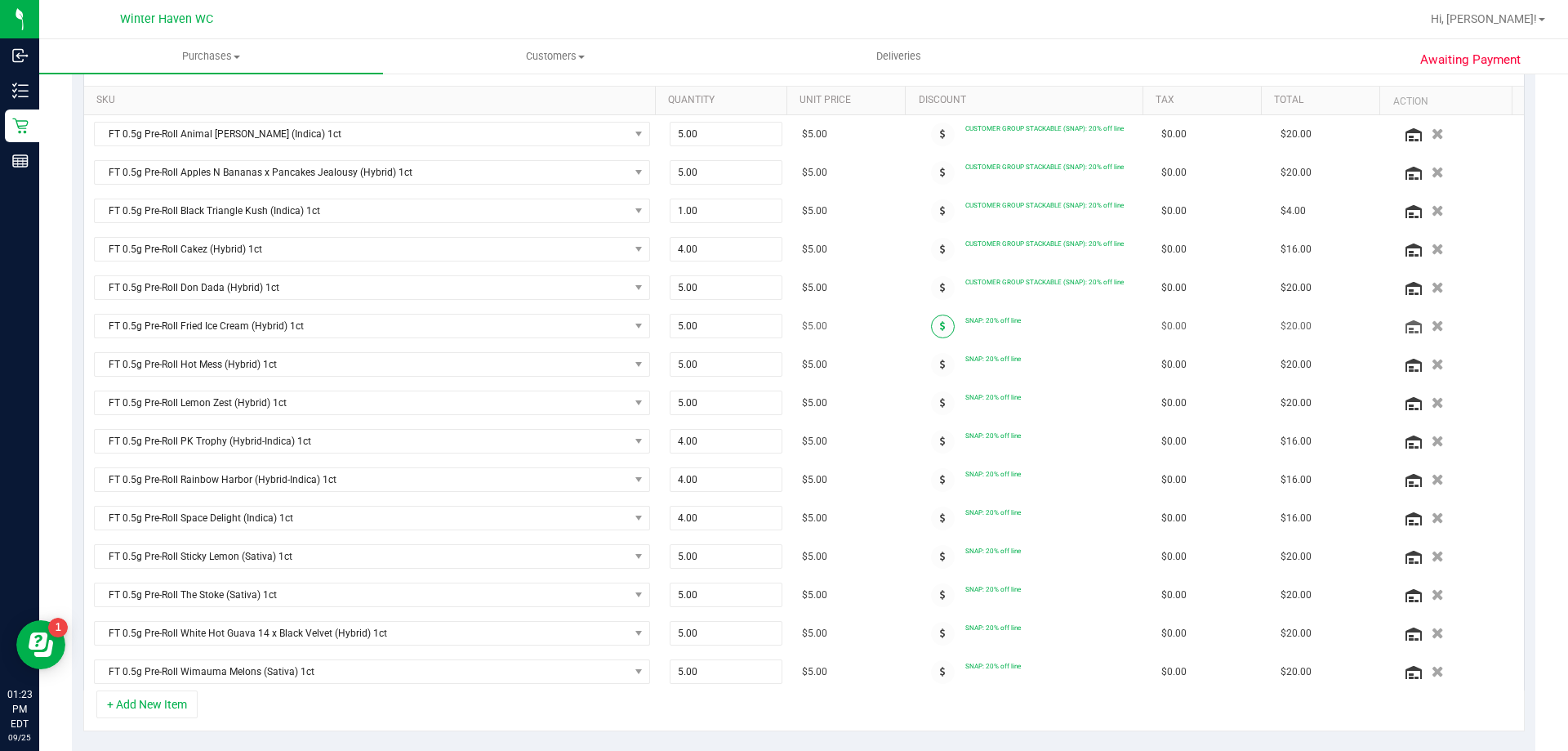
click at [940, 327] on icon at bounding box center [943, 327] width 6 height 10
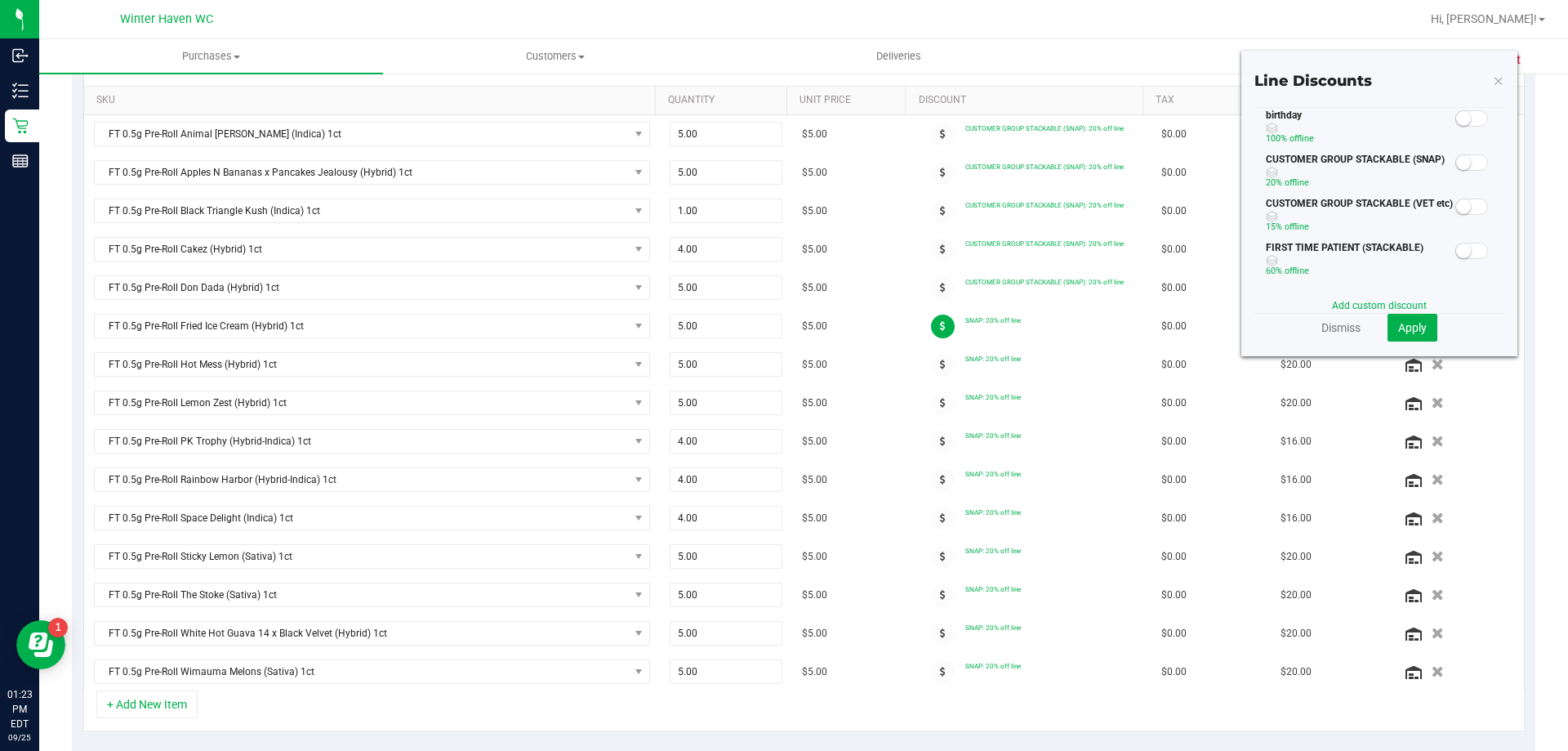
click at [1456, 160] on small at bounding box center [1463, 162] width 14 height 14
click at [1400, 336] on button "Apply" at bounding box center [1412, 328] width 50 height 28
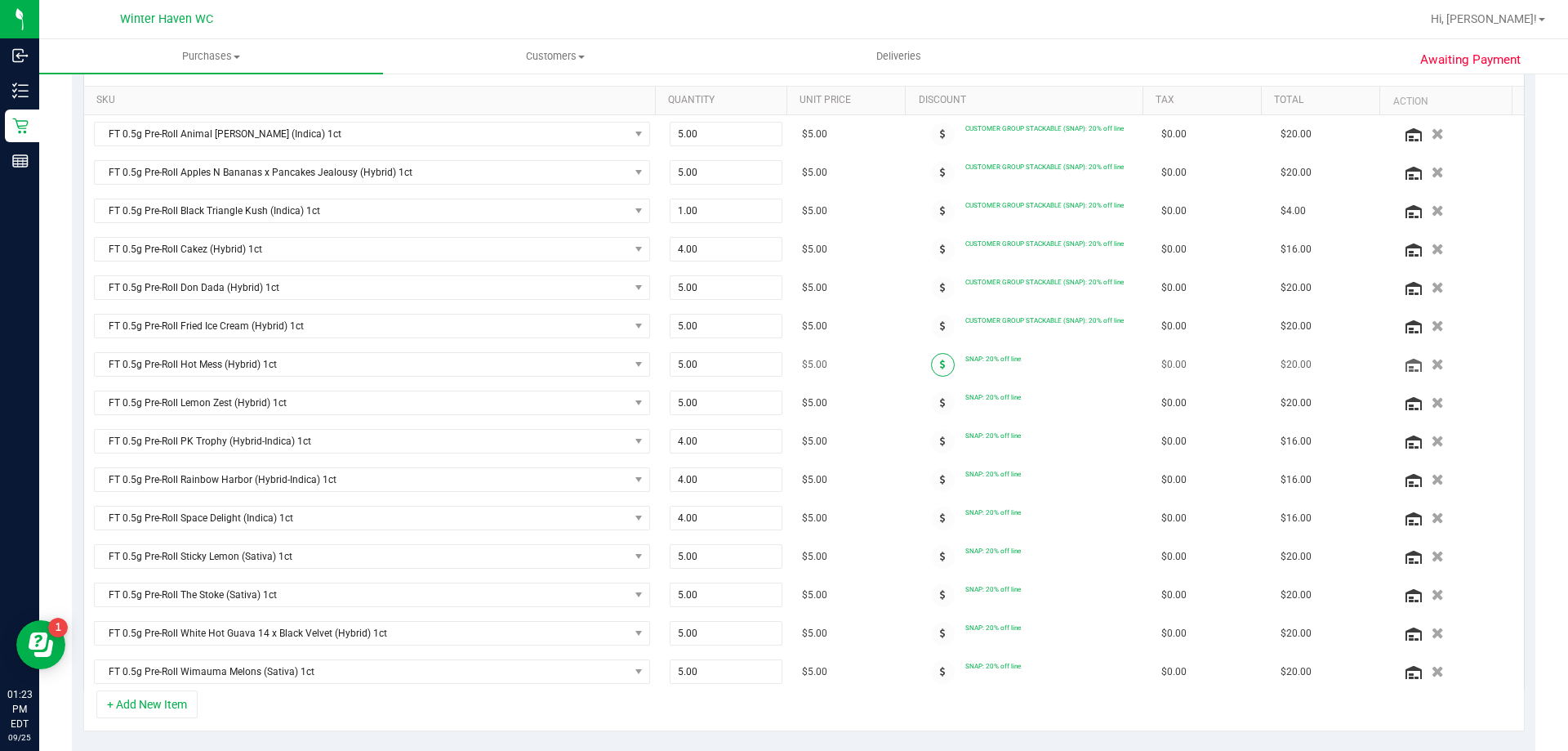
click at [931, 364] on span at bounding box center [943, 365] width 24 height 24
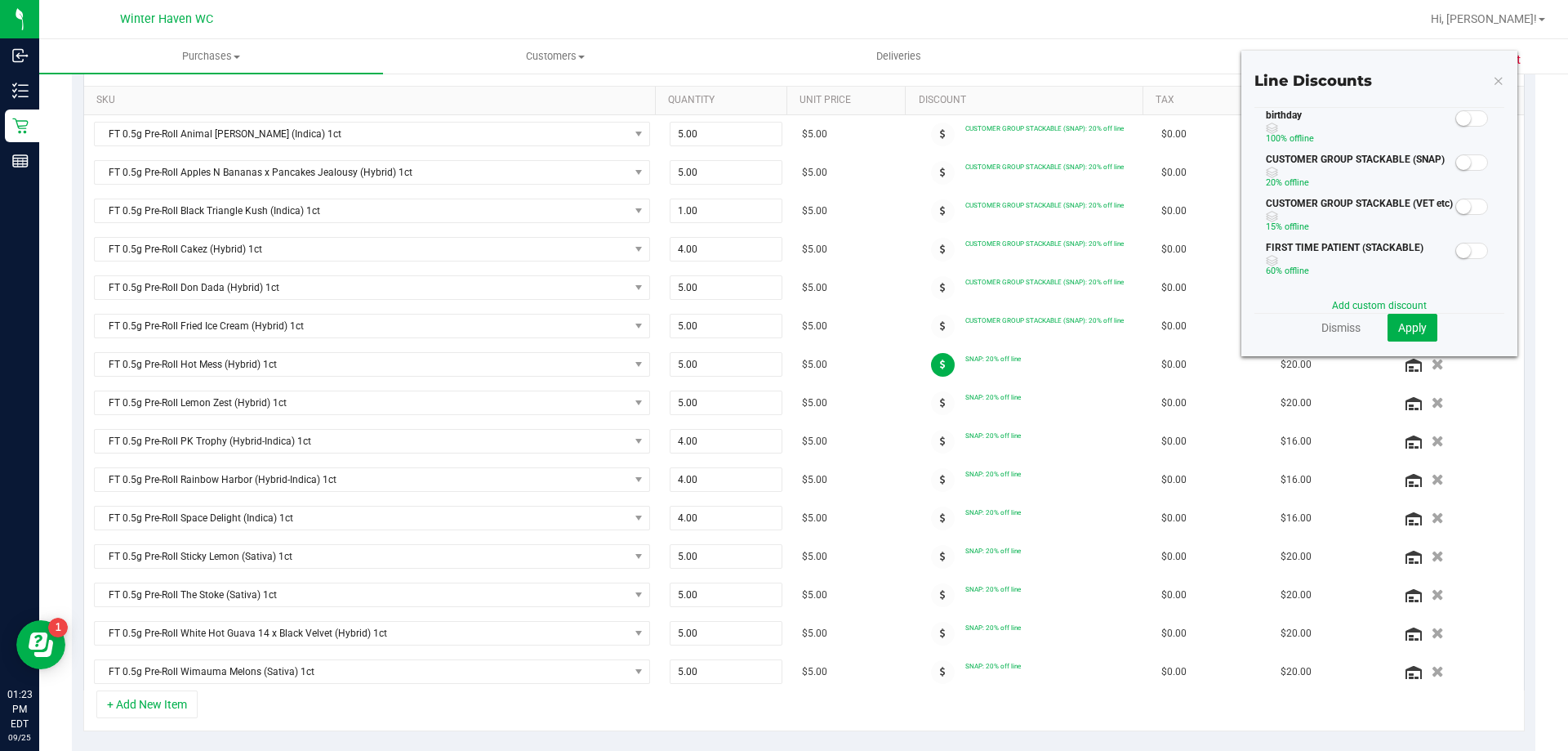
click at [1465, 160] on span at bounding box center [1471, 162] width 33 height 16
click at [1411, 319] on button "Apply" at bounding box center [1412, 328] width 50 height 28
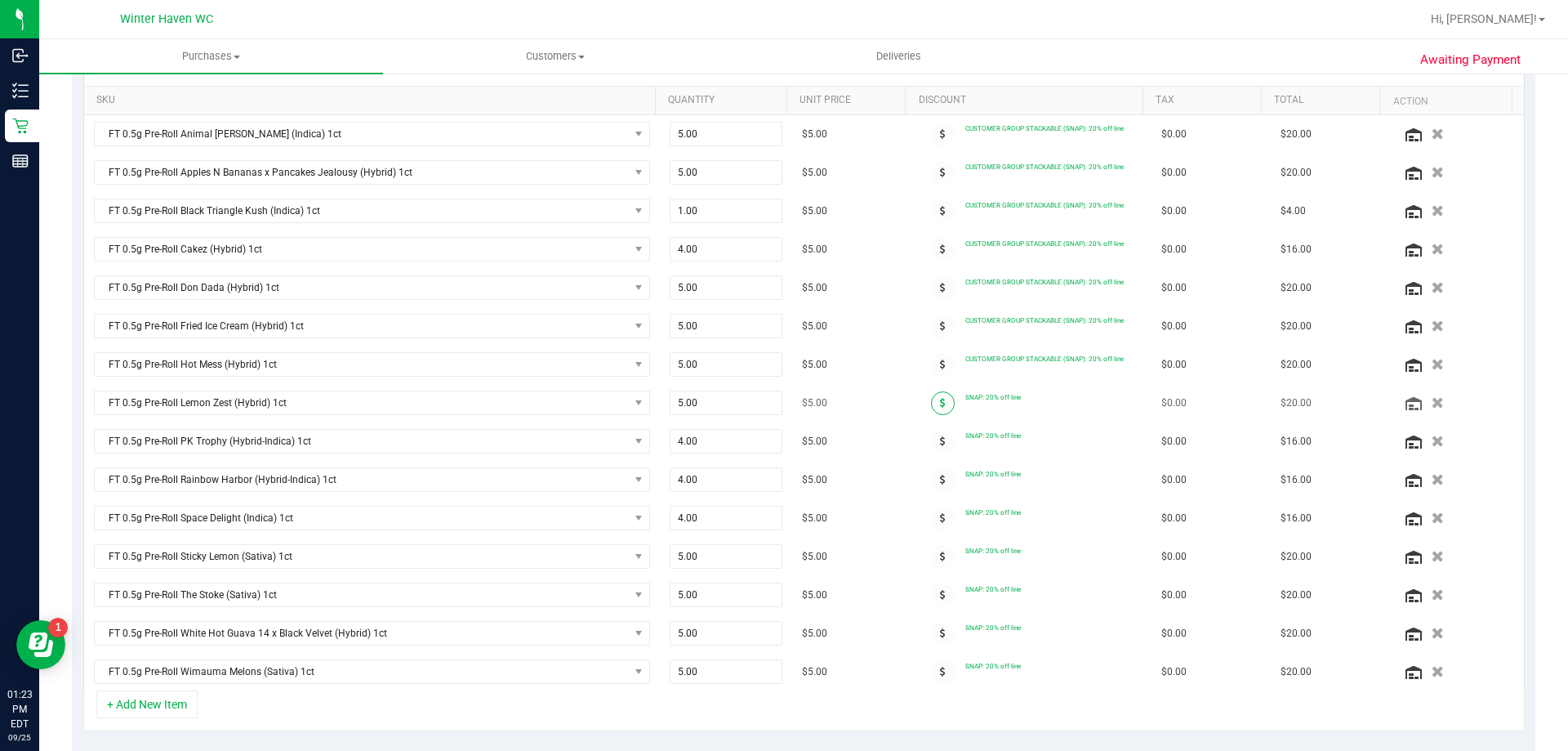
click at [940, 404] on icon at bounding box center [943, 403] width 6 height 10
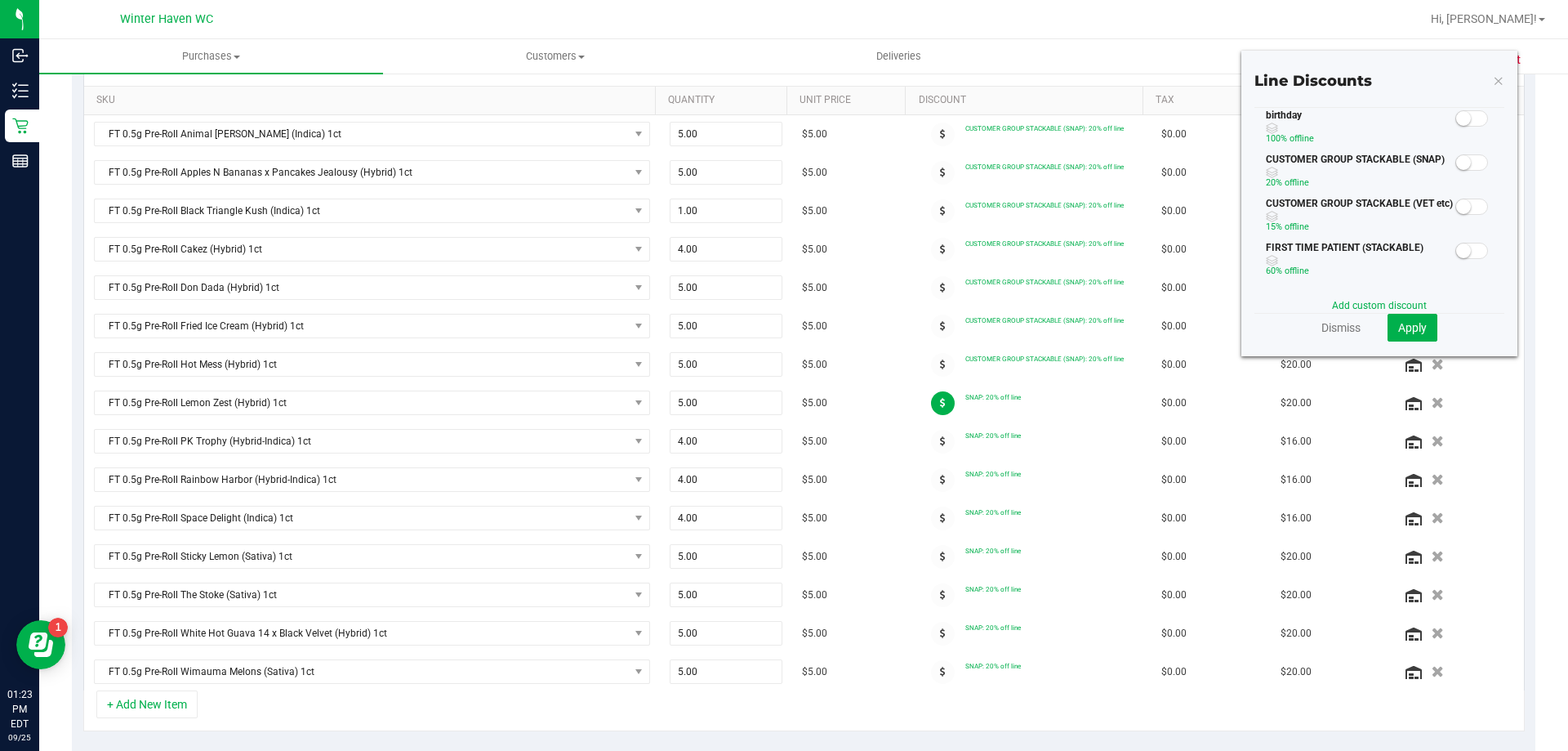
click at [1456, 161] on small at bounding box center [1463, 162] width 14 height 14
click at [1412, 325] on span "Apply" at bounding box center [1413, 328] width 29 height 13
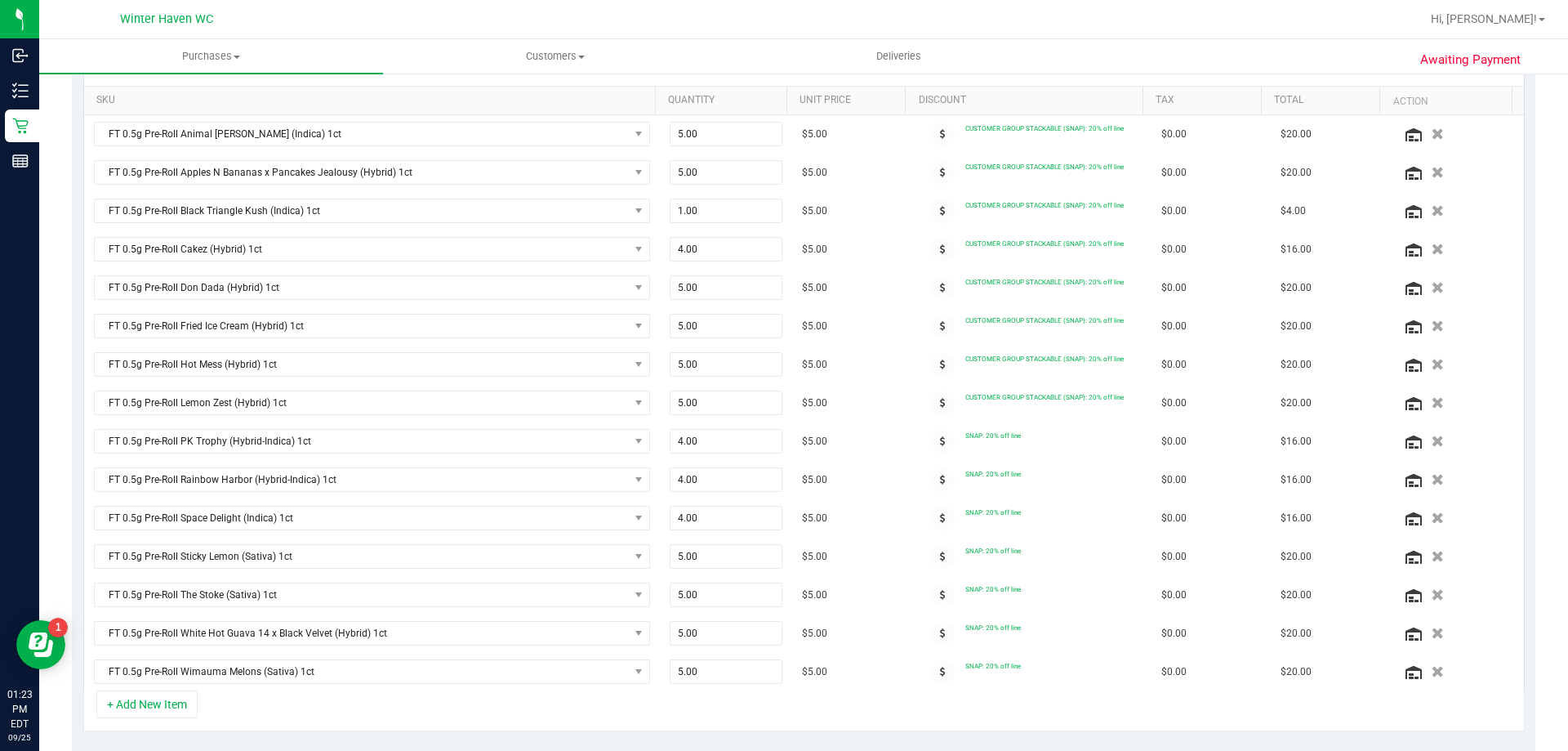
click at [940, 440] on icon at bounding box center [943, 441] width 6 height 10
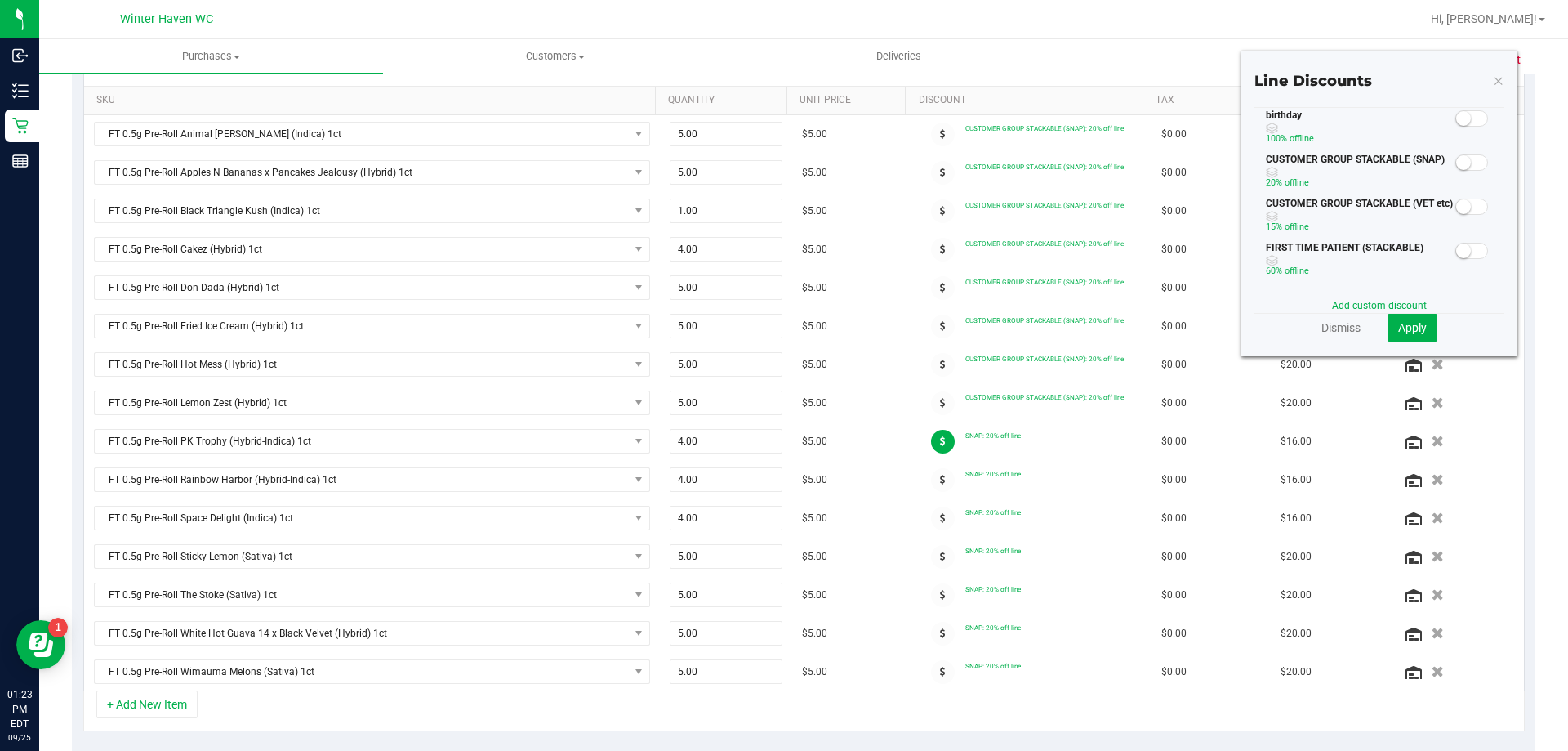
click at [1459, 165] on span at bounding box center [1471, 162] width 33 height 16
click at [1415, 313] on hr at bounding box center [1379, 313] width 250 height 1
click at [1414, 325] on span "Apply" at bounding box center [1413, 328] width 29 height 13
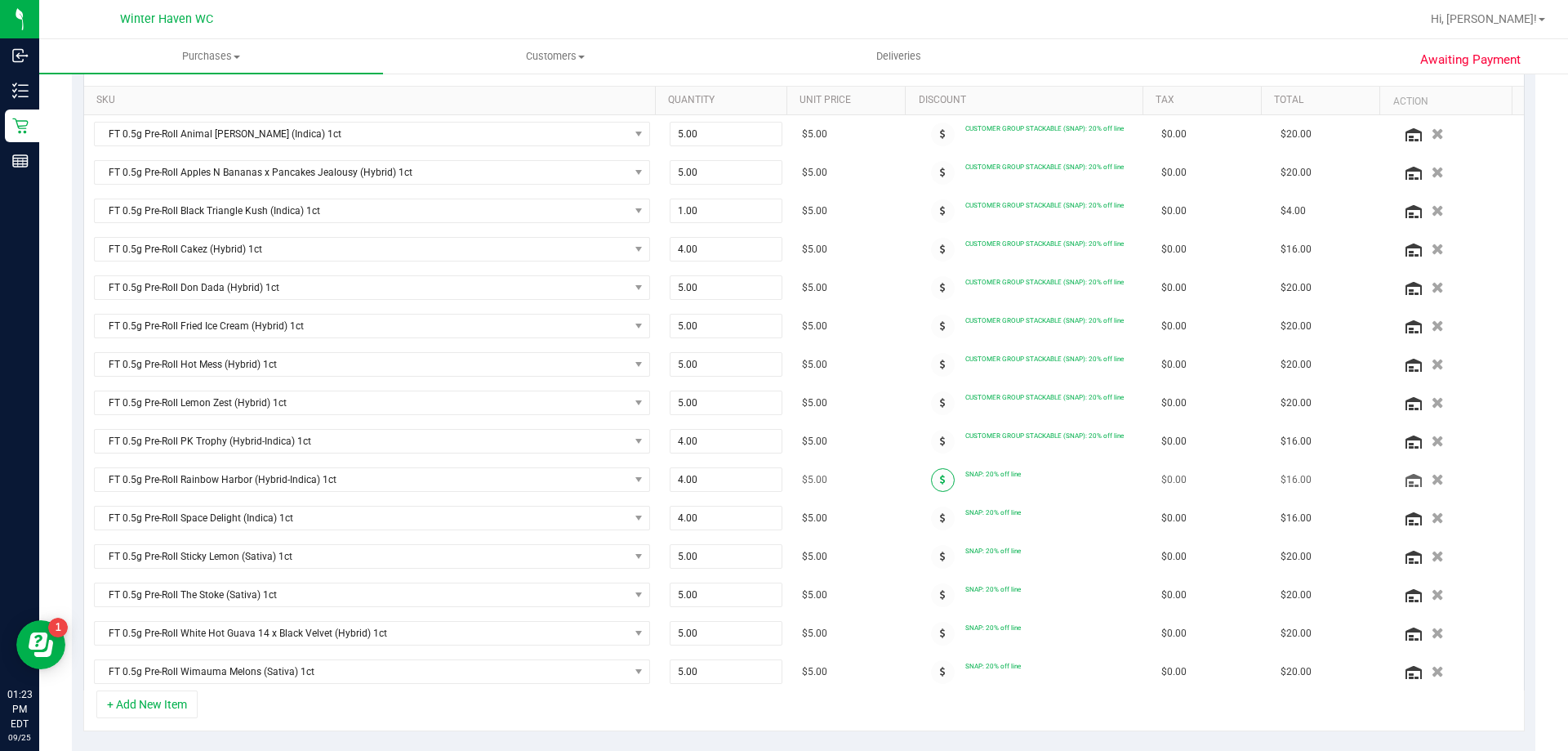
click at [931, 476] on span at bounding box center [943, 480] width 24 height 24
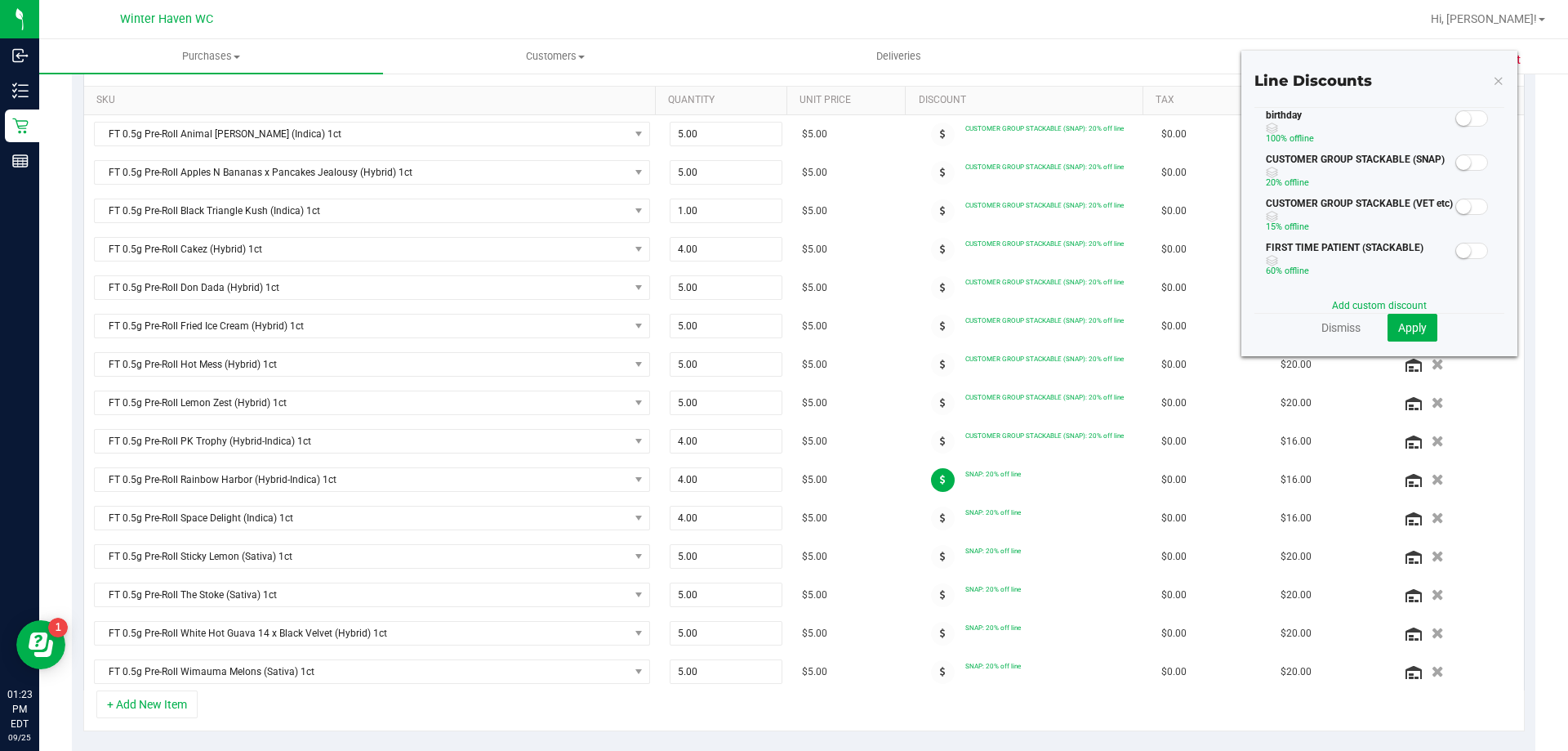
click at [1472, 153] on div at bounding box center [1471, 162] width 33 height 20
click at [1467, 162] on span at bounding box center [1471, 162] width 33 height 16
click at [1406, 331] on span "Apply" at bounding box center [1413, 328] width 29 height 13
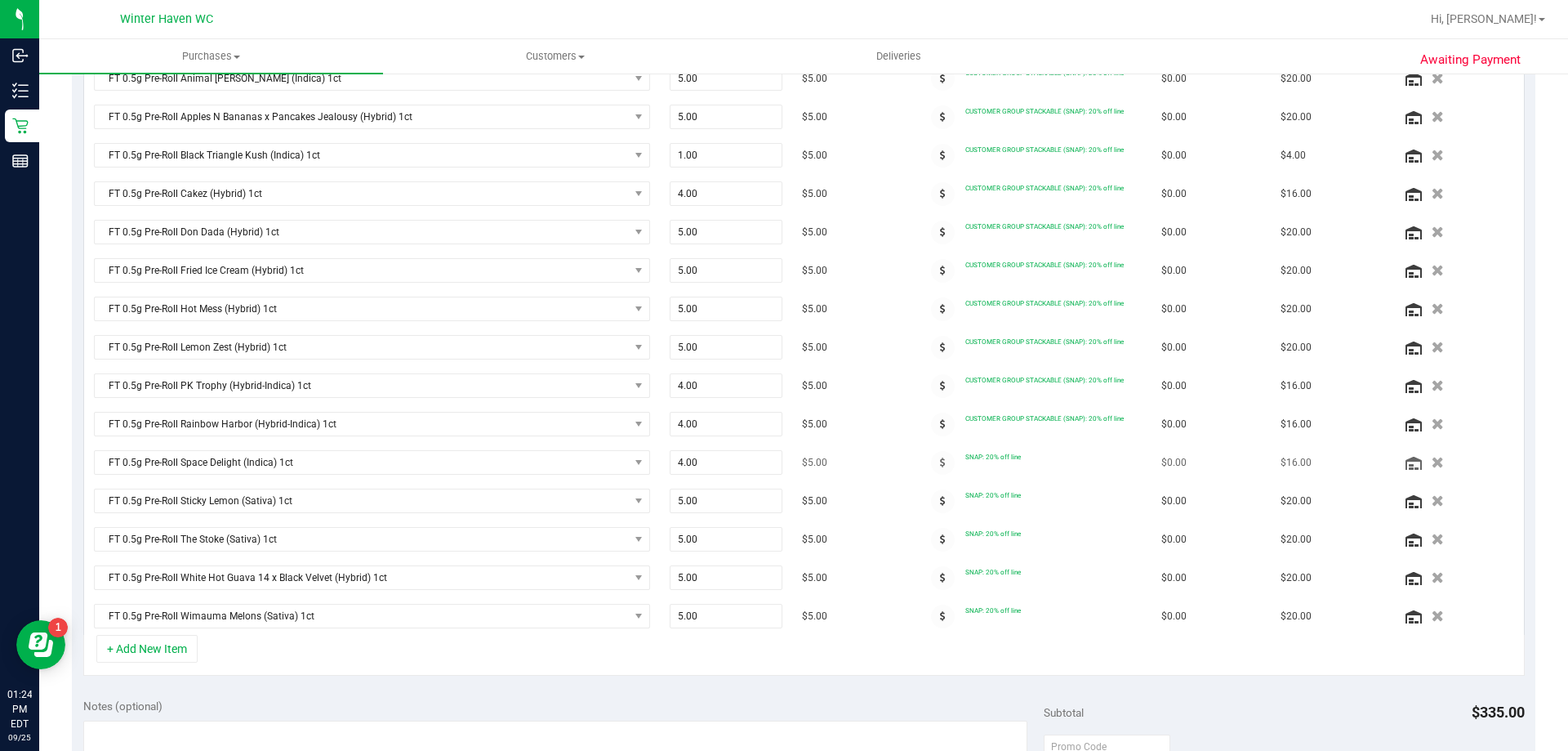
scroll to position [490, 0]
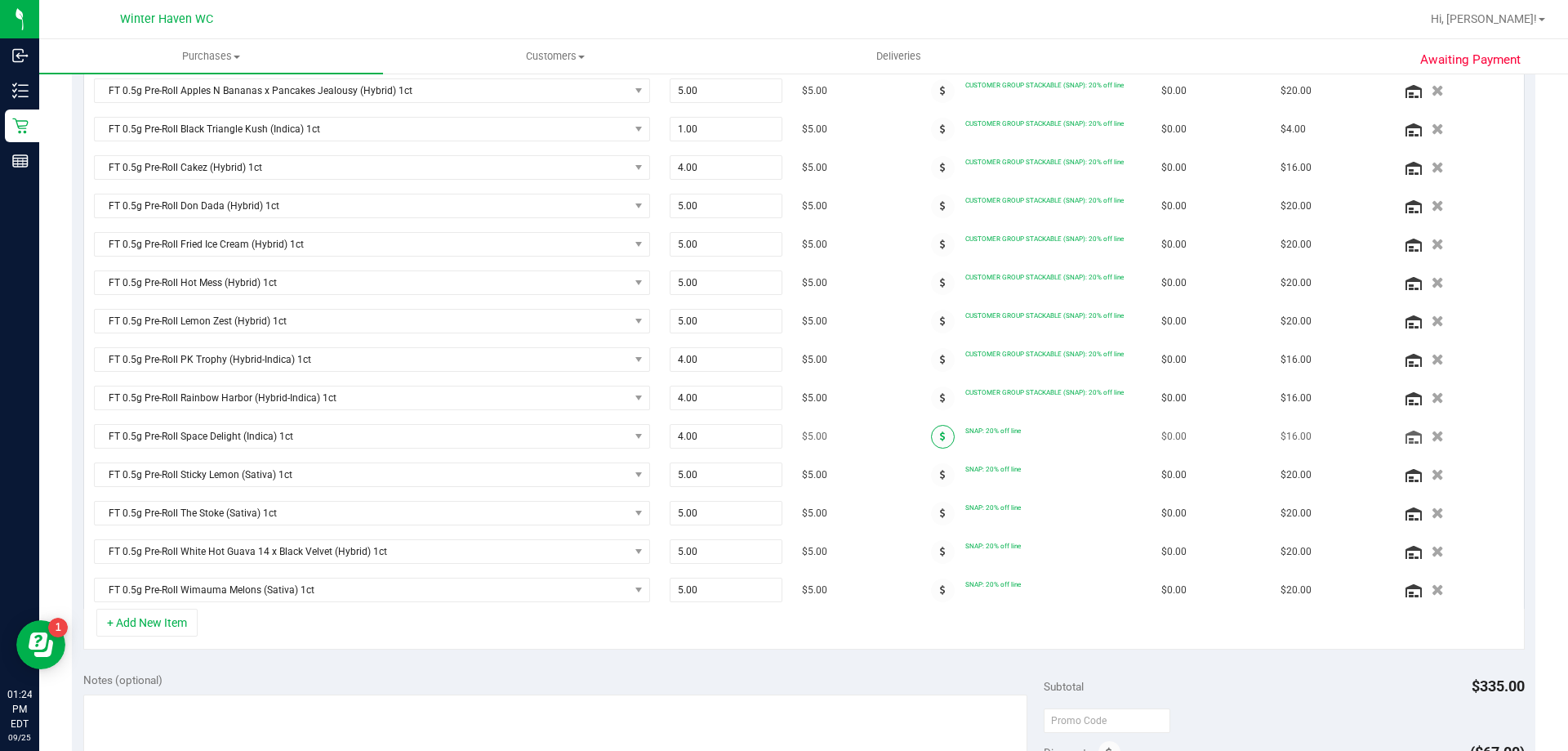
click at [940, 432] on icon at bounding box center [943, 437] width 6 height 10
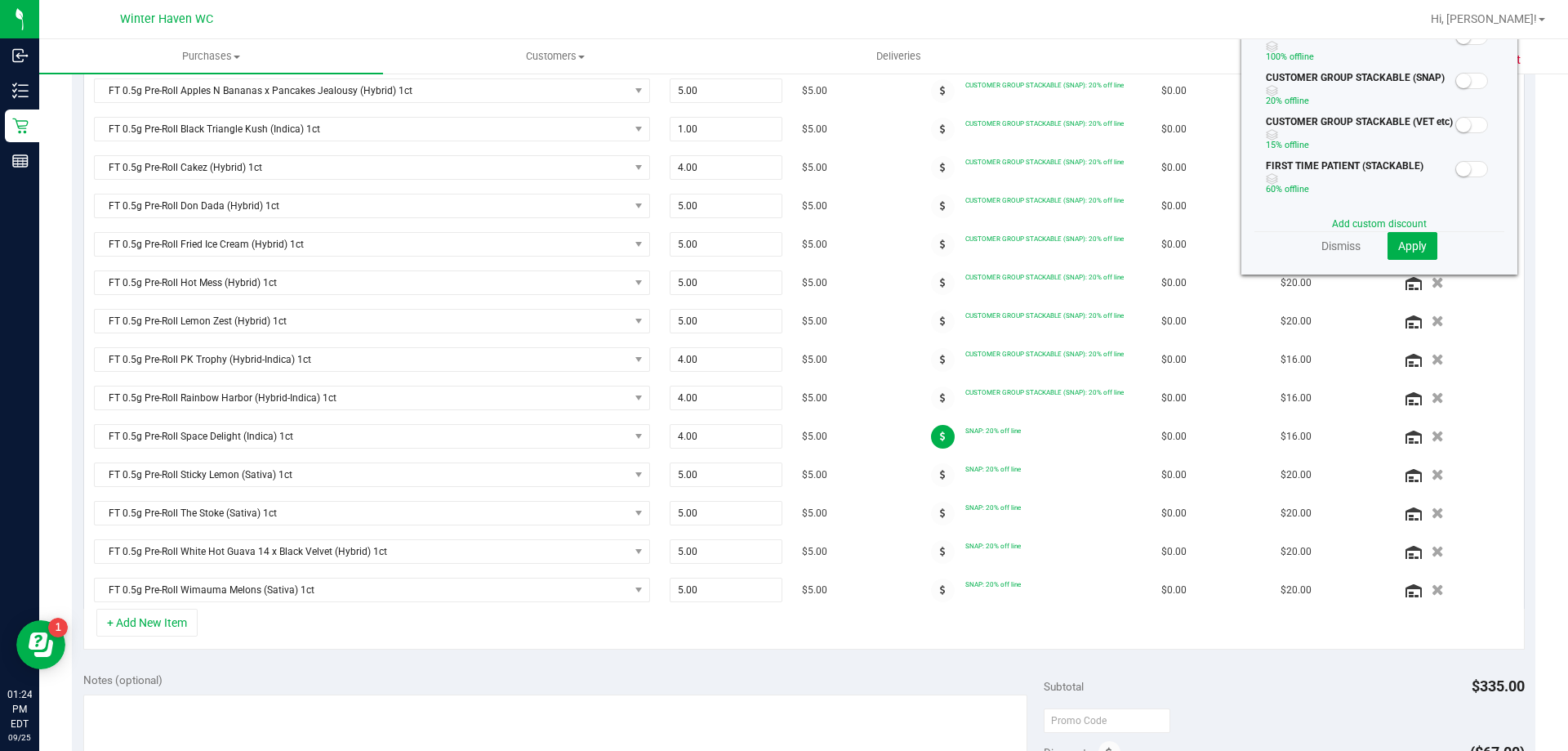
click at [1456, 77] on small at bounding box center [1463, 81] width 14 height 14
click at [1411, 249] on span "Apply" at bounding box center [1413, 245] width 29 height 13
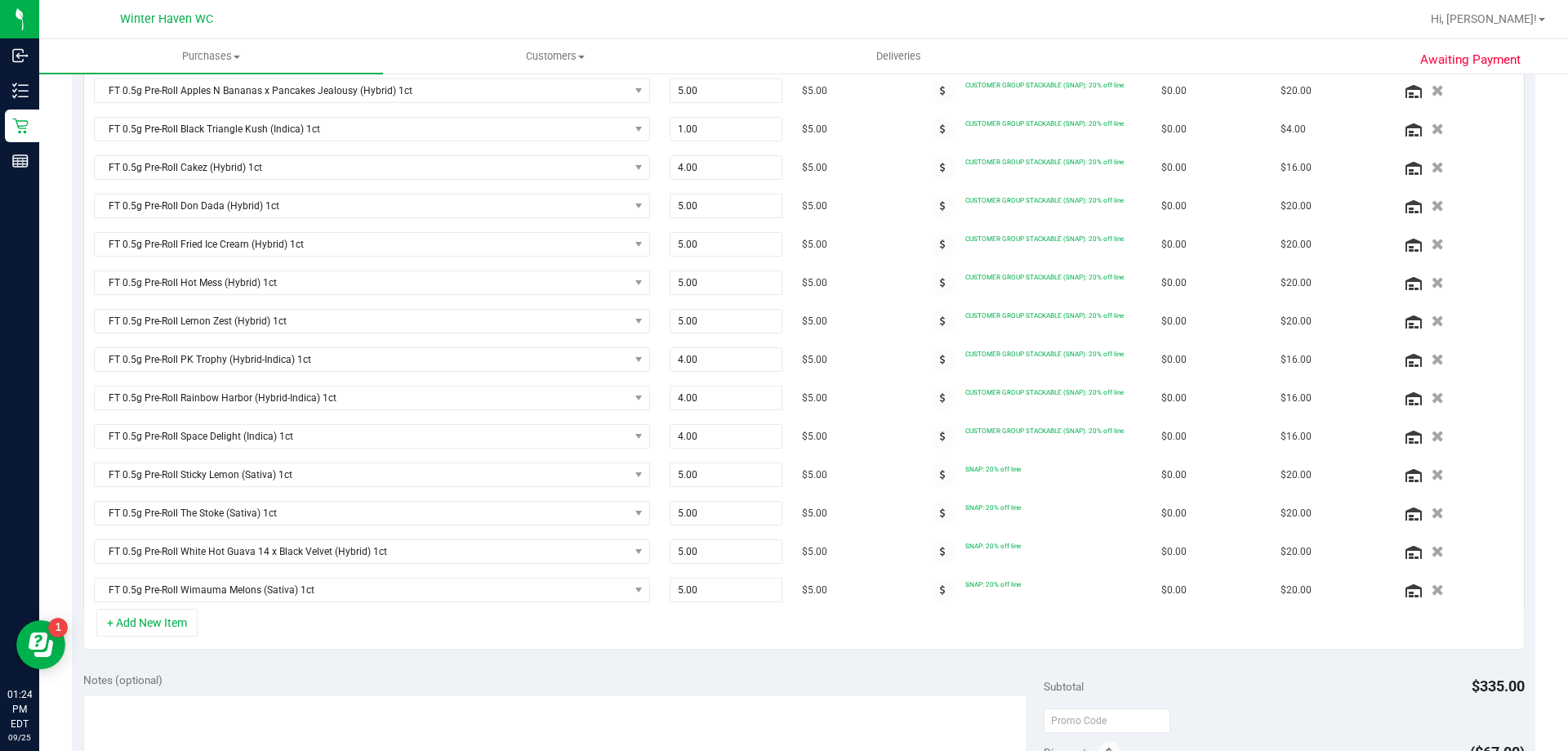
scroll to position [465, 0]
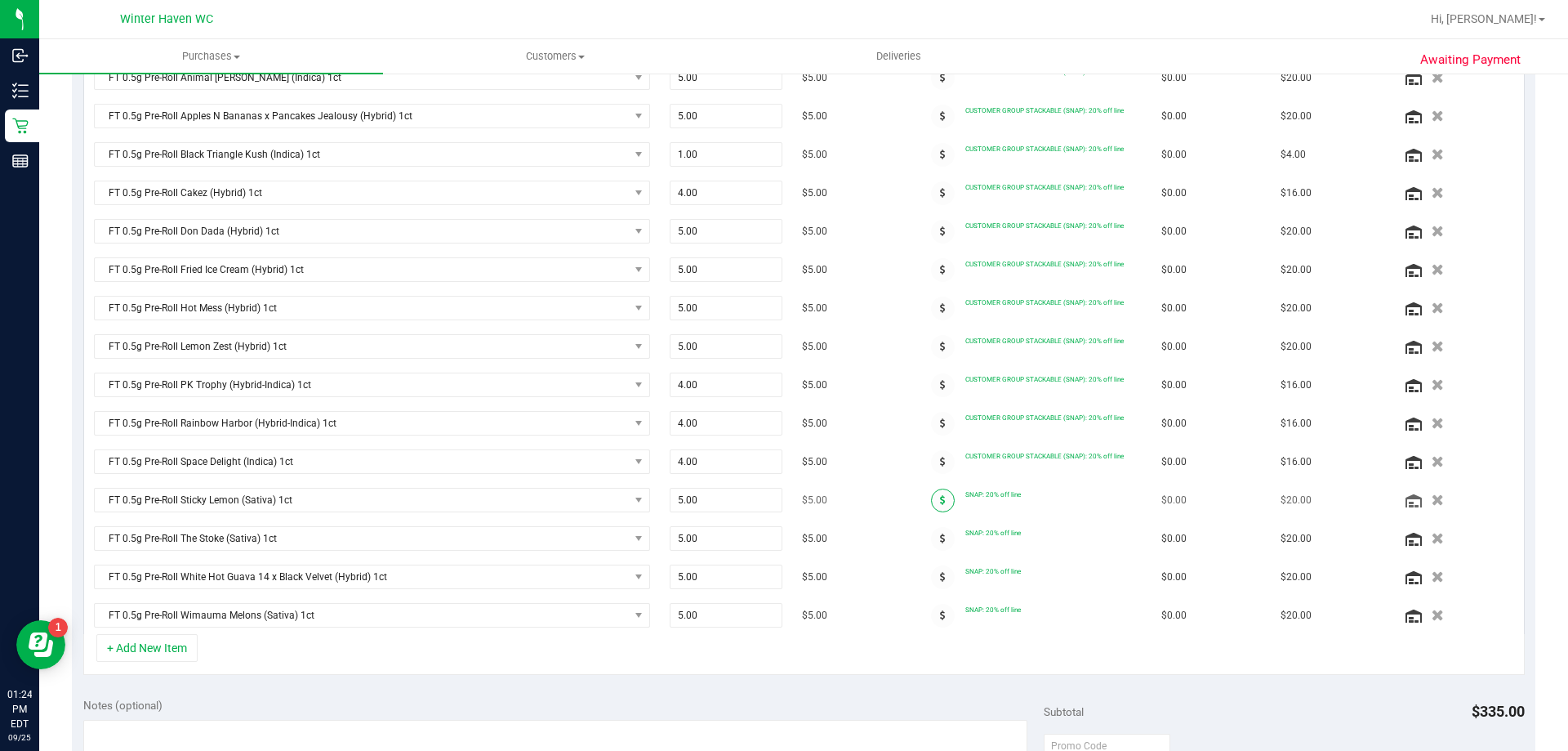
click at [932, 507] on span at bounding box center [943, 501] width 24 height 24
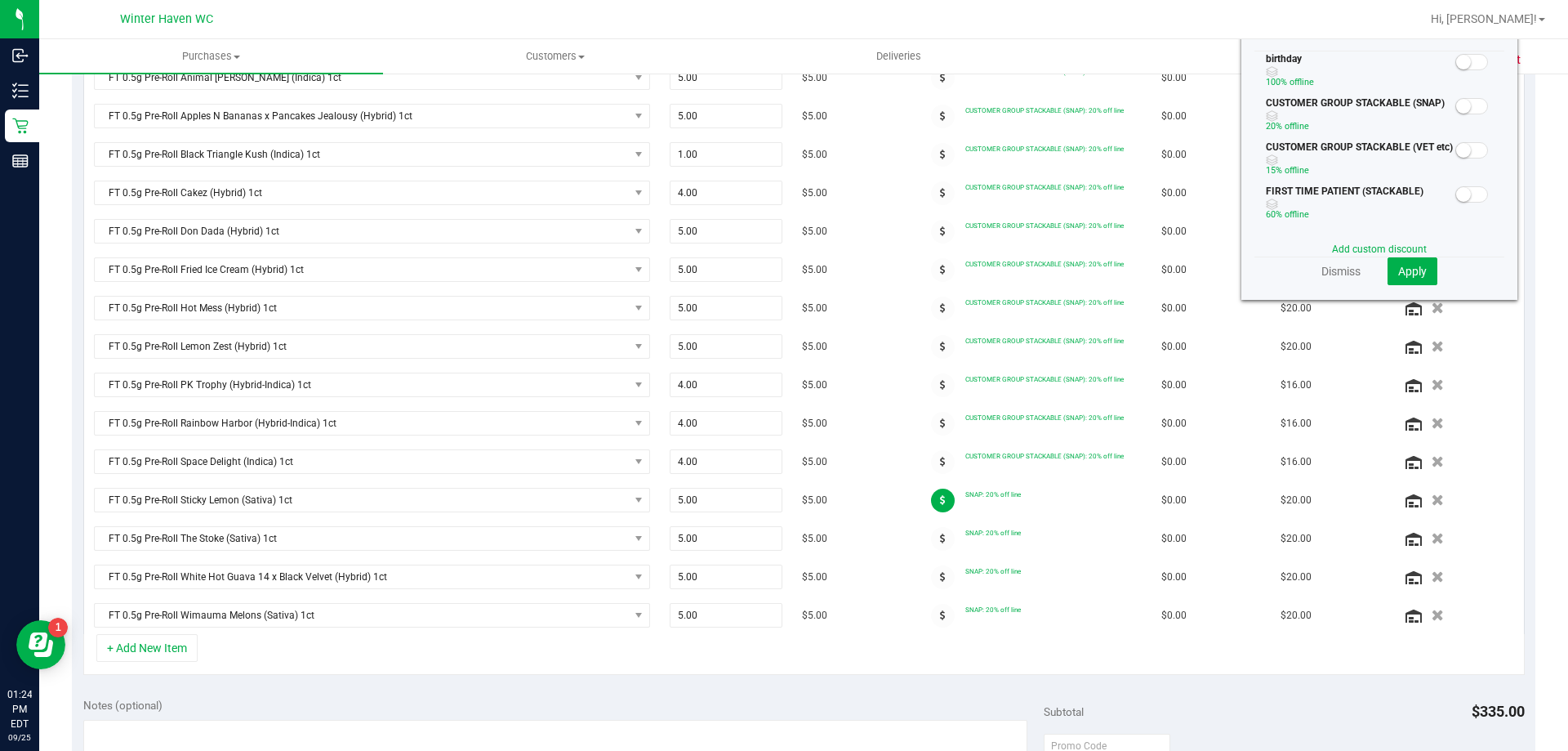
click at [1462, 105] on span at bounding box center [1471, 106] width 33 height 16
click at [1391, 283] on button "Apply" at bounding box center [1412, 271] width 50 height 28
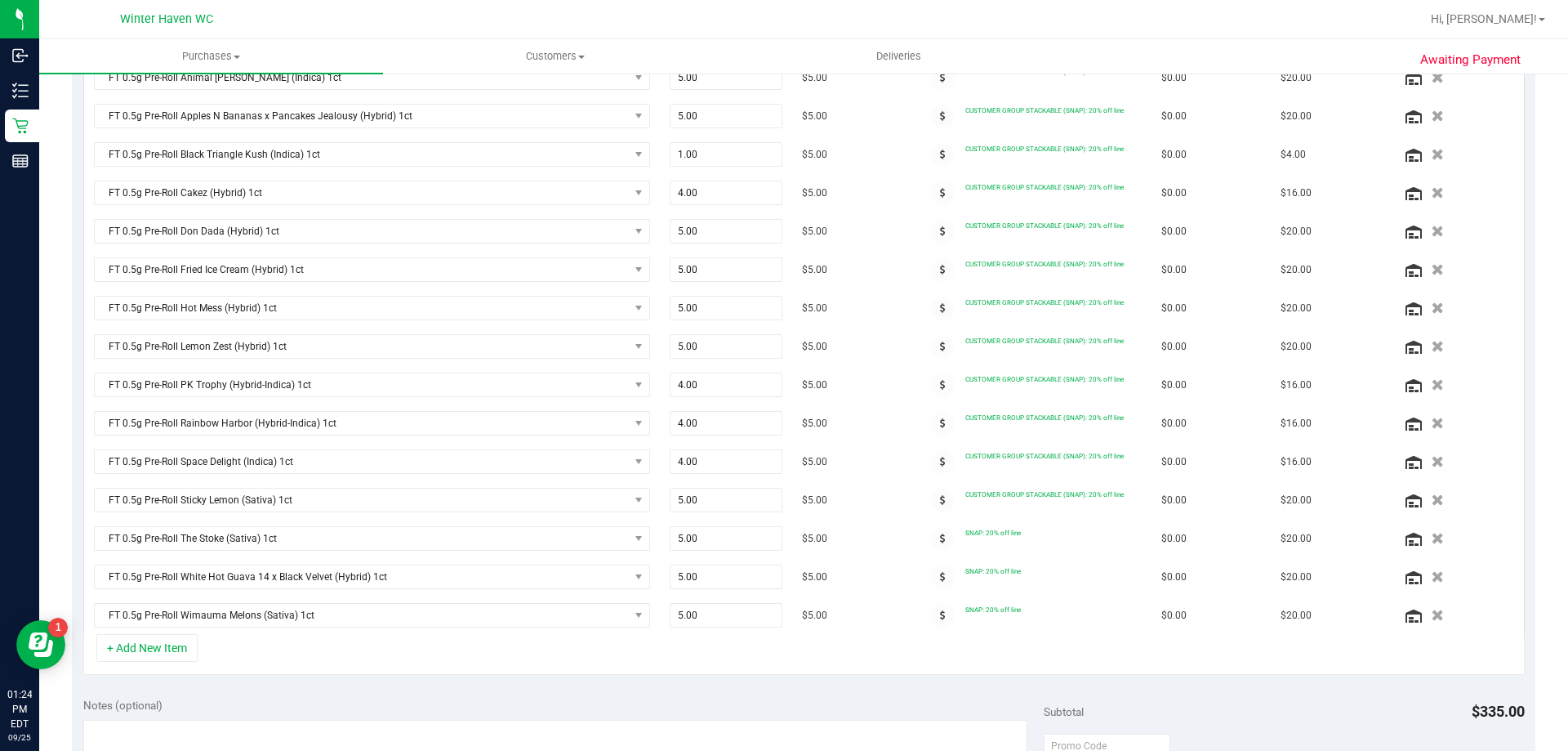
scroll to position [468, 0]
click at [940, 534] on icon at bounding box center [943, 536] width 6 height 10
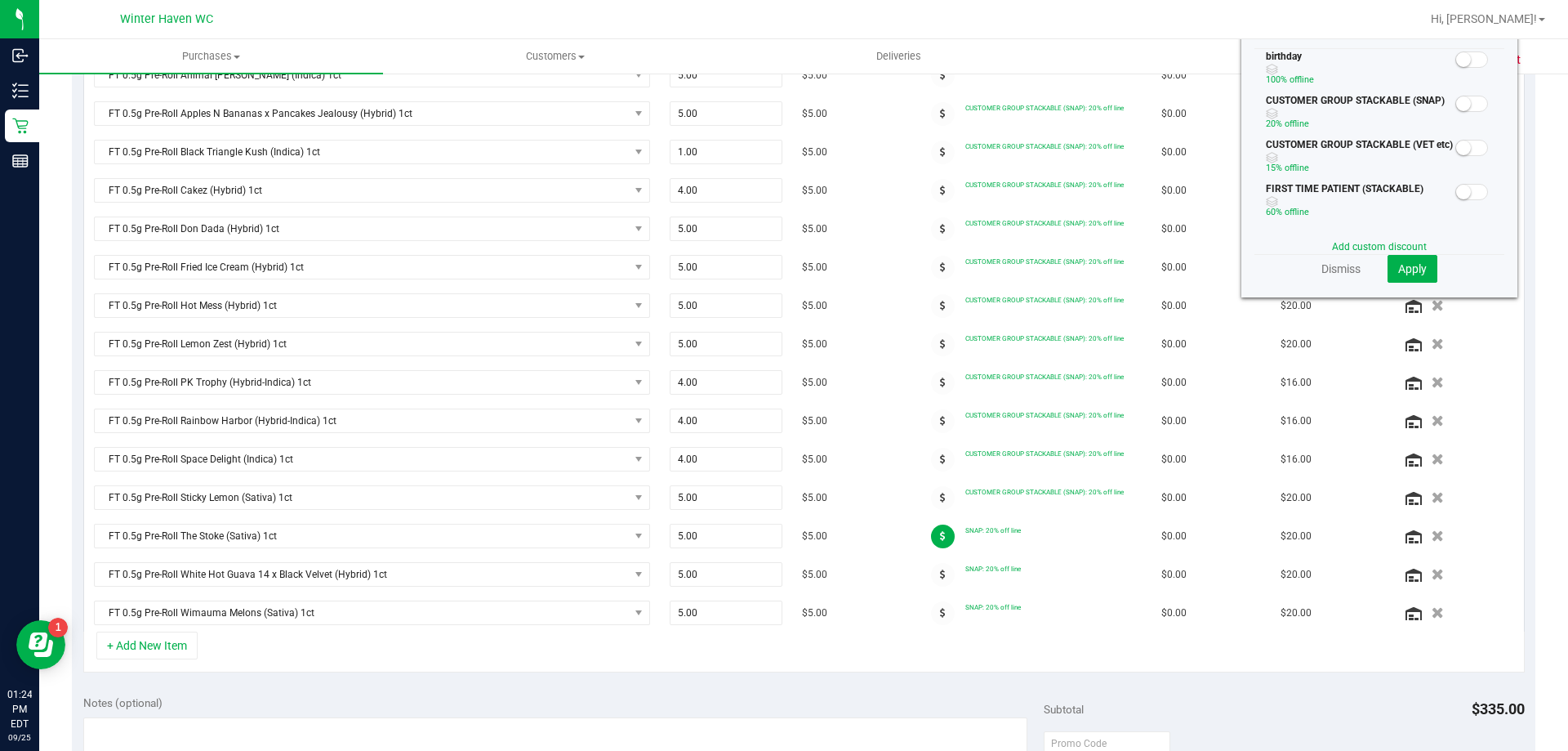
click at [1458, 97] on span at bounding box center [1471, 104] width 33 height 16
click at [1406, 276] on button "Apply" at bounding box center [1412, 268] width 50 height 28
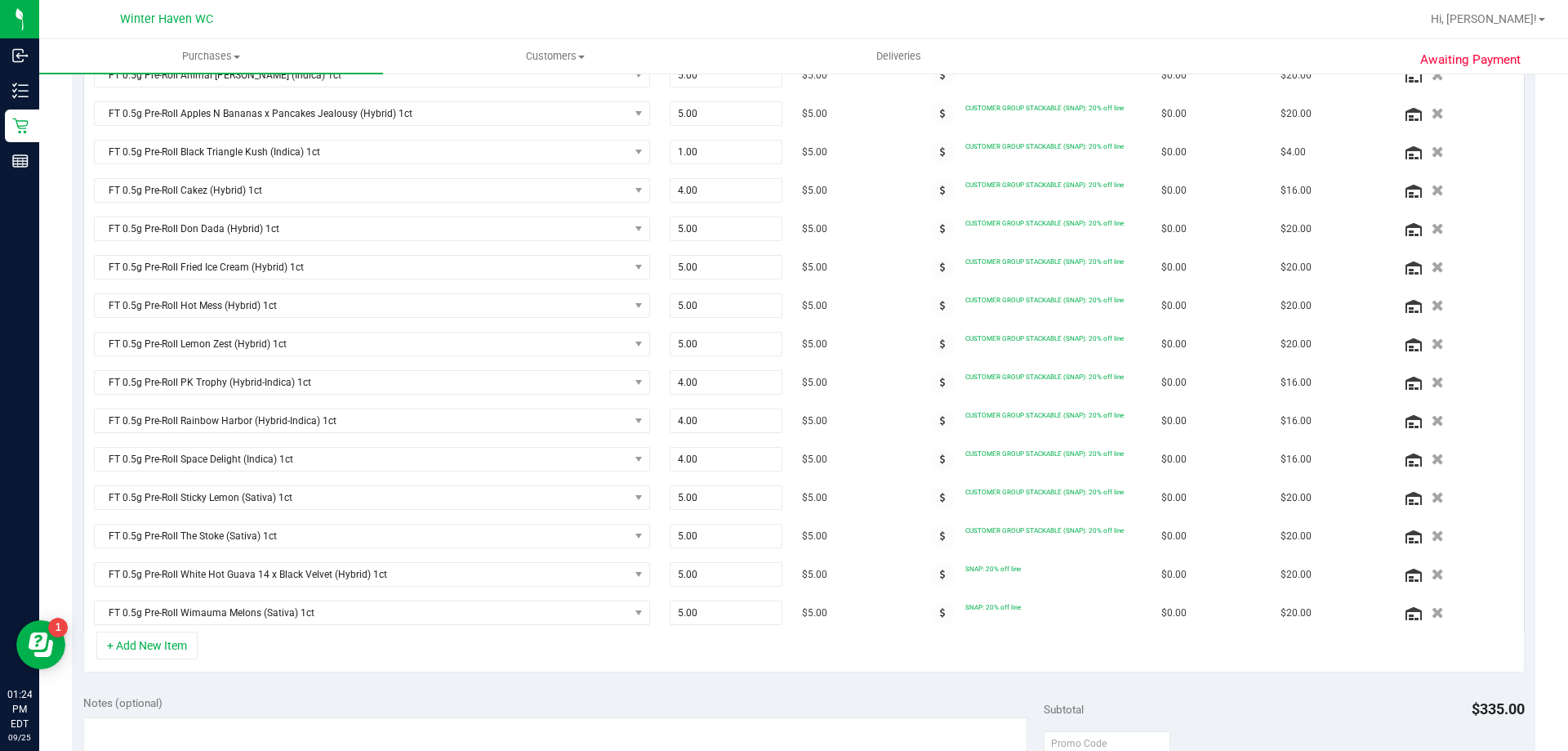
scroll to position [470, 0]
click at [940, 570] on icon at bounding box center [943, 572] width 6 height 10
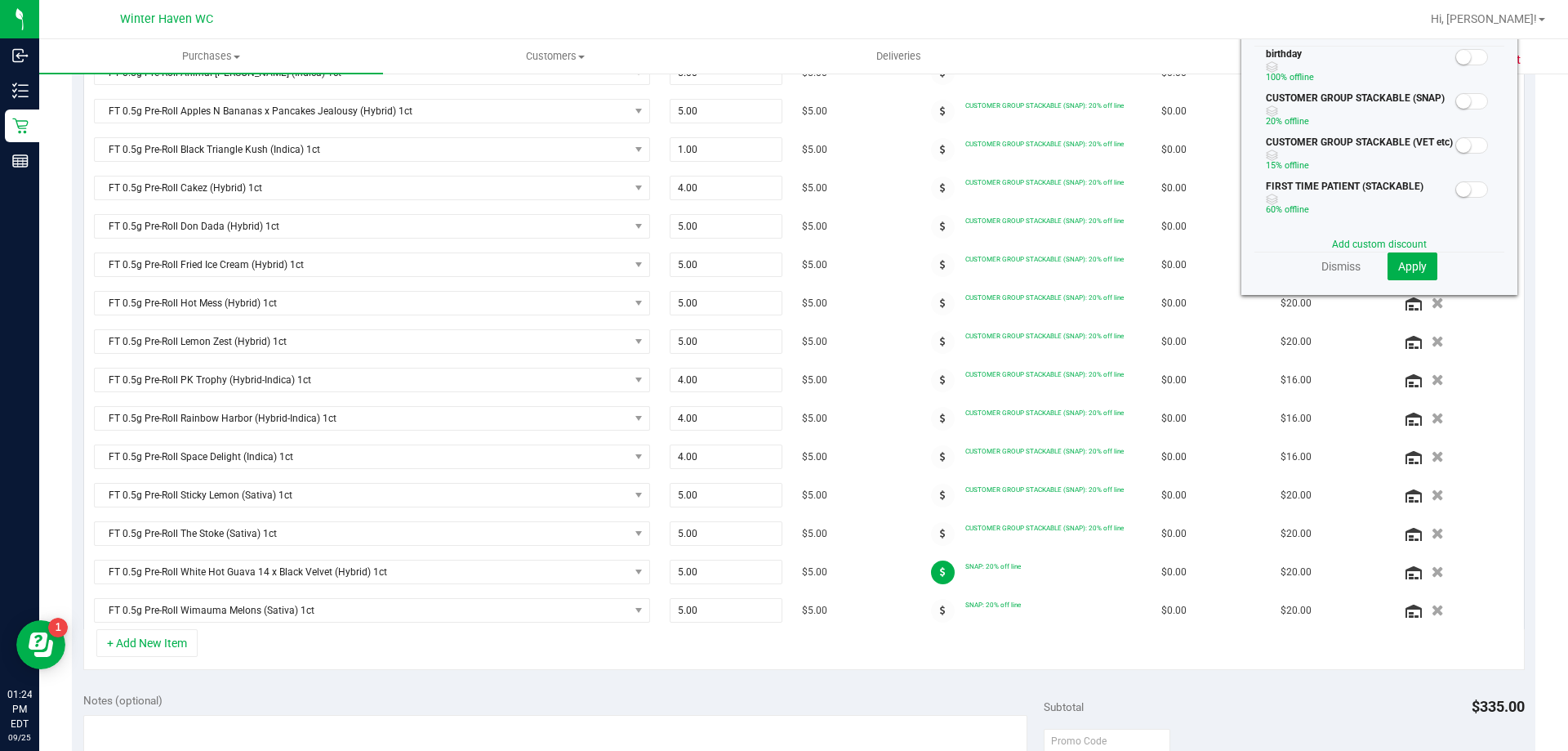
click at [1456, 105] on small at bounding box center [1463, 101] width 14 height 14
click at [1415, 265] on button "Apply" at bounding box center [1412, 266] width 50 height 28
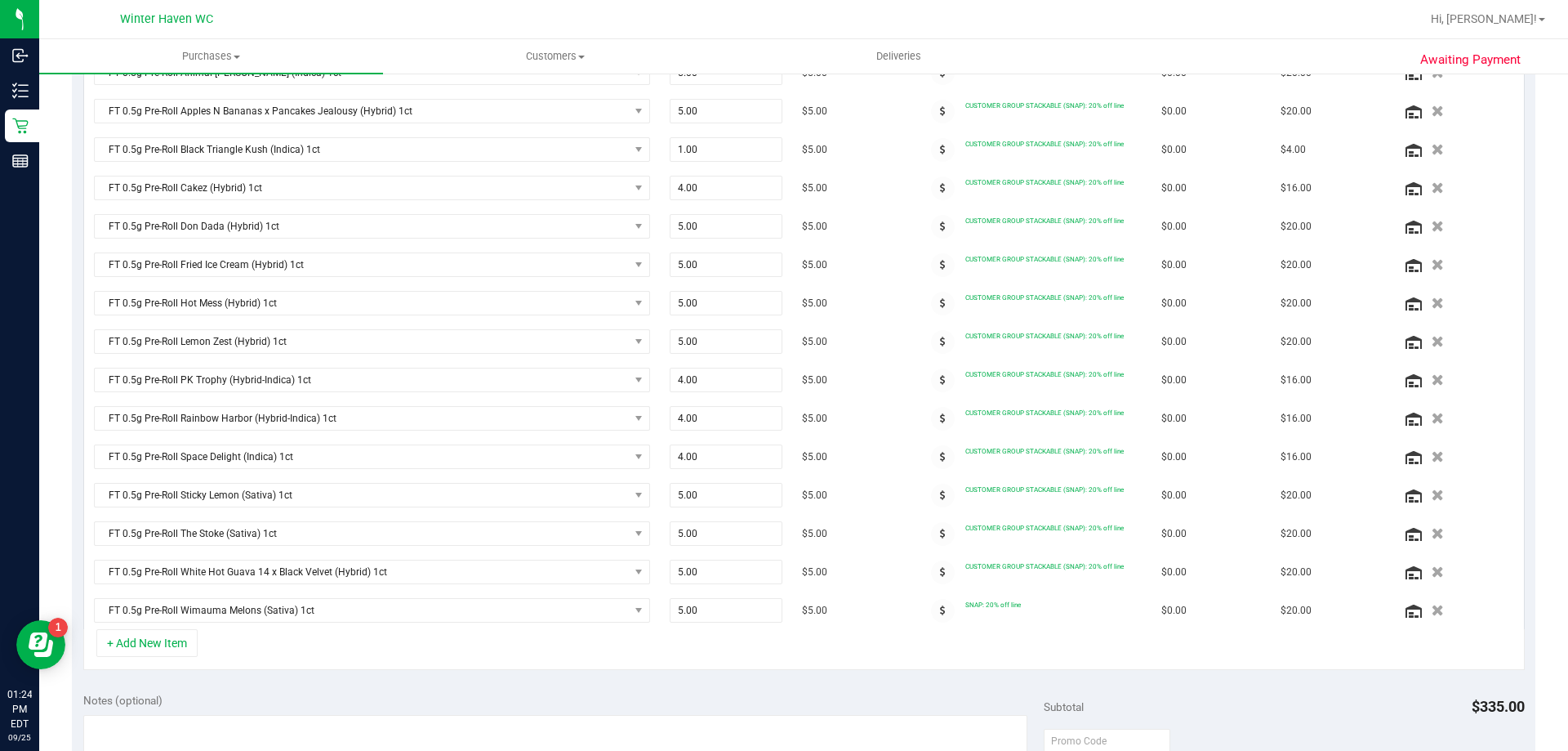
scroll to position [473, 0]
click at [940, 611] on icon at bounding box center [943, 608] width 6 height 10
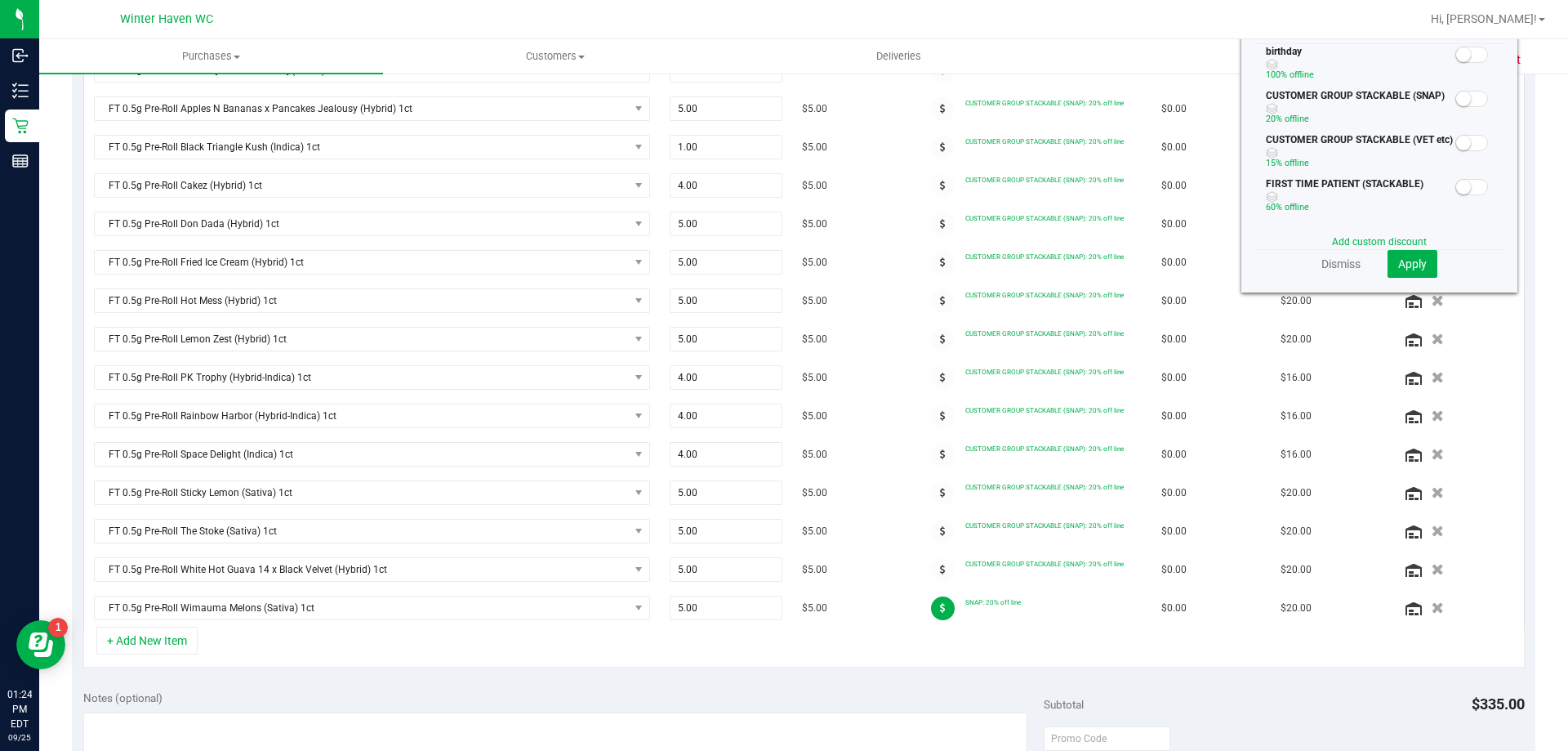
click at [1456, 99] on small at bounding box center [1463, 98] width 14 height 14
click at [1412, 265] on span "Apply" at bounding box center [1413, 263] width 29 height 13
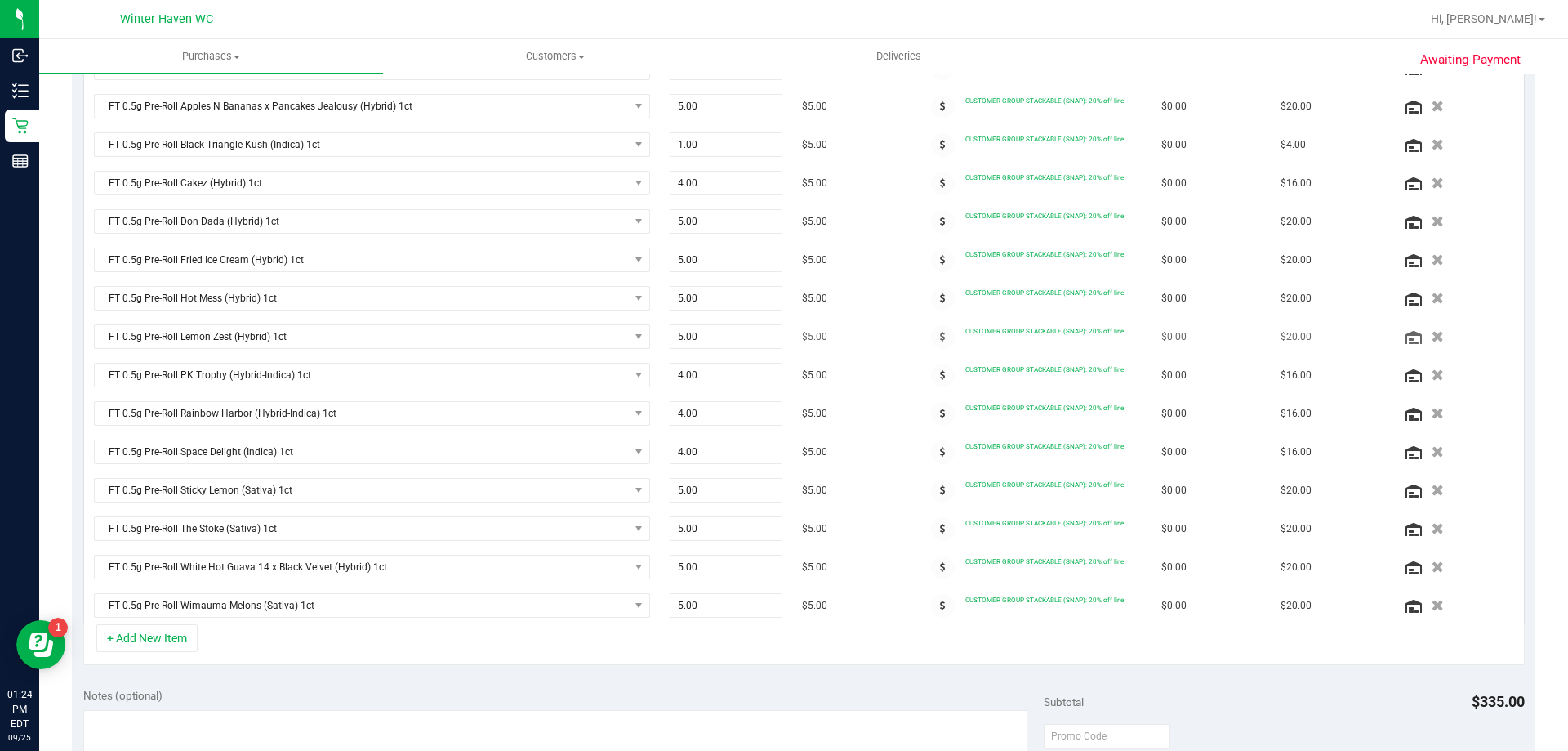
scroll to position [0, 0]
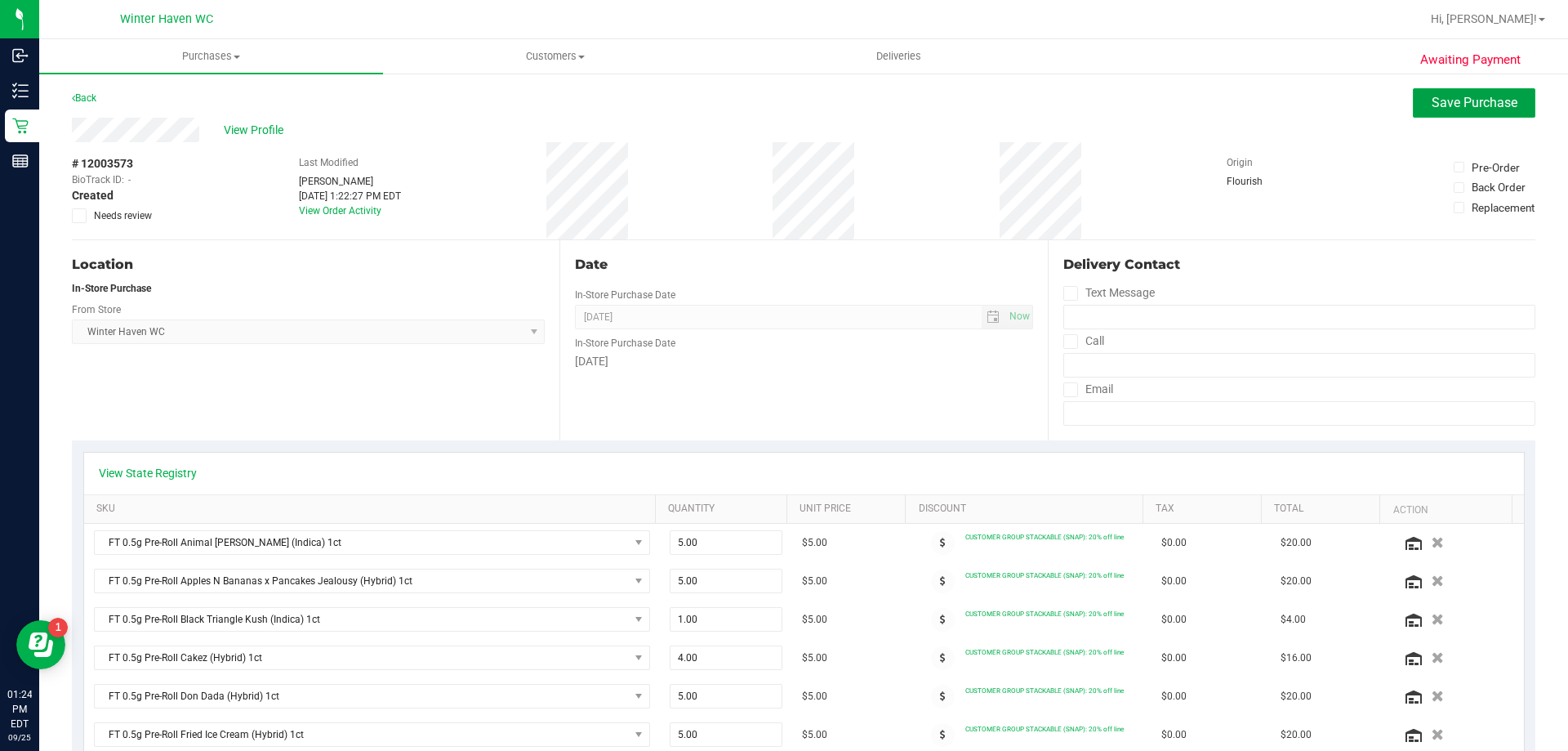
click at [1441, 115] on button "Save Purchase" at bounding box center [1474, 103] width 122 height 30
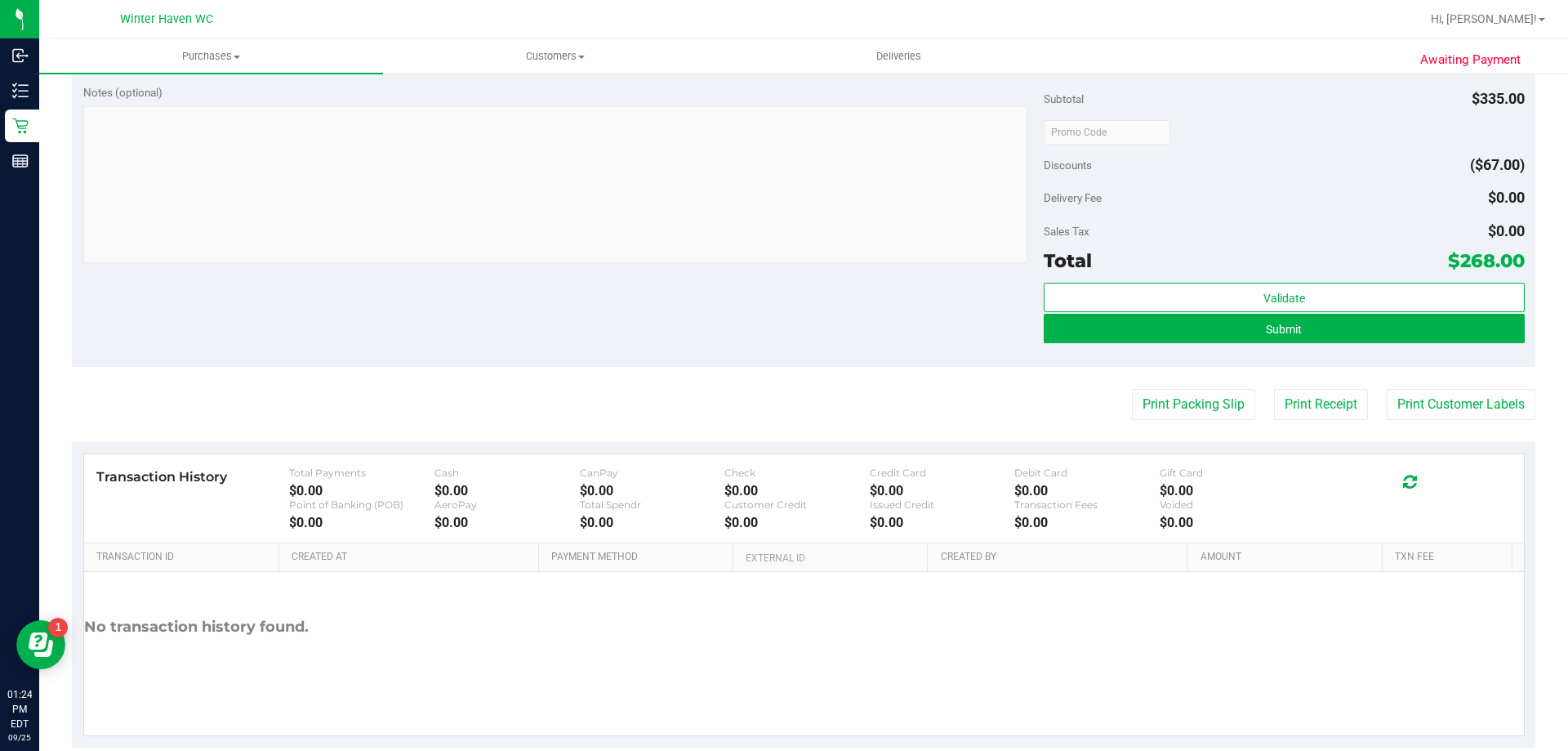
scroll to position [1739, 0]
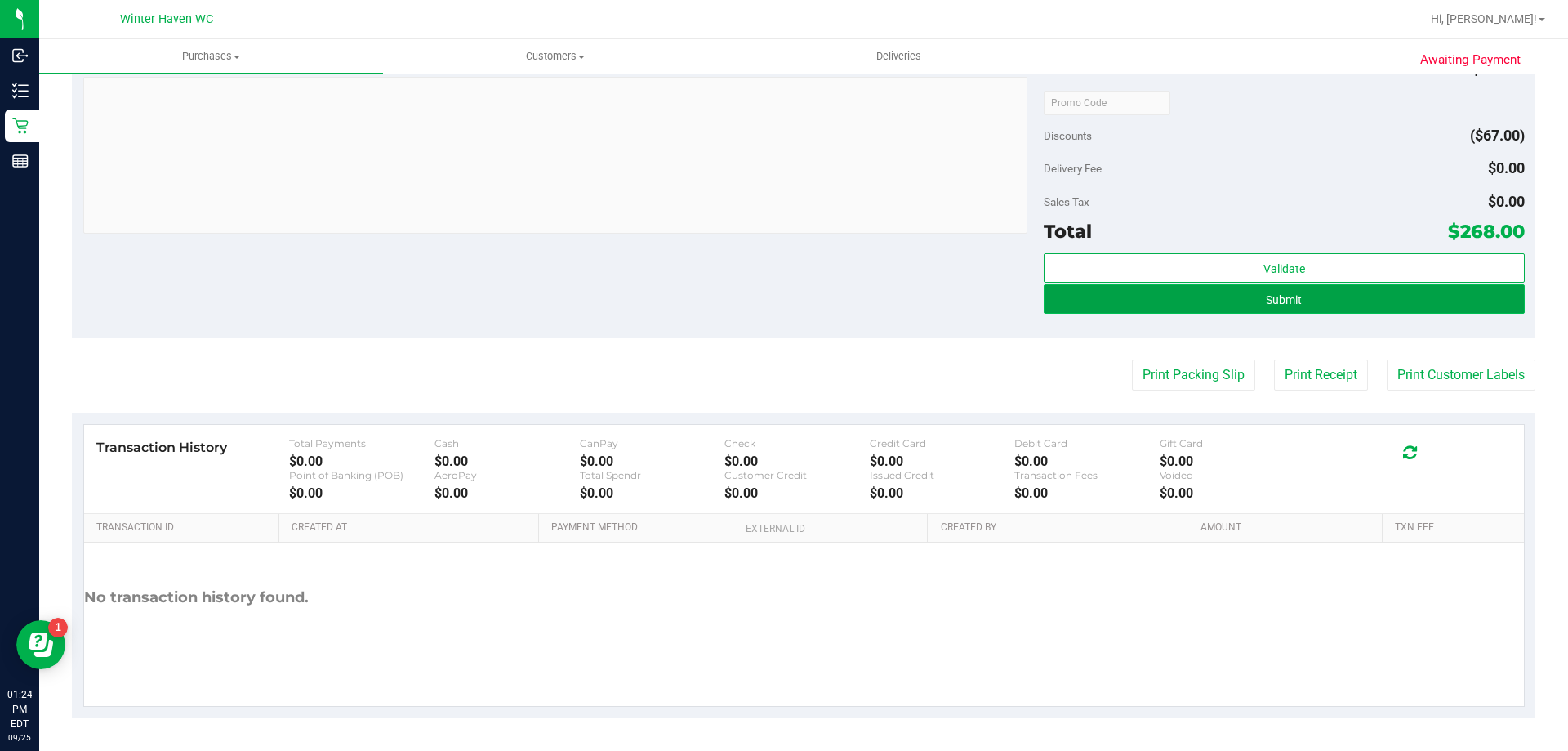
click at [1250, 300] on button "Submit" at bounding box center [1284, 299] width 480 height 30
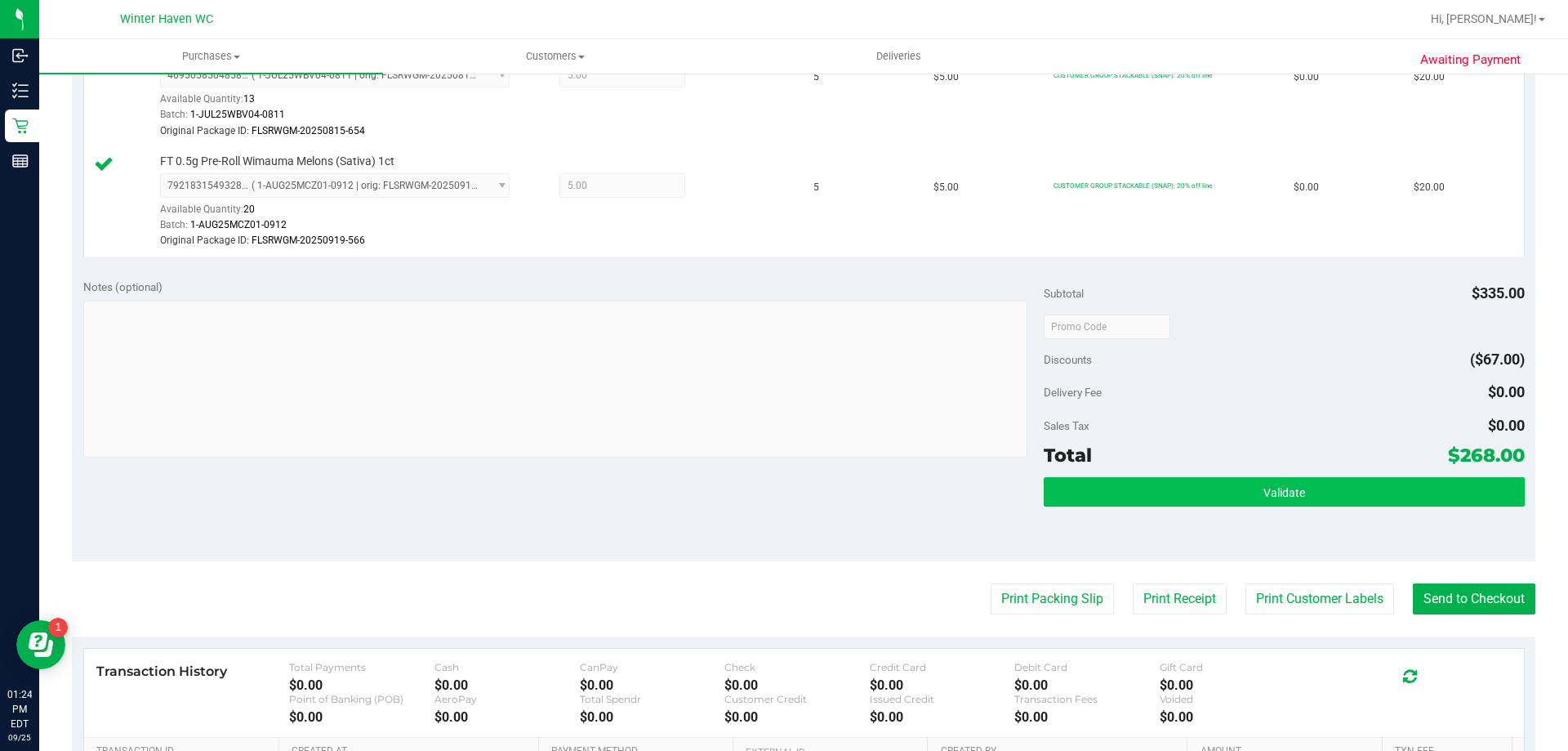
scroll to position [2144, 0]
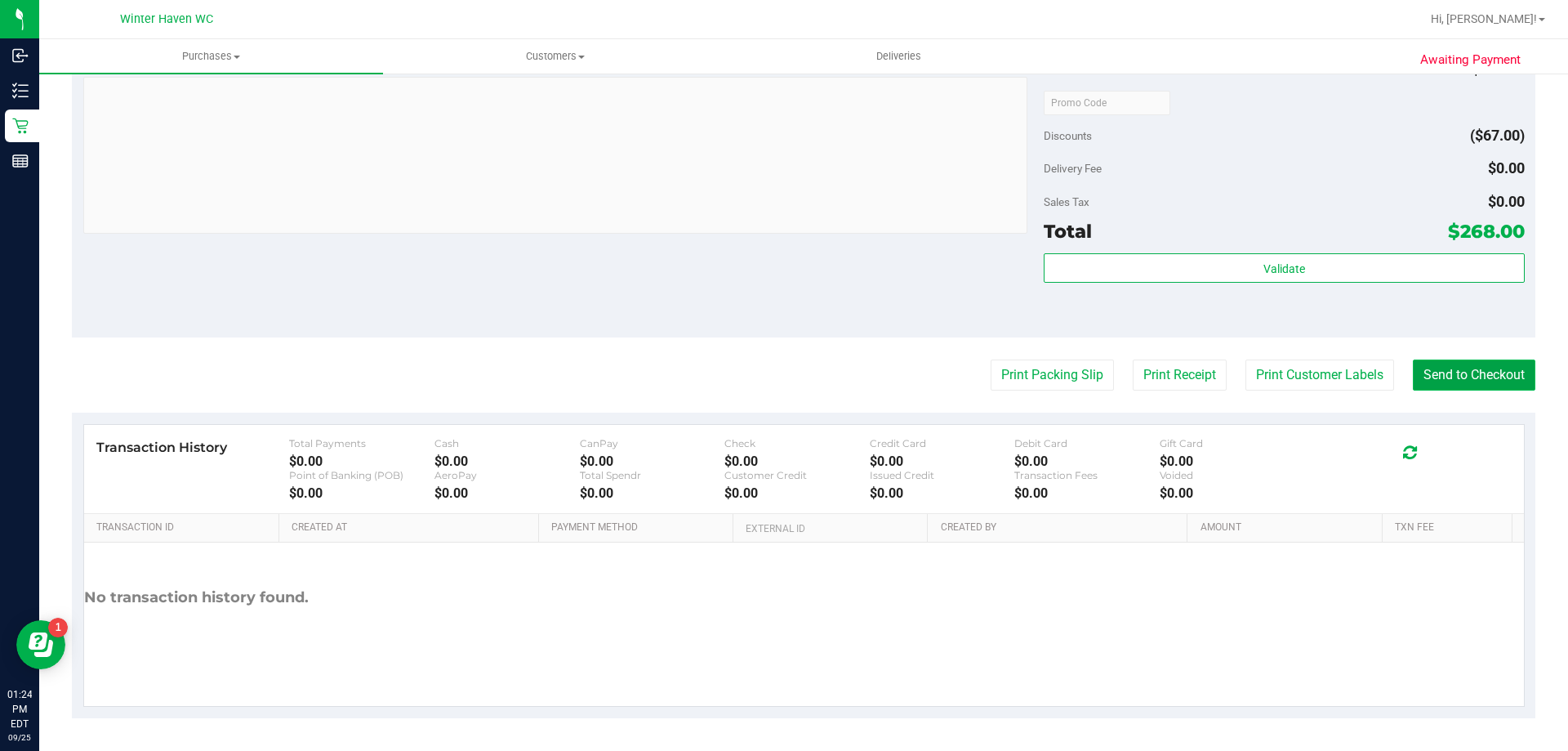
click at [1488, 371] on button "Send to Checkout" at bounding box center [1474, 375] width 122 height 31
